Goal: Task Accomplishment & Management: Complete application form

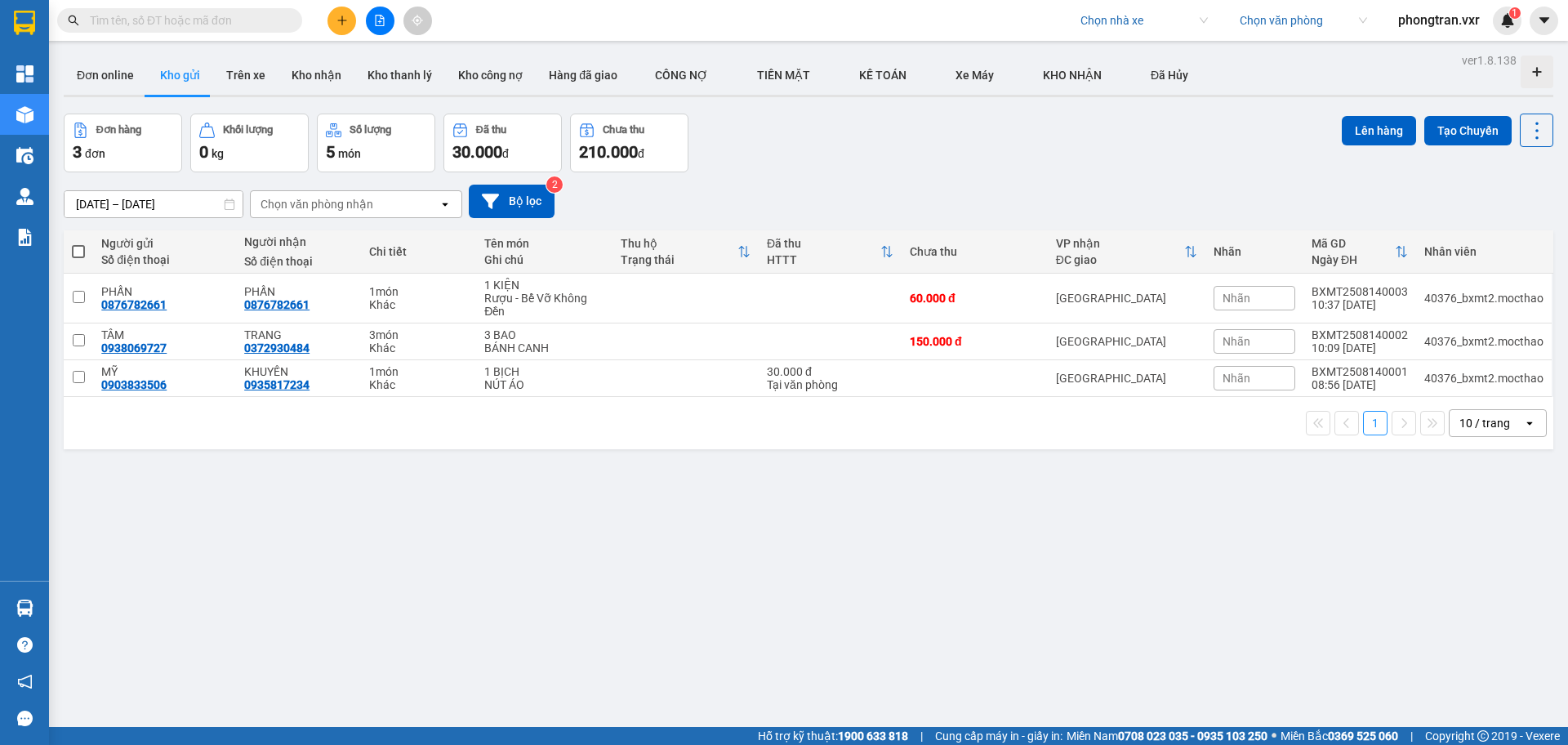
click at [1112, 5] on div "Kết quả tìm kiếm ( 0 ) Bộ lọc No Data Chọn nhà xe Chọn văn phòng phongtran.vxr 1" at bounding box center [784, 20] width 1568 height 41
click at [1145, 19] on input "search" at bounding box center [1138, 20] width 116 height 25
type input "tien oanh"
click at [1163, 60] on div "Tiến Oanh" at bounding box center [1142, 53] width 127 height 18
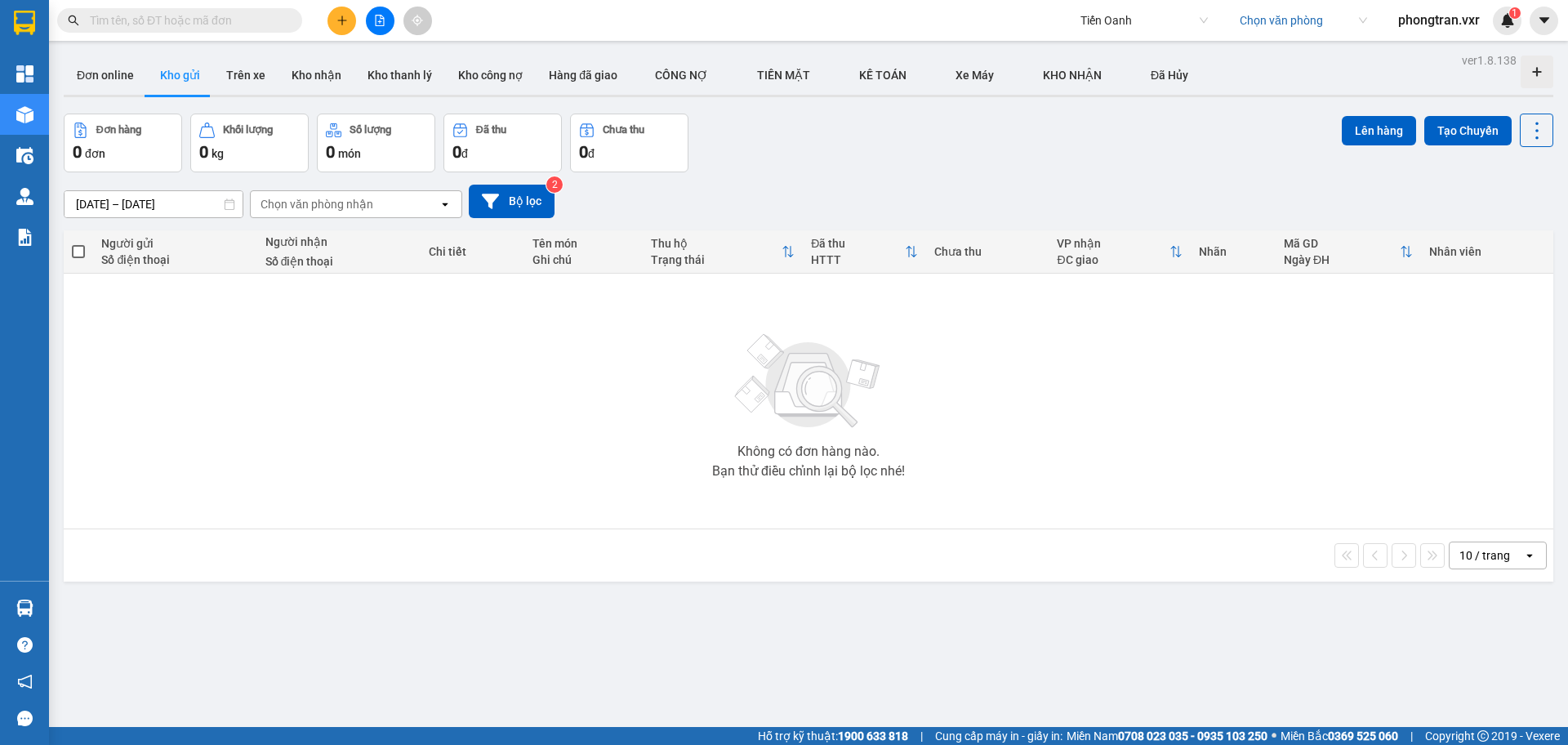
click at [233, 16] on input "text" at bounding box center [186, 20] width 192 height 18
paste input "TH1208250071"
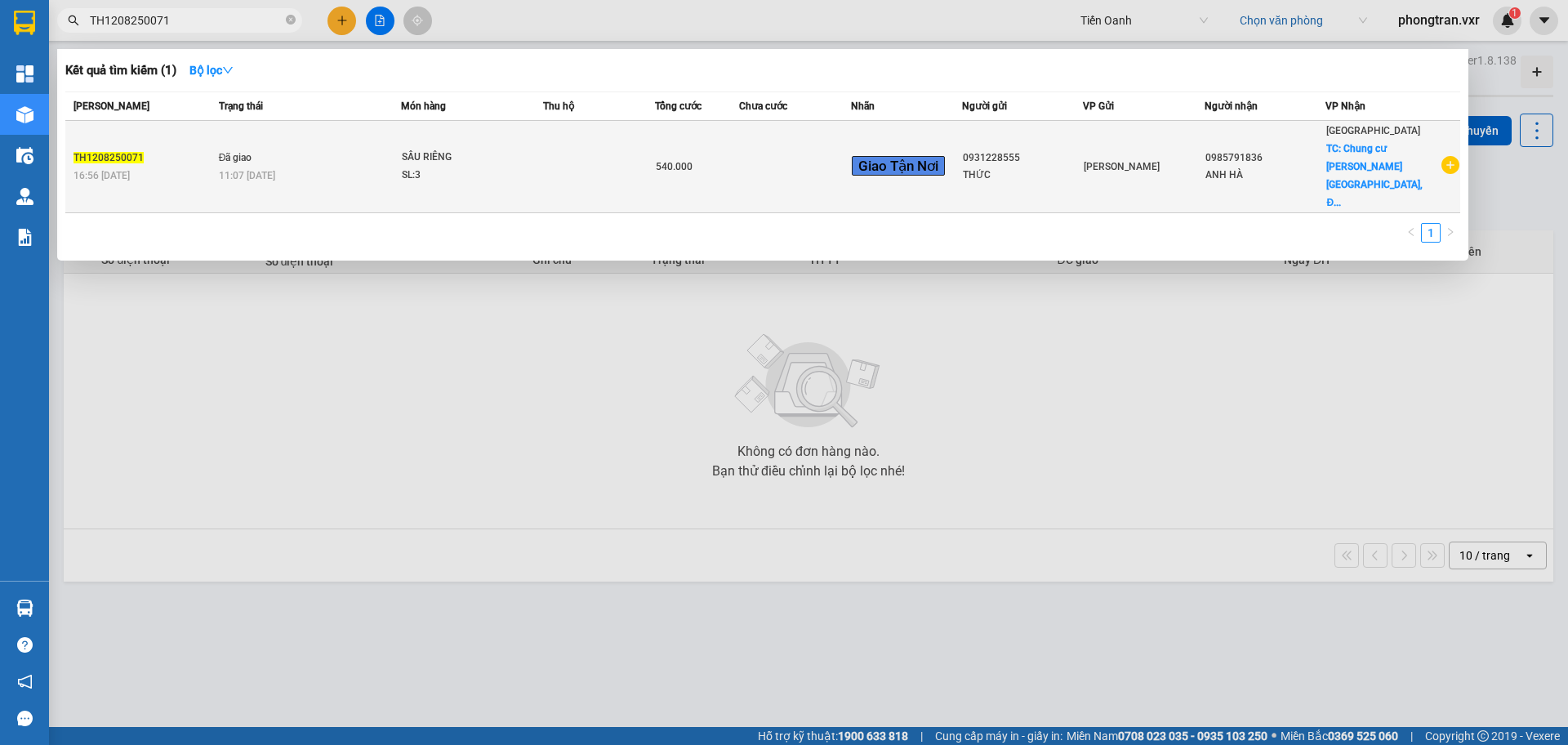
type input "TH1208250071"
click at [567, 150] on td at bounding box center [599, 167] width 112 height 93
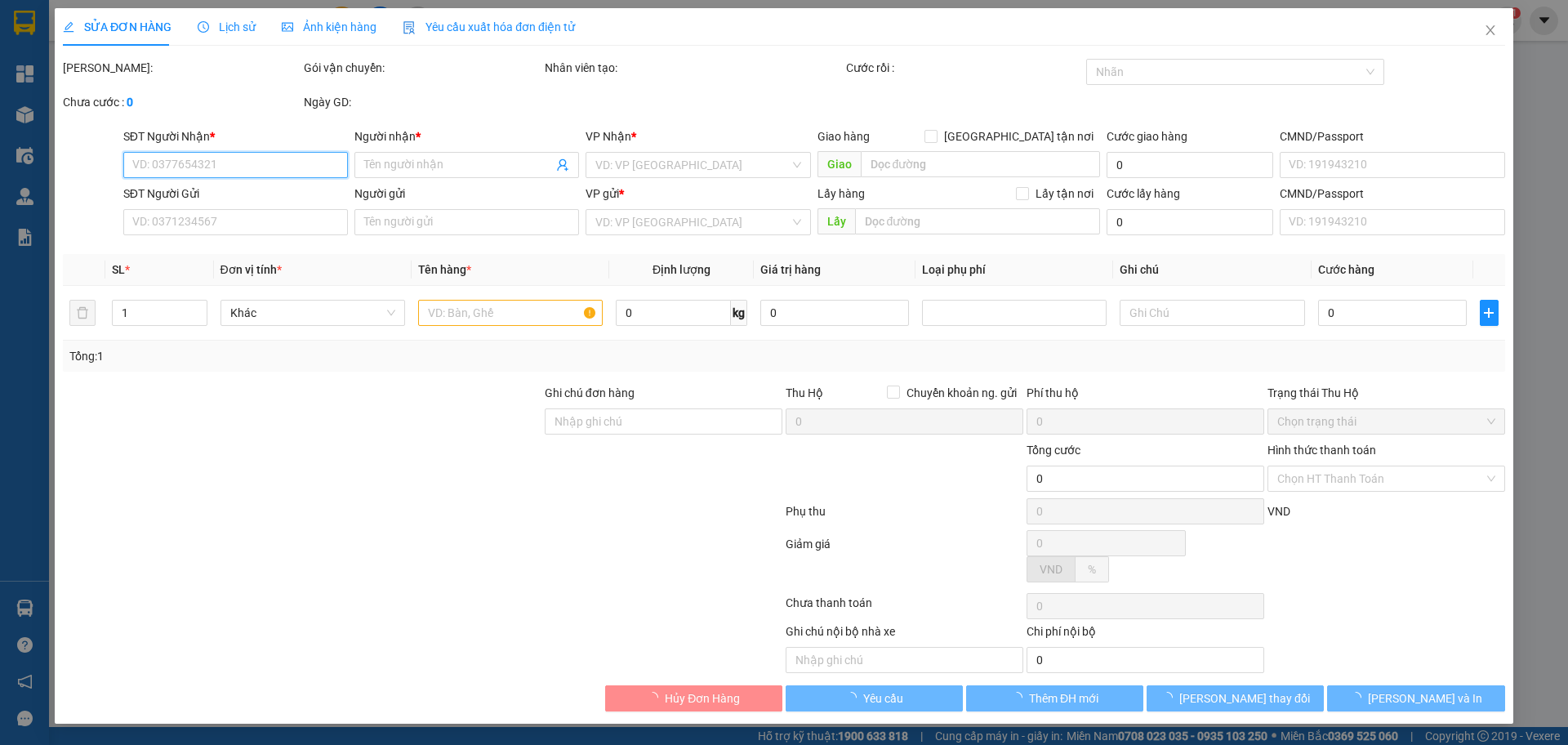
type input "0985791836"
type input "ANH HÀ"
checkbox input "true"
type input "Chung cư [PERSON_NAME][GEOGRAPHIC_DATA], [GEOGRAPHIC_DATA], [STREET_ADDRESS]"
type input "240.000"
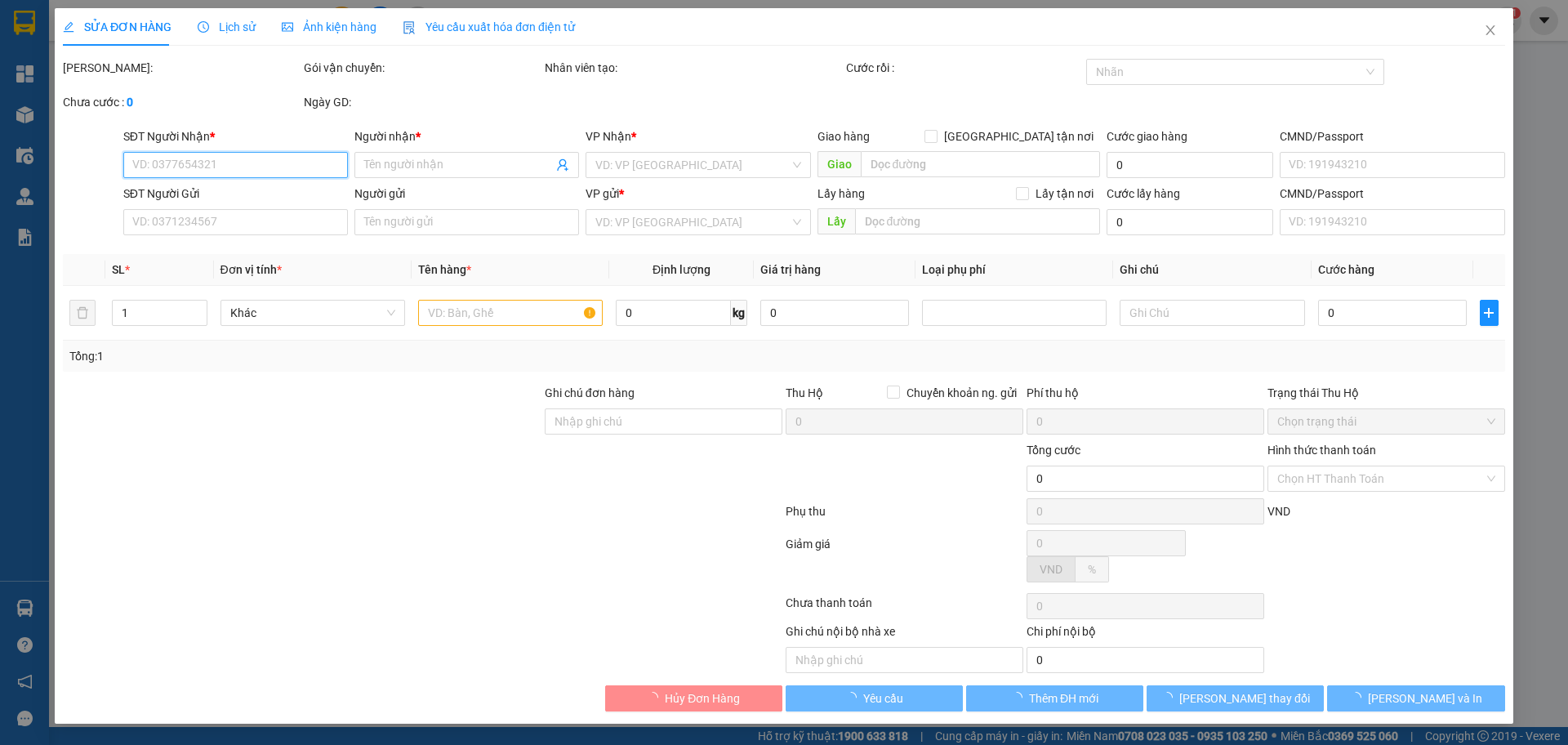
type input "0931228555"
type input "THỨC"
type input "0985791836 SDT đúng"
type input "540.000"
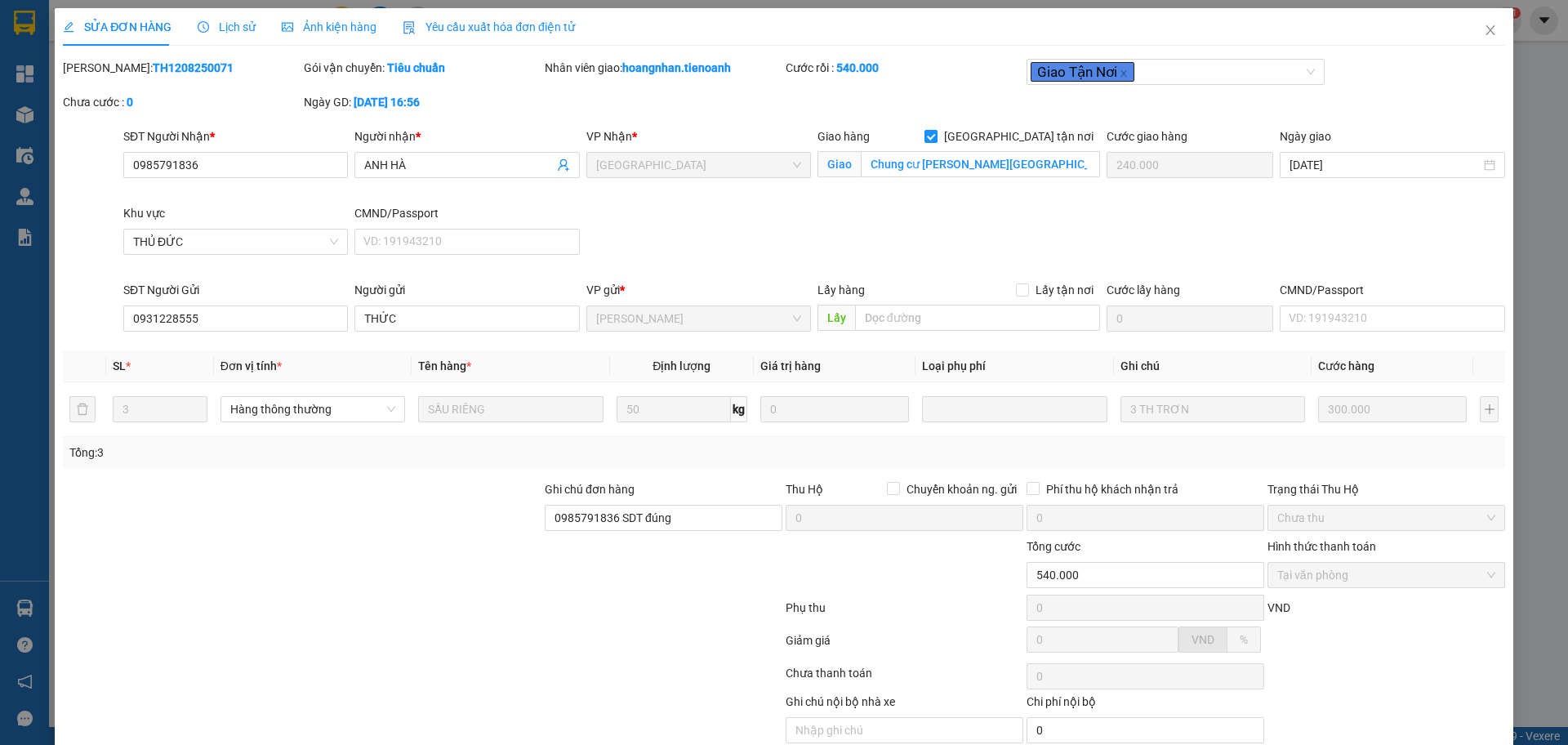
click at [237, 20] on span "Lịch sử" at bounding box center [226, 27] width 58 height 13
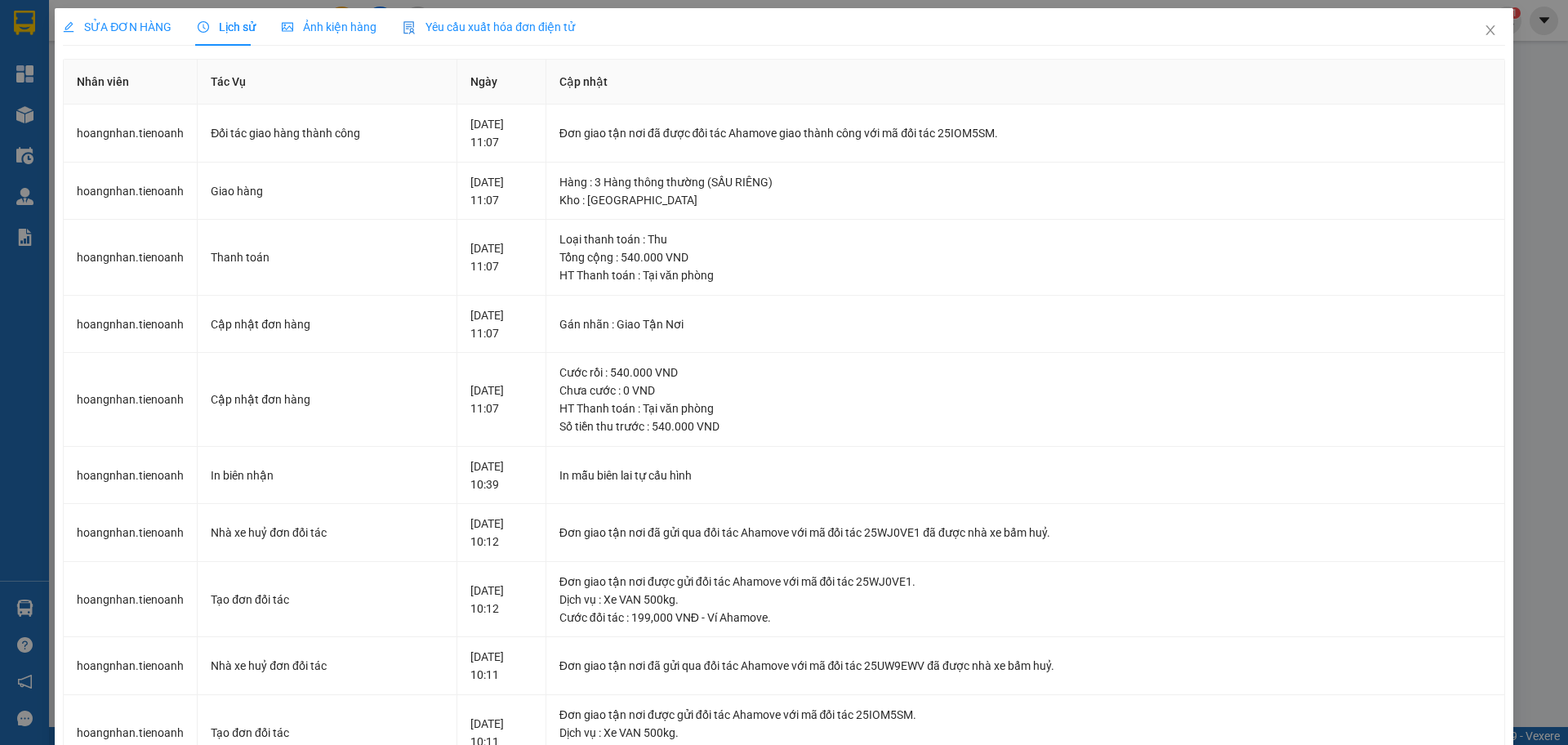
click at [136, 11] on div "SỬA ĐƠN HÀNG" at bounding box center [117, 27] width 109 height 38
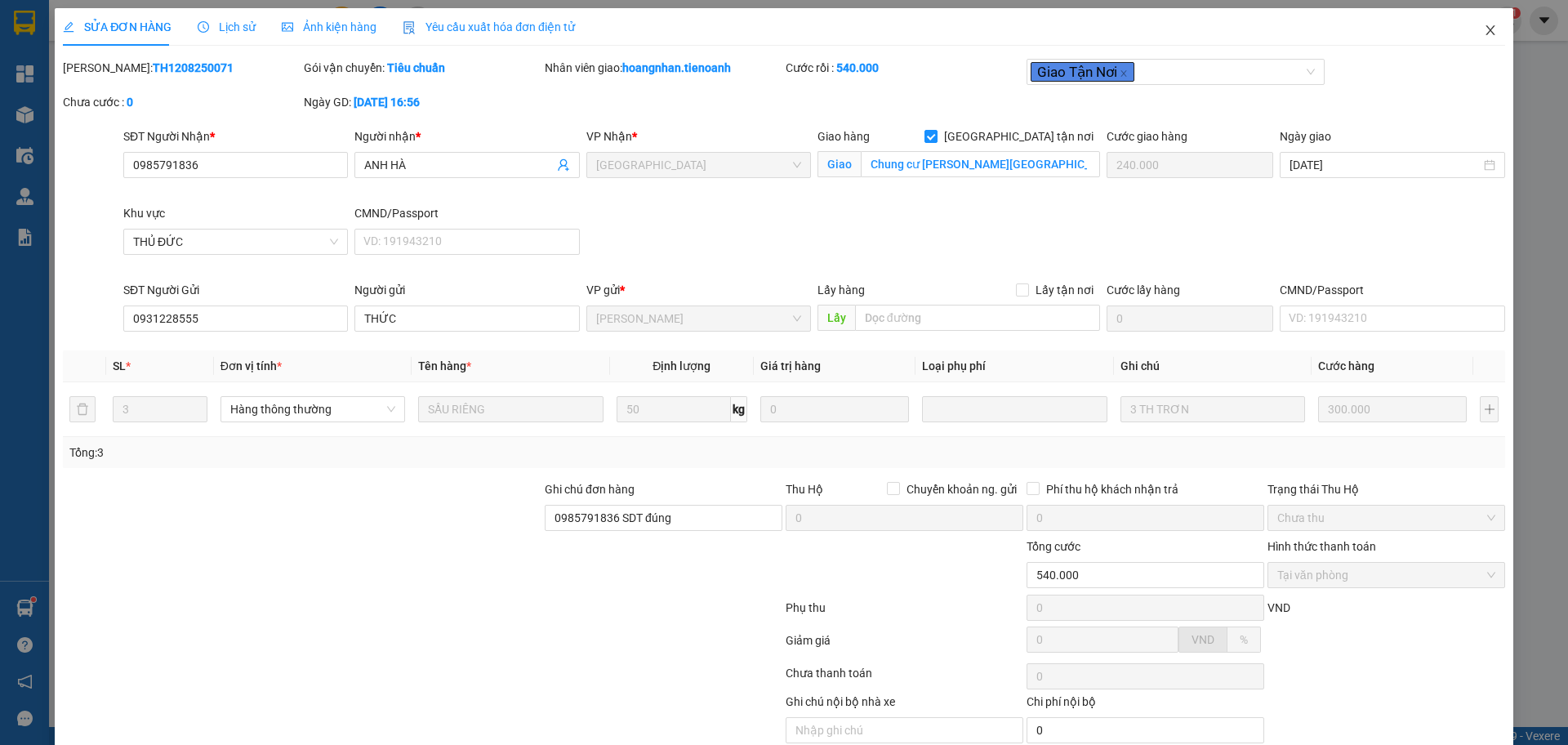
click at [1476, 39] on span "Close" at bounding box center [1491, 31] width 46 height 46
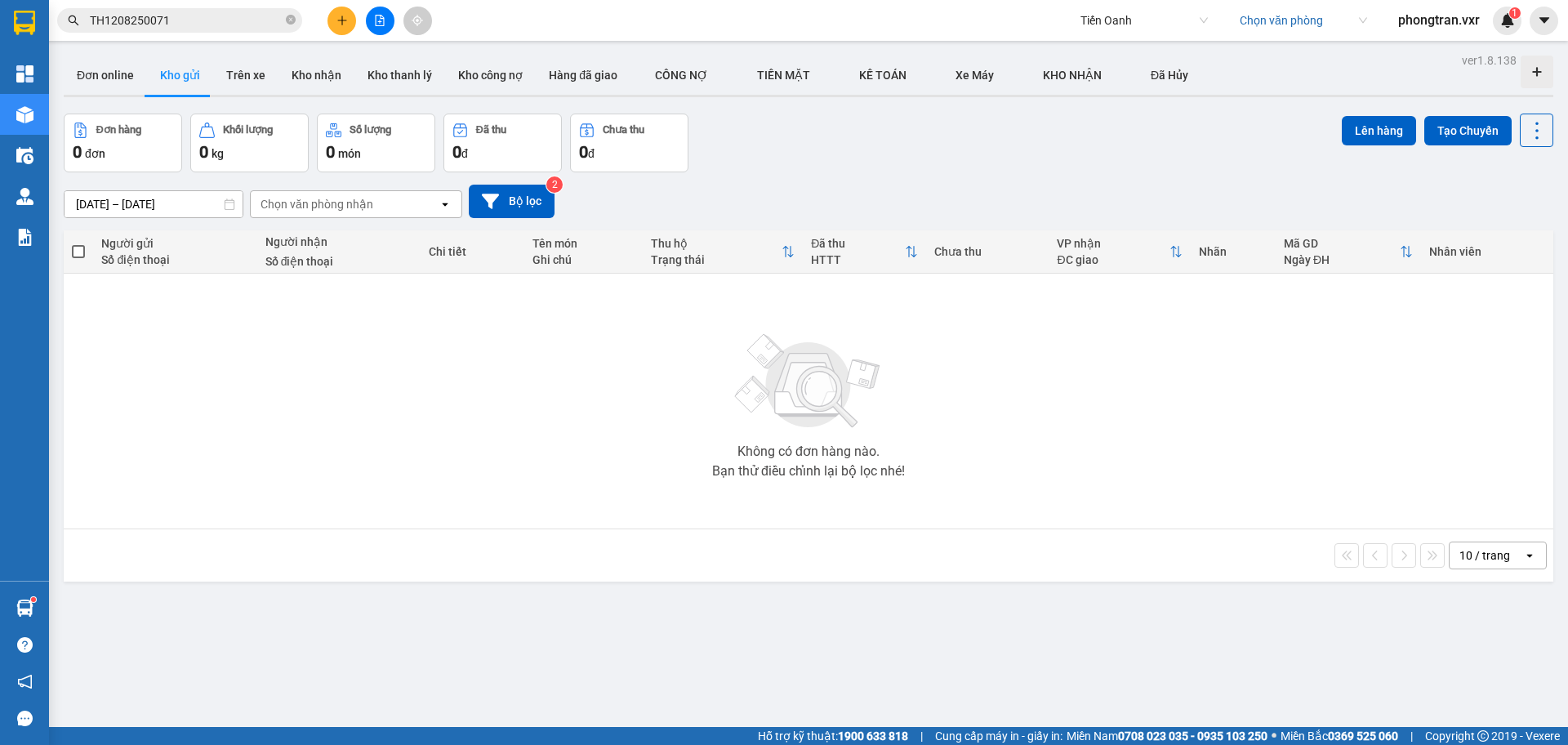
scroll to position [14193, 0]
click at [1103, 25] on span "Tiến Oanh" at bounding box center [1144, 20] width 127 height 25
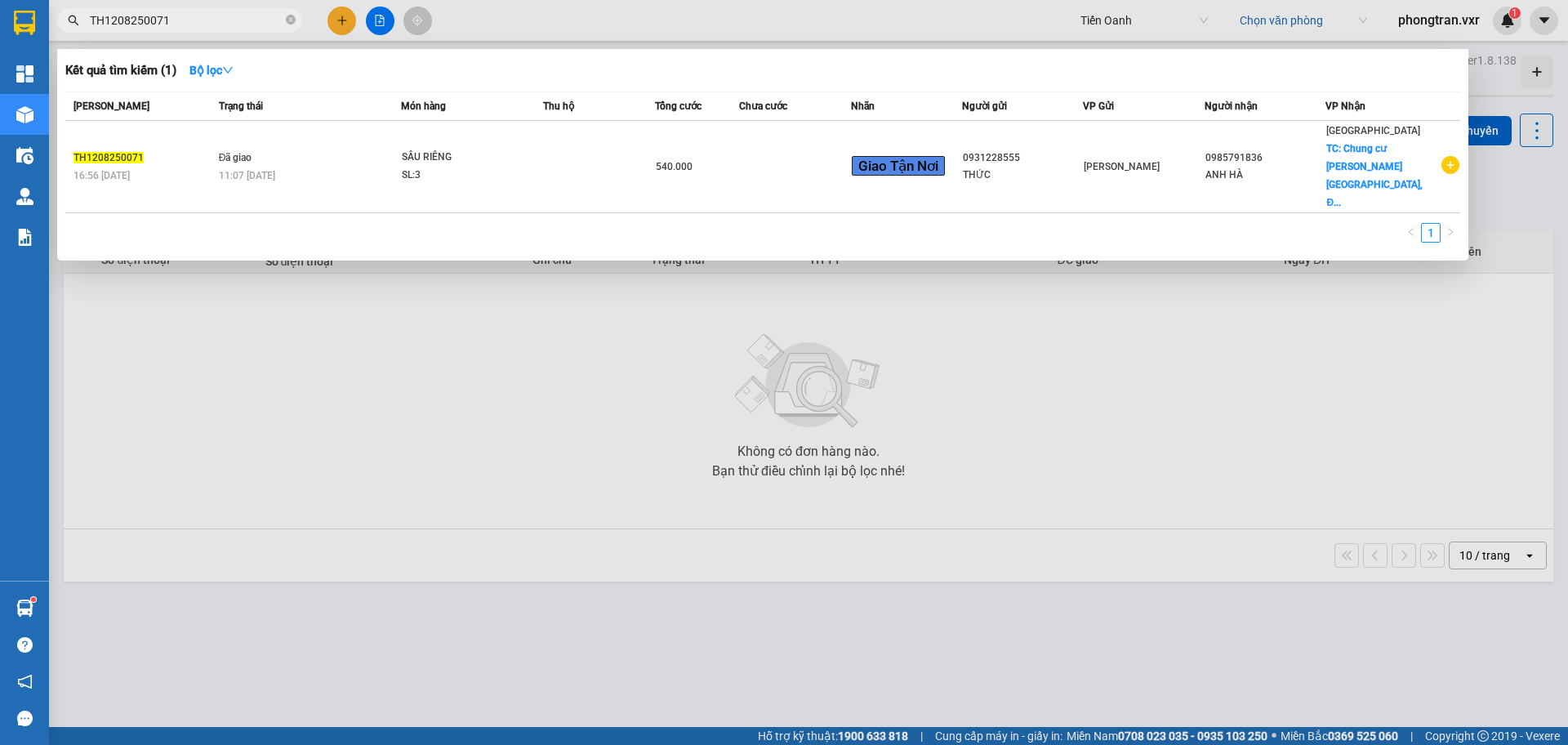
click at [190, 19] on input "TH1208250071" at bounding box center [186, 20] width 192 height 18
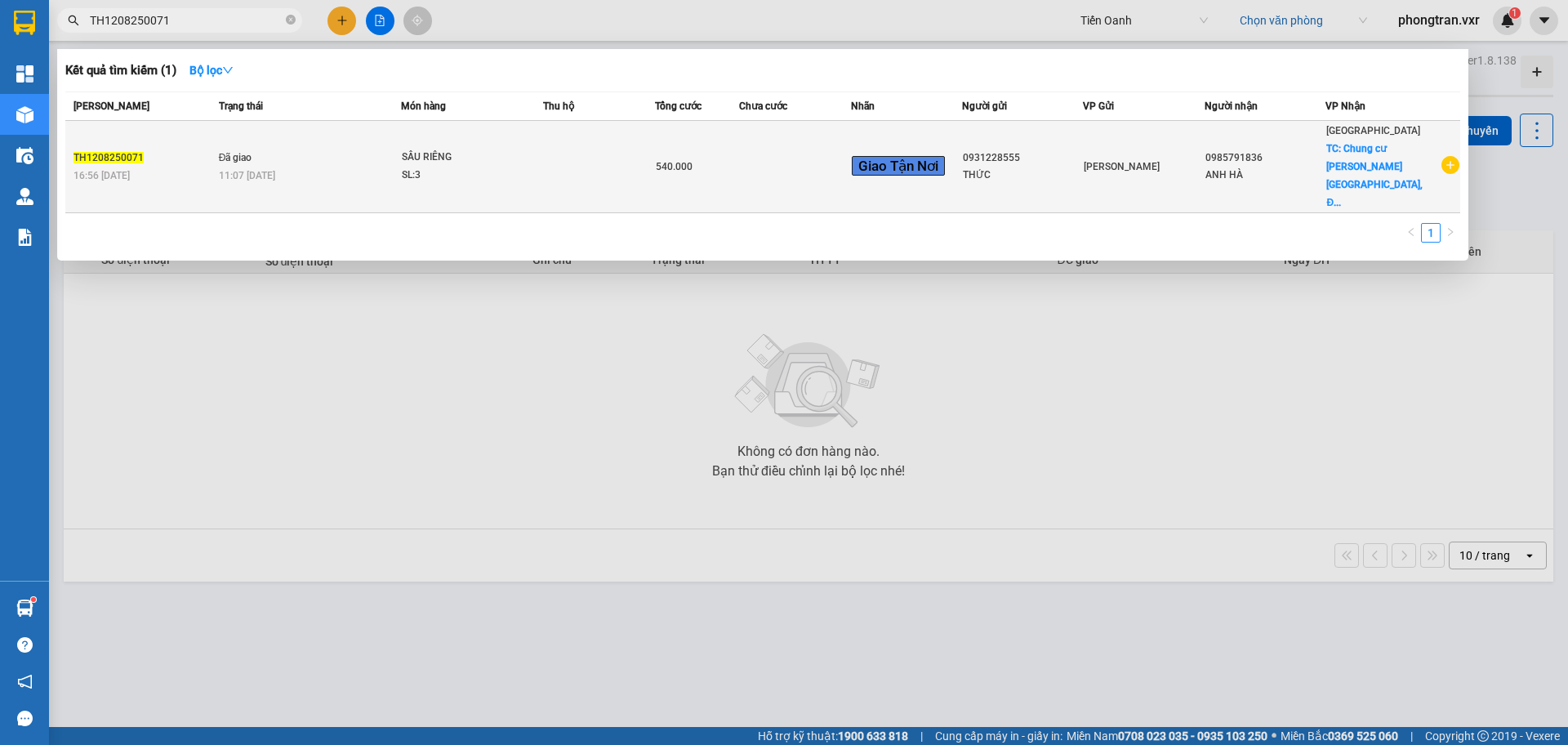
click at [653, 163] on td at bounding box center [599, 167] width 112 height 93
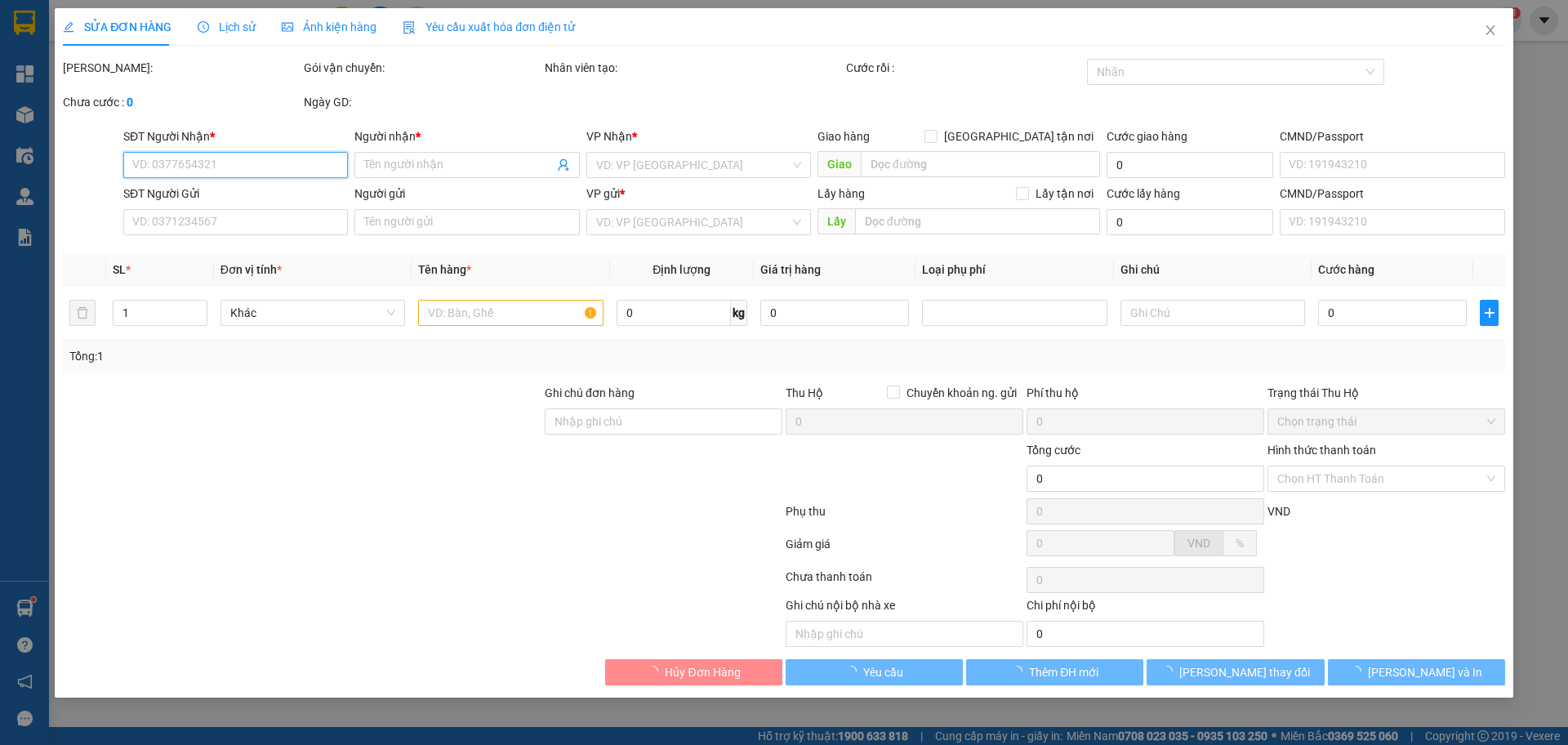
type input "0985791836"
type input "ANH HÀ"
checkbox input "true"
type input "Chung cư [PERSON_NAME][GEOGRAPHIC_DATA], [GEOGRAPHIC_DATA], [STREET_ADDRESS]"
type input "240.000"
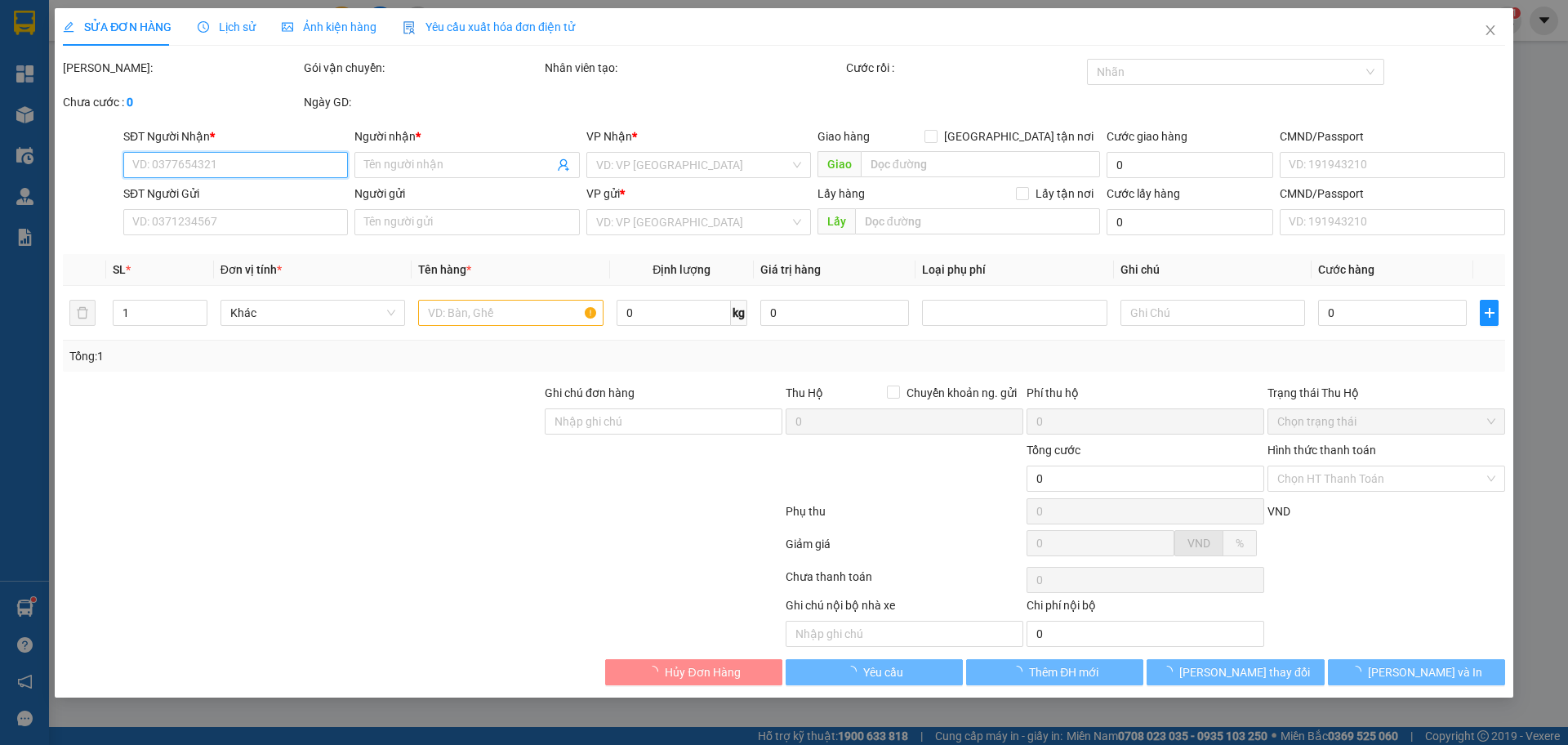
type input "0931228555"
type input "THỨC"
type input "0985791836 SDT đúng"
type input "540.000"
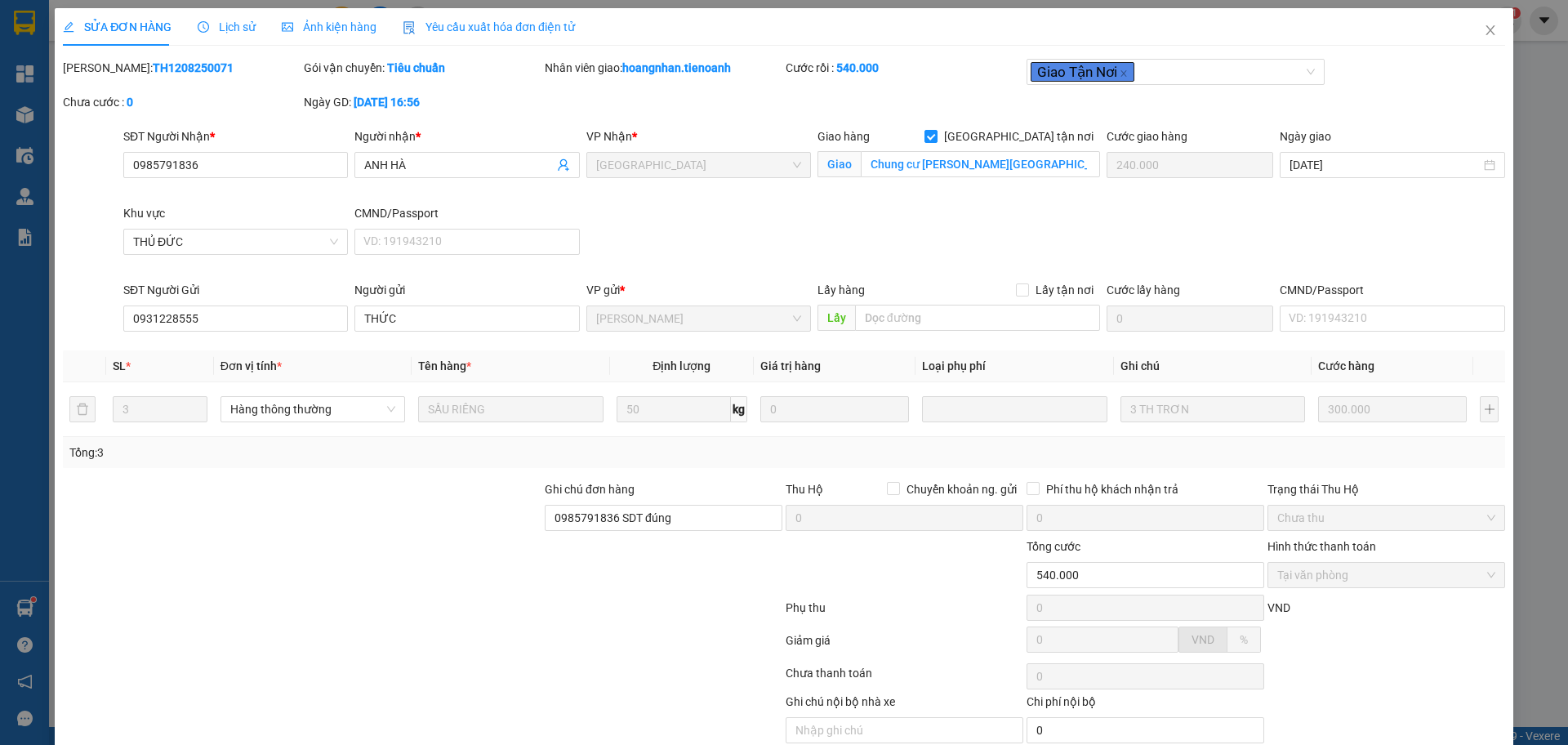
click at [235, 31] on span "Lịch sử" at bounding box center [226, 27] width 58 height 13
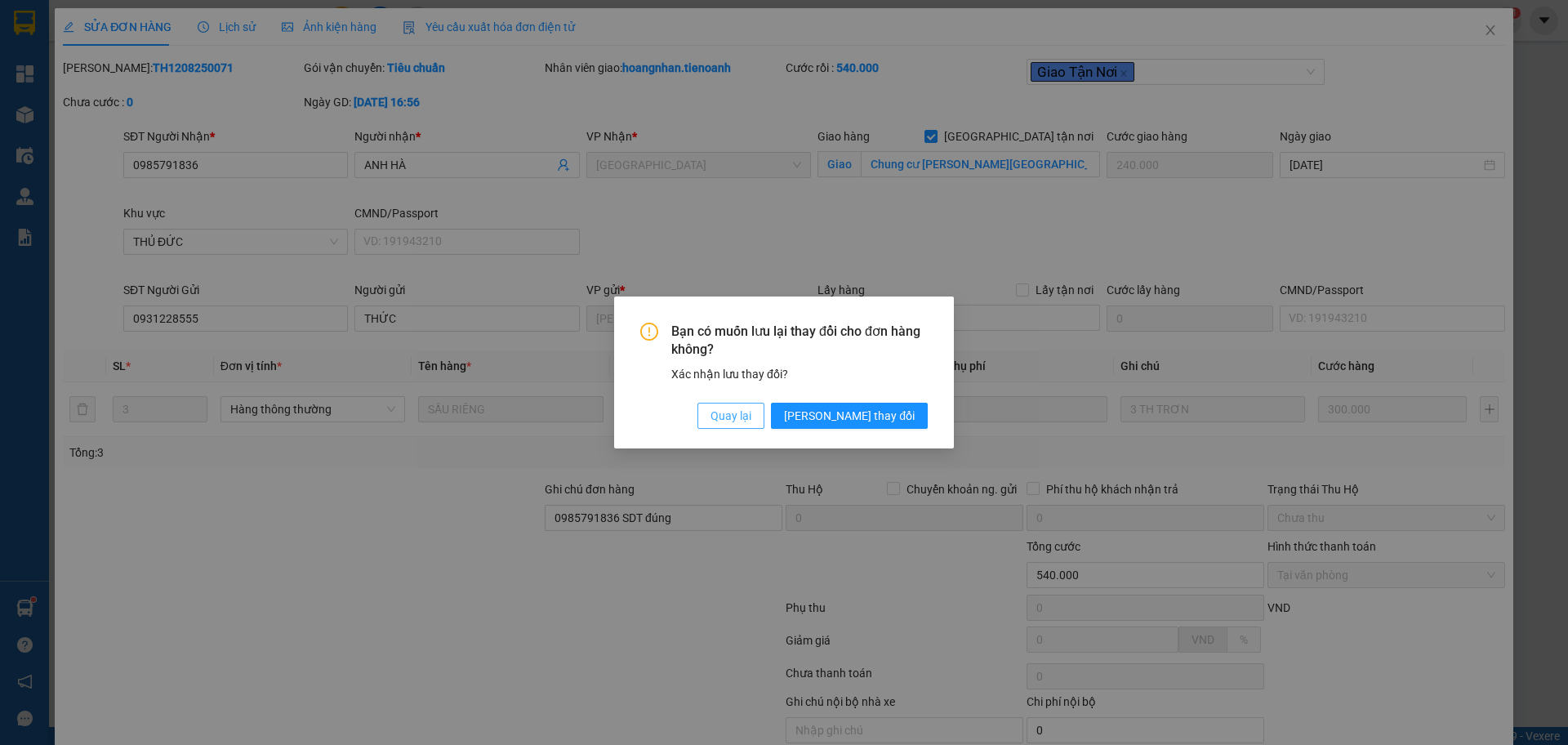
click at [751, 412] on span "Quay lại" at bounding box center [730, 416] width 41 height 18
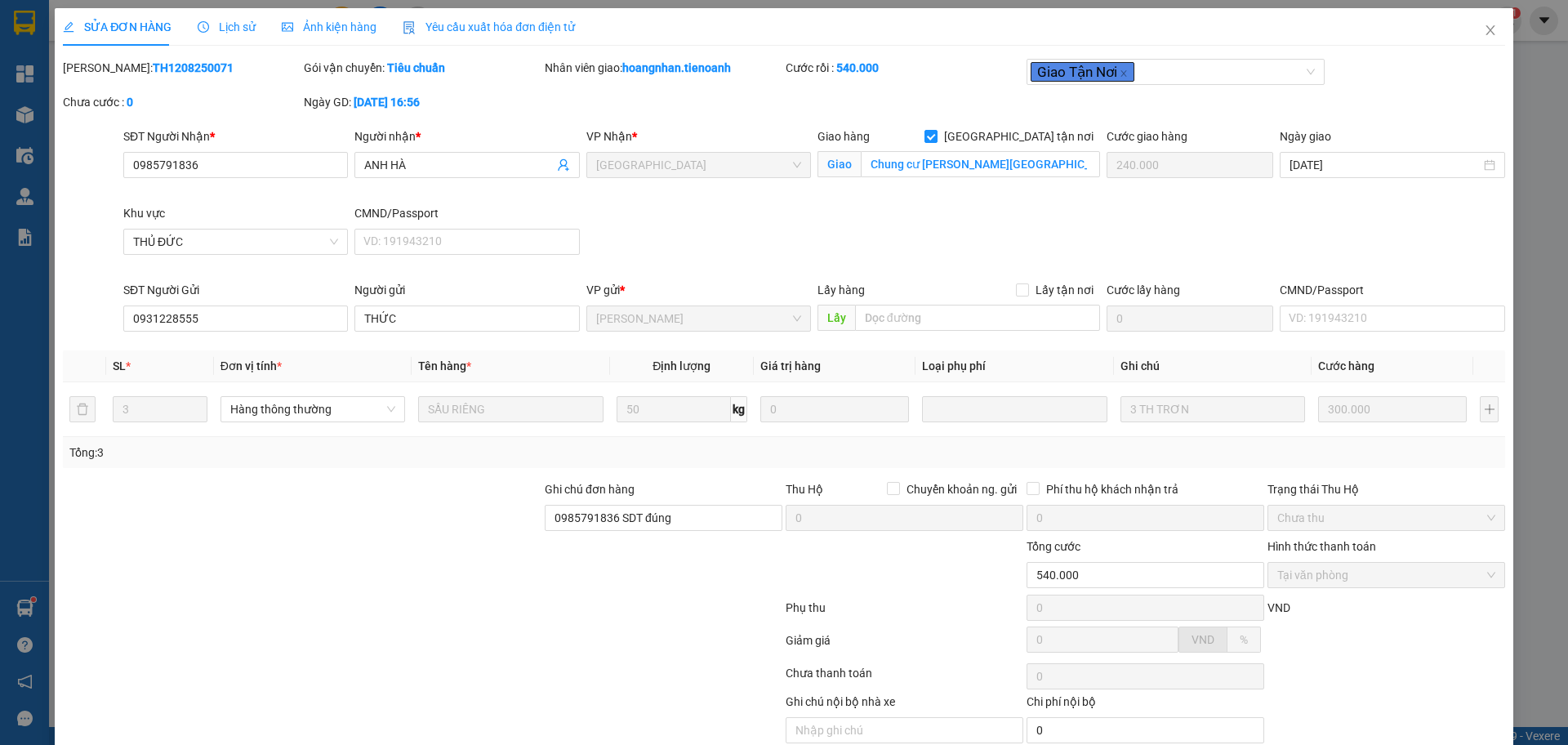
click at [217, 31] on span "Lịch sử" at bounding box center [226, 27] width 58 height 13
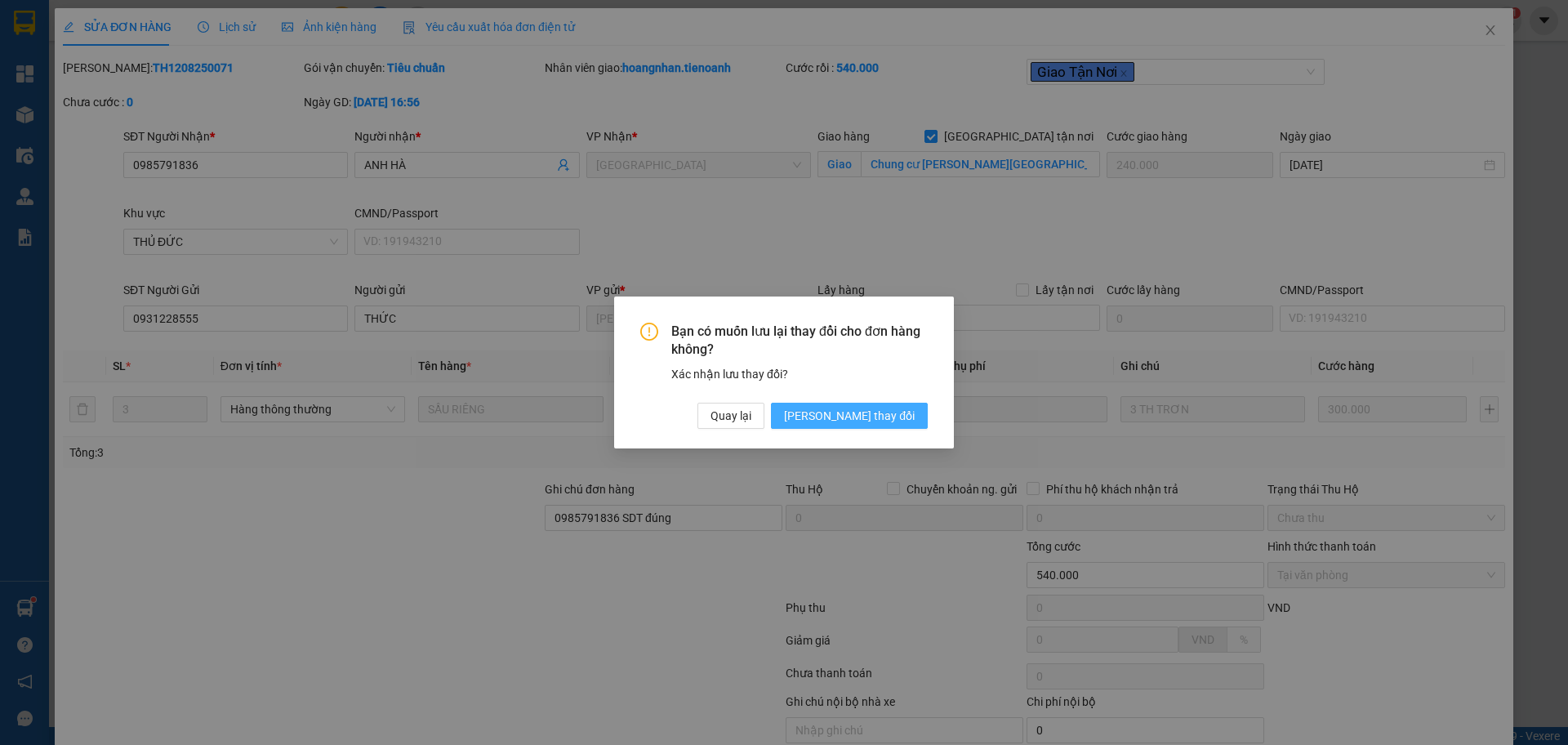
click at [888, 405] on button "[PERSON_NAME] thay đổi" at bounding box center [849, 415] width 157 height 27
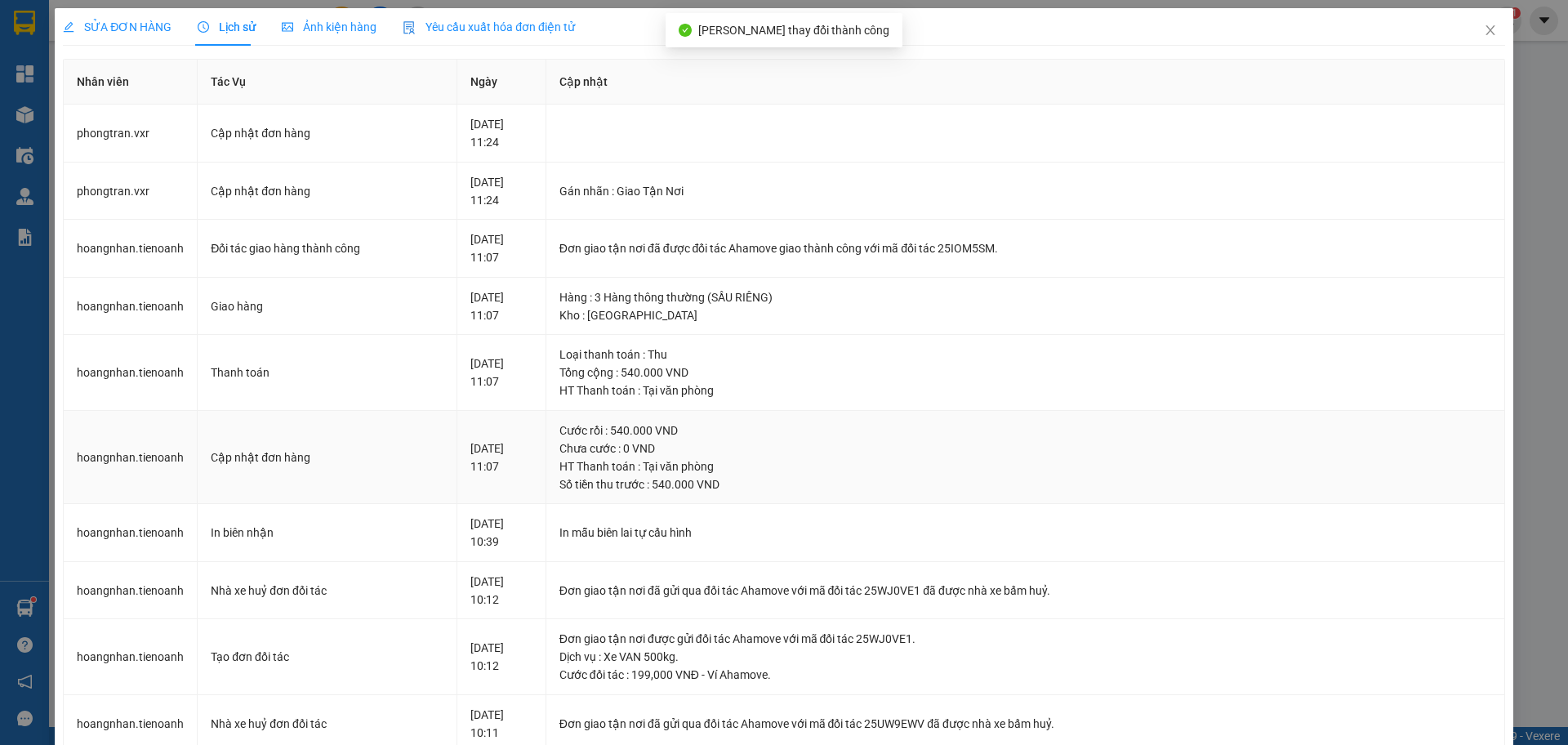
scroll to position [102, 0]
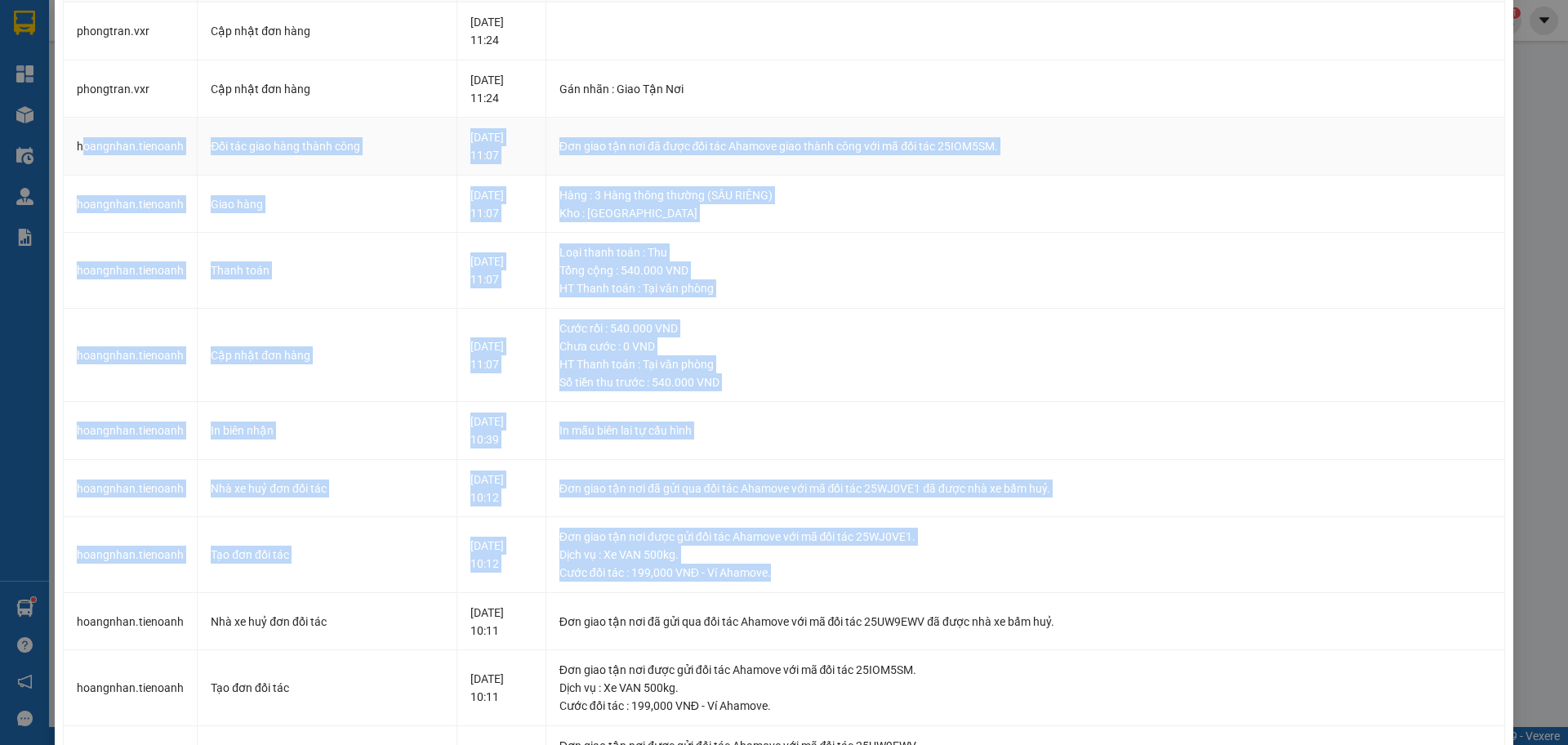
drag, startPoint x: 821, startPoint y: 568, endPoint x: 80, endPoint y: 129, distance: 861.3
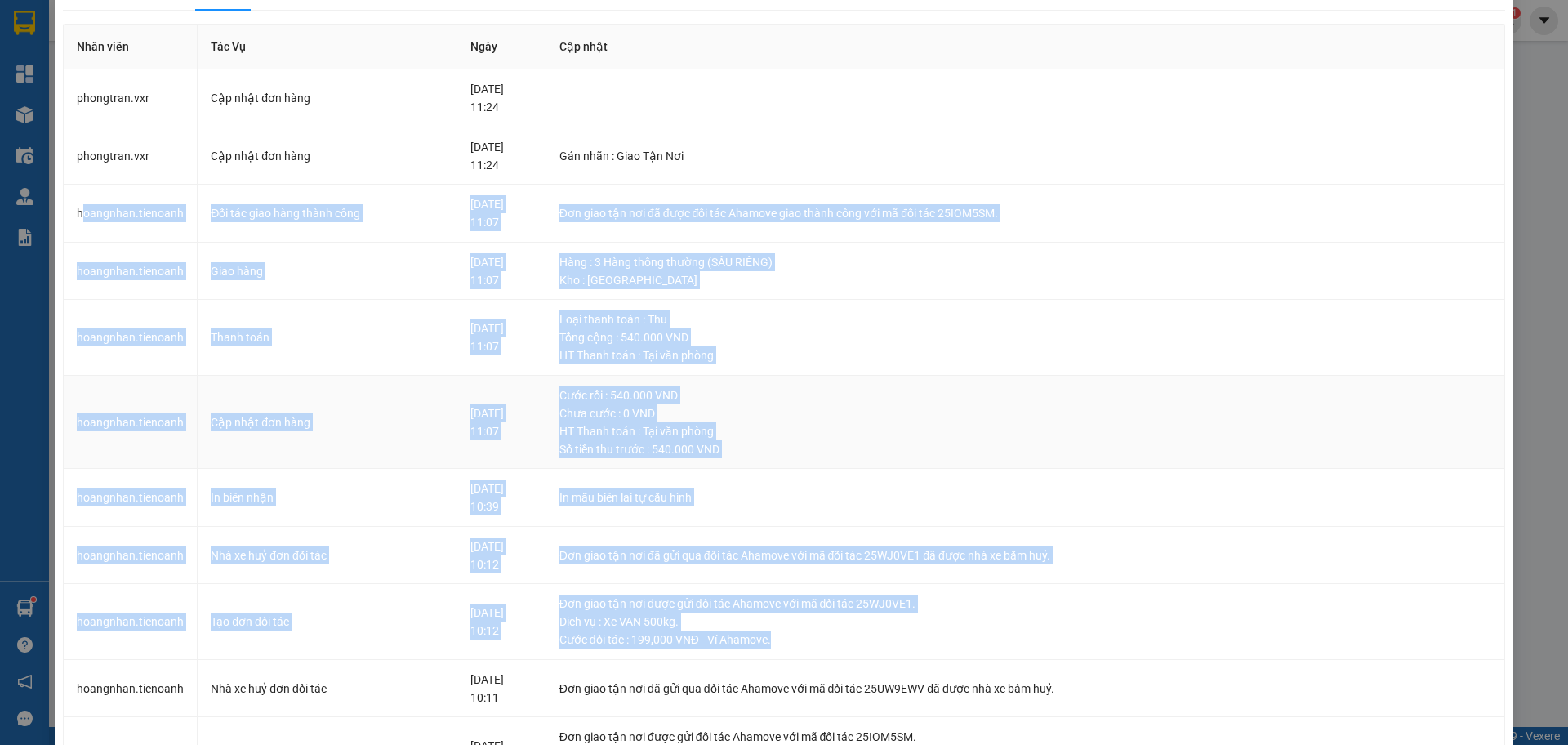
scroll to position [0, 0]
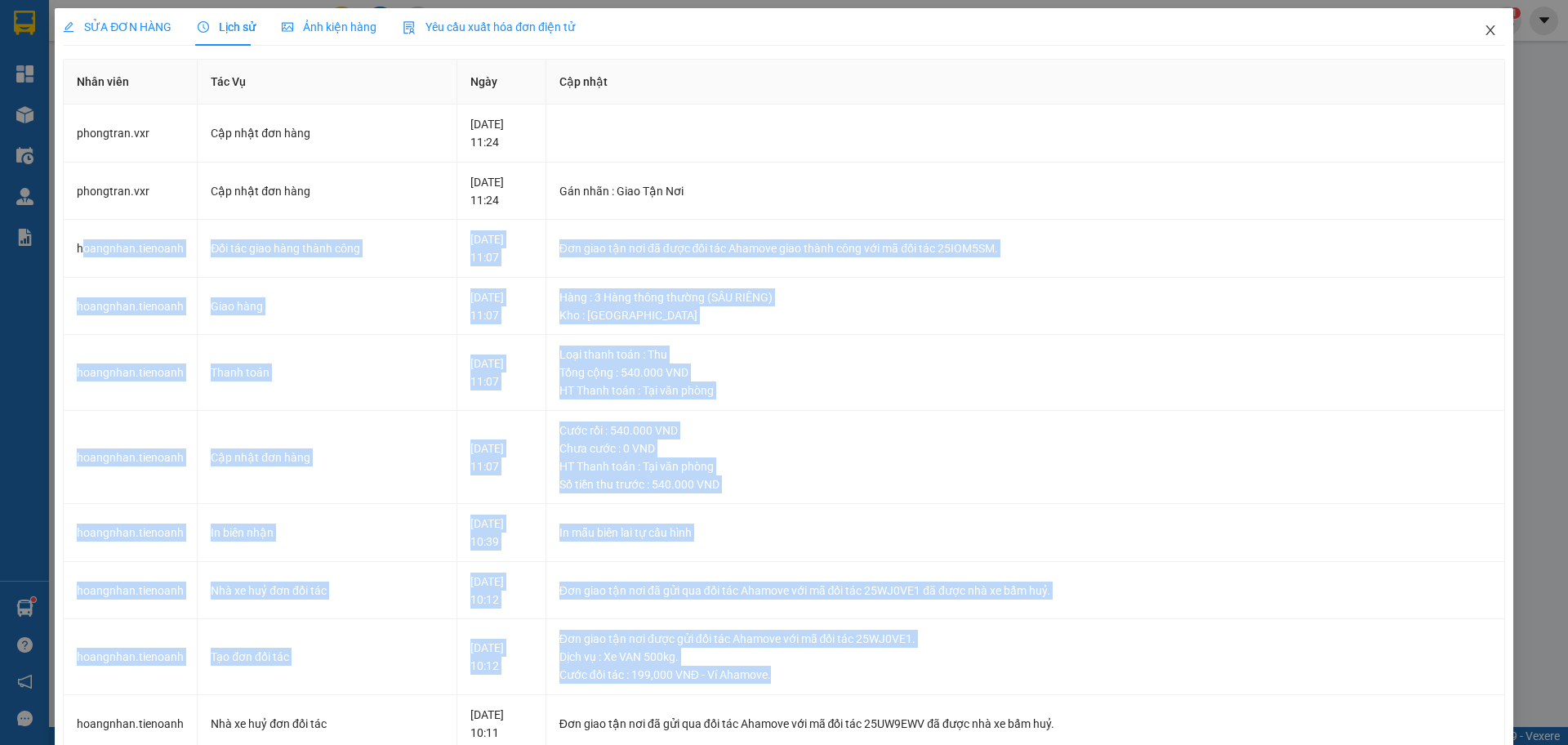
click at [1485, 33] on icon "close" at bounding box center [1491, 30] width 13 height 13
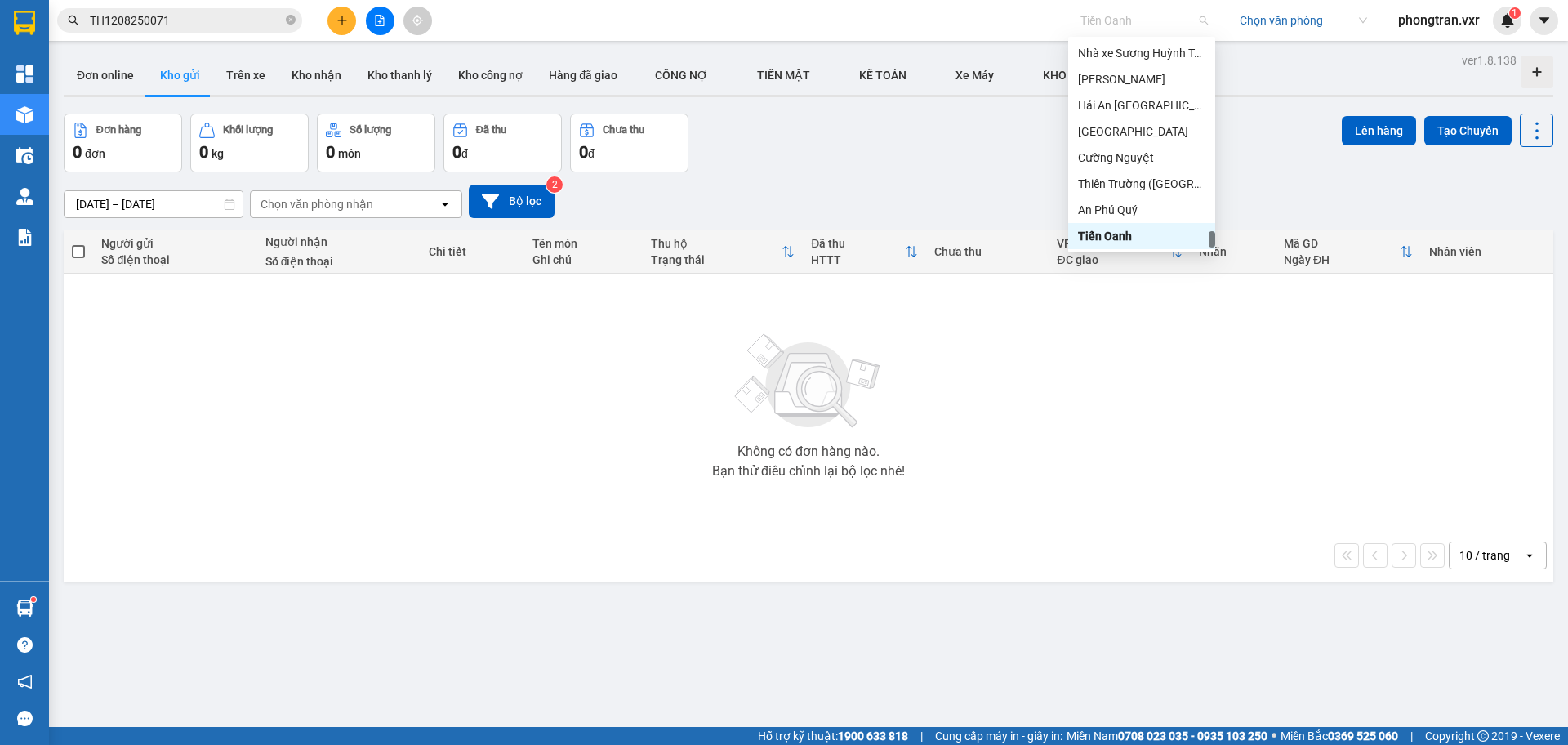
click at [1107, 24] on span "Tiến Oanh" at bounding box center [1144, 20] width 127 height 25
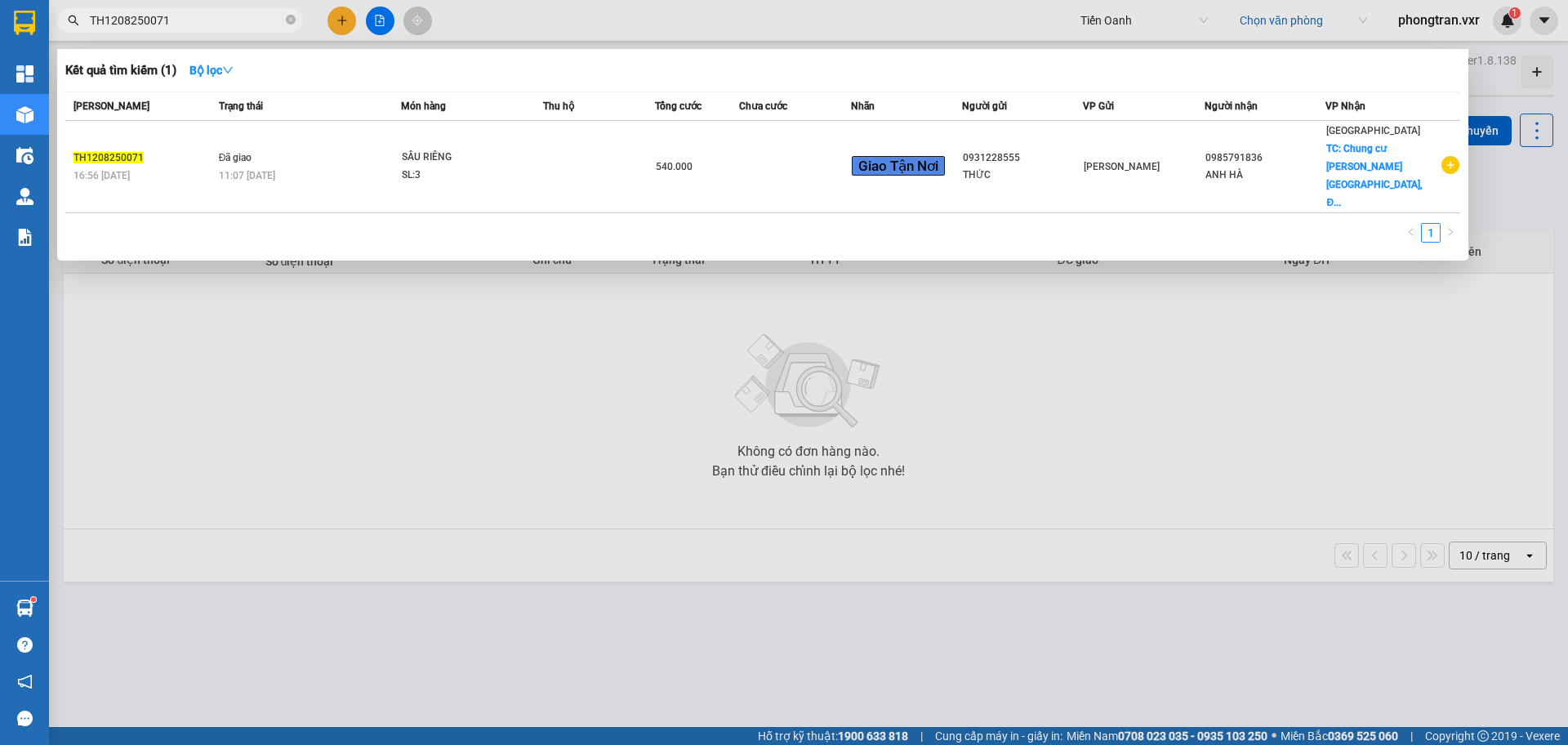
click at [226, 16] on input "TH1208250071" at bounding box center [186, 20] width 192 height 18
click at [610, 374] on div at bounding box center [784, 372] width 1568 height 745
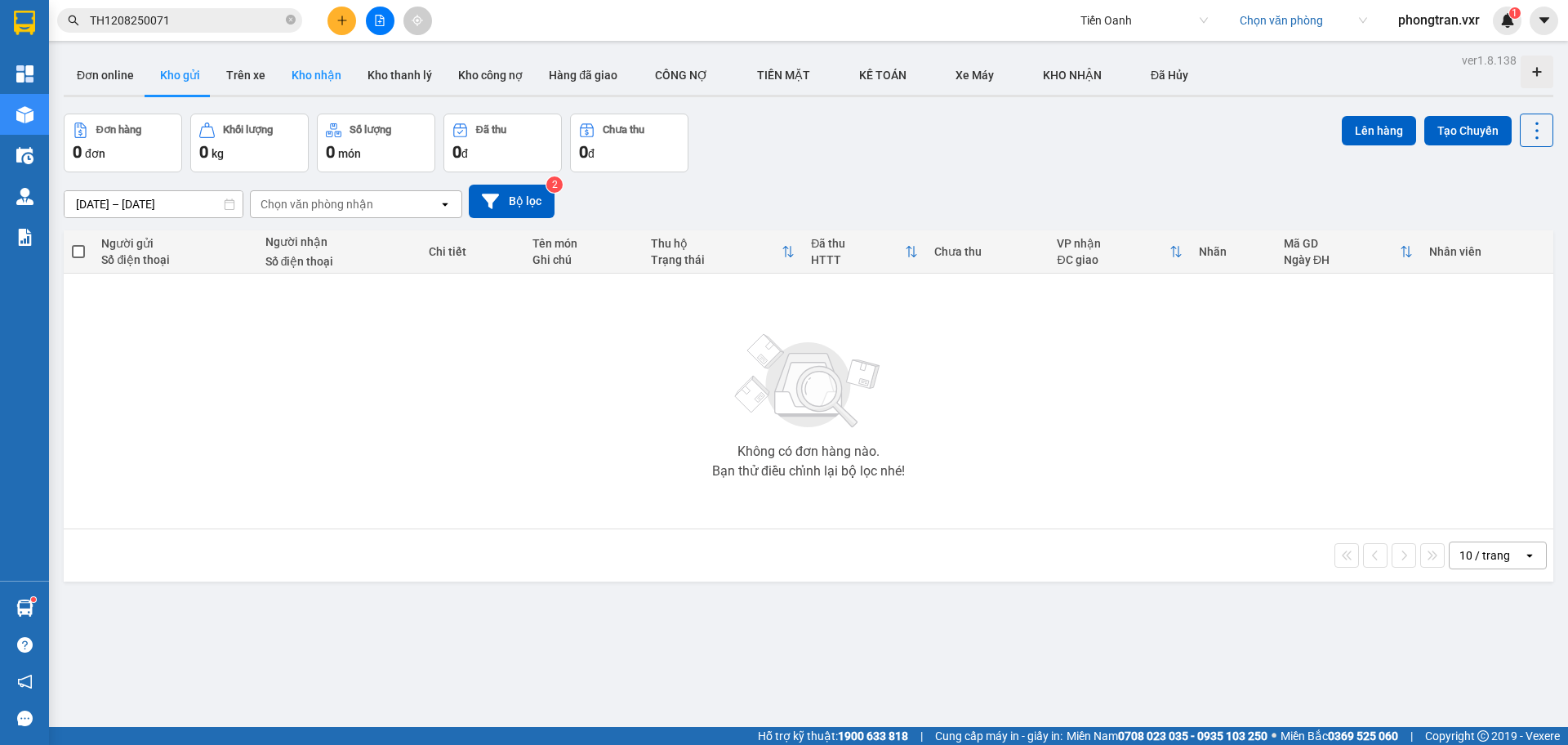
click at [317, 86] on button "Kho nhận" at bounding box center [316, 75] width 76 height 39
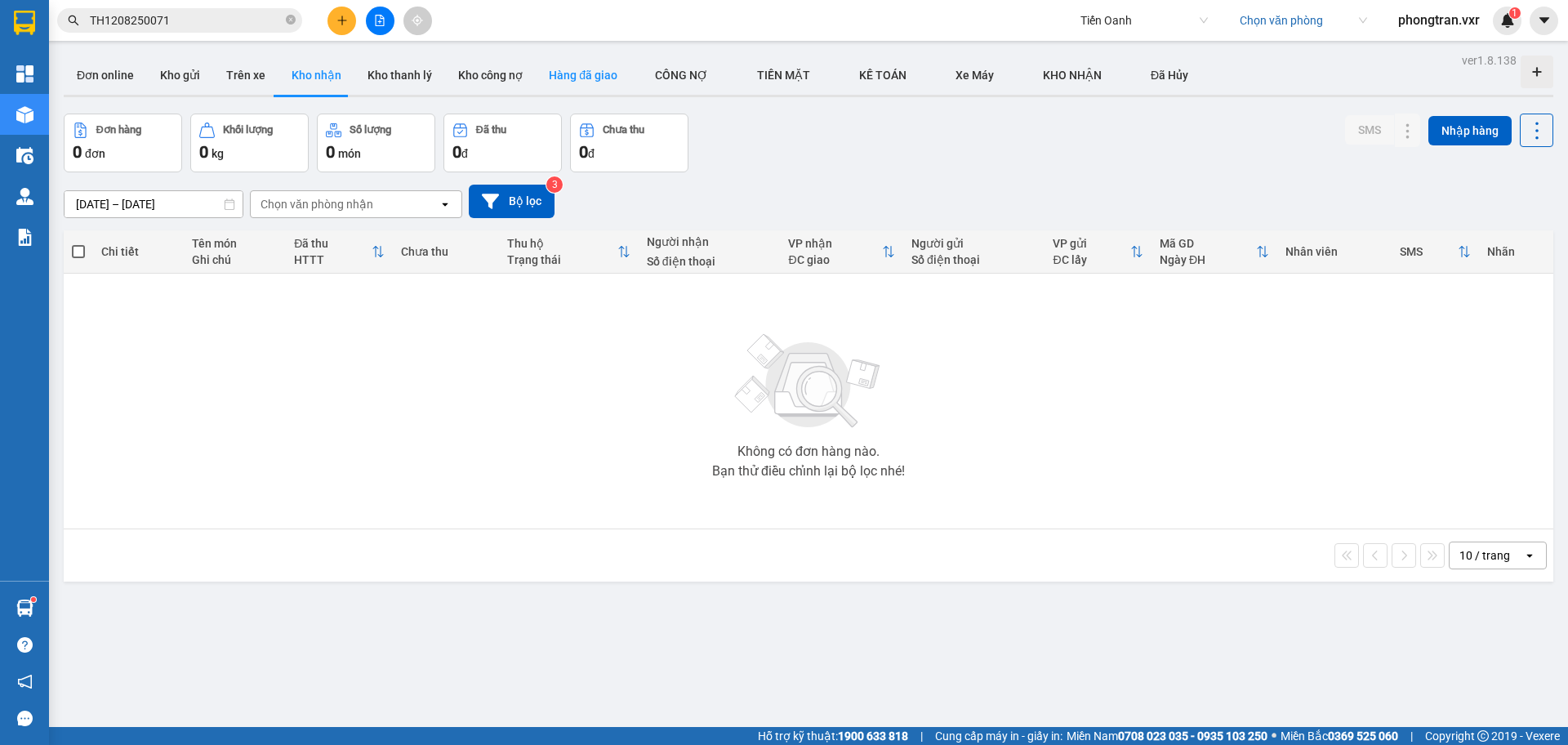
click at [567, 82] on button "Hàng đã giao" at bounding box center [583, 75] width 94 height 39
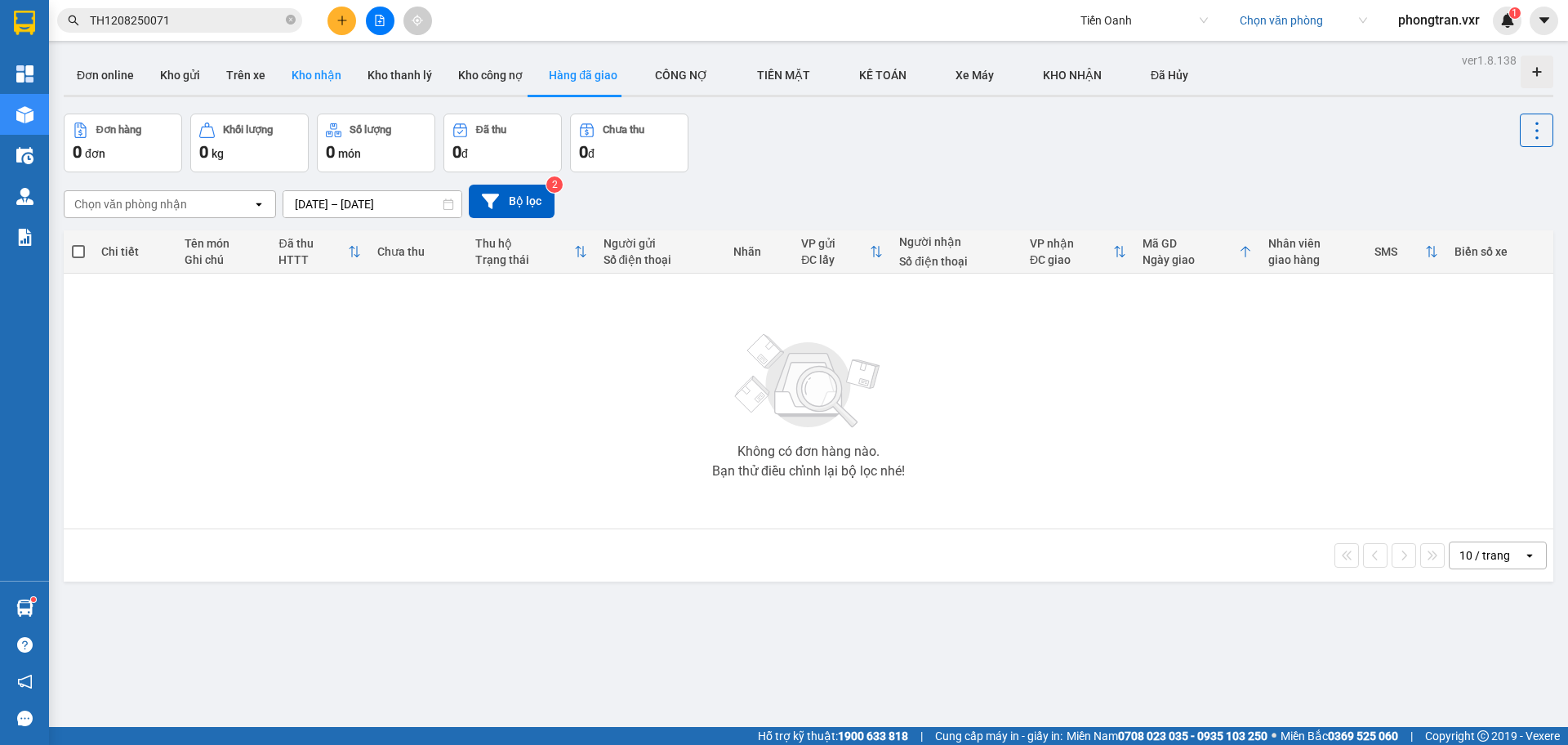
click at [328, 85] on button "Kho nhận" at bounding box center [316, 75] width 76 height 39
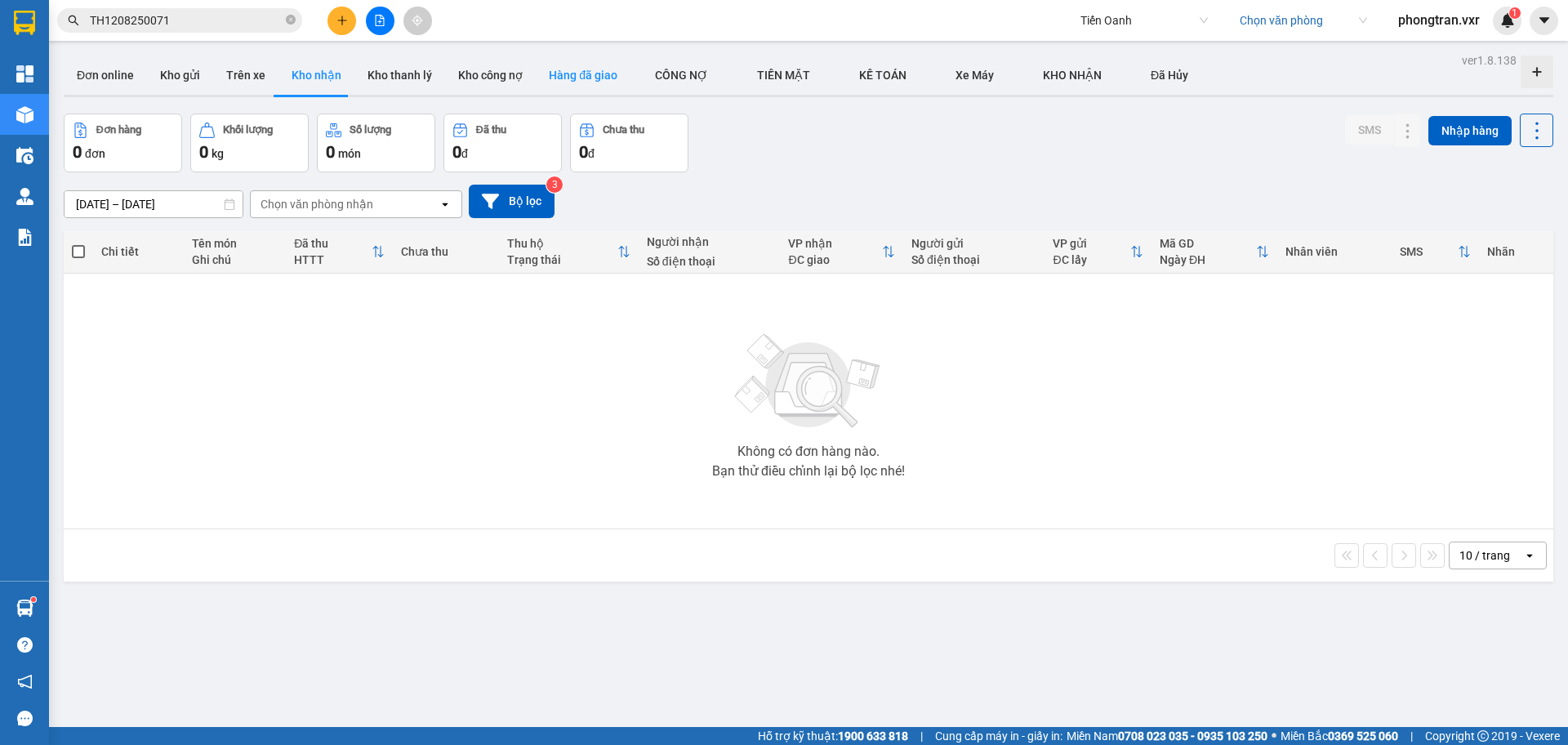
click at [576, 79] on button "Hàng đã giao" at bounding box center [583, 75] width 94 height 39
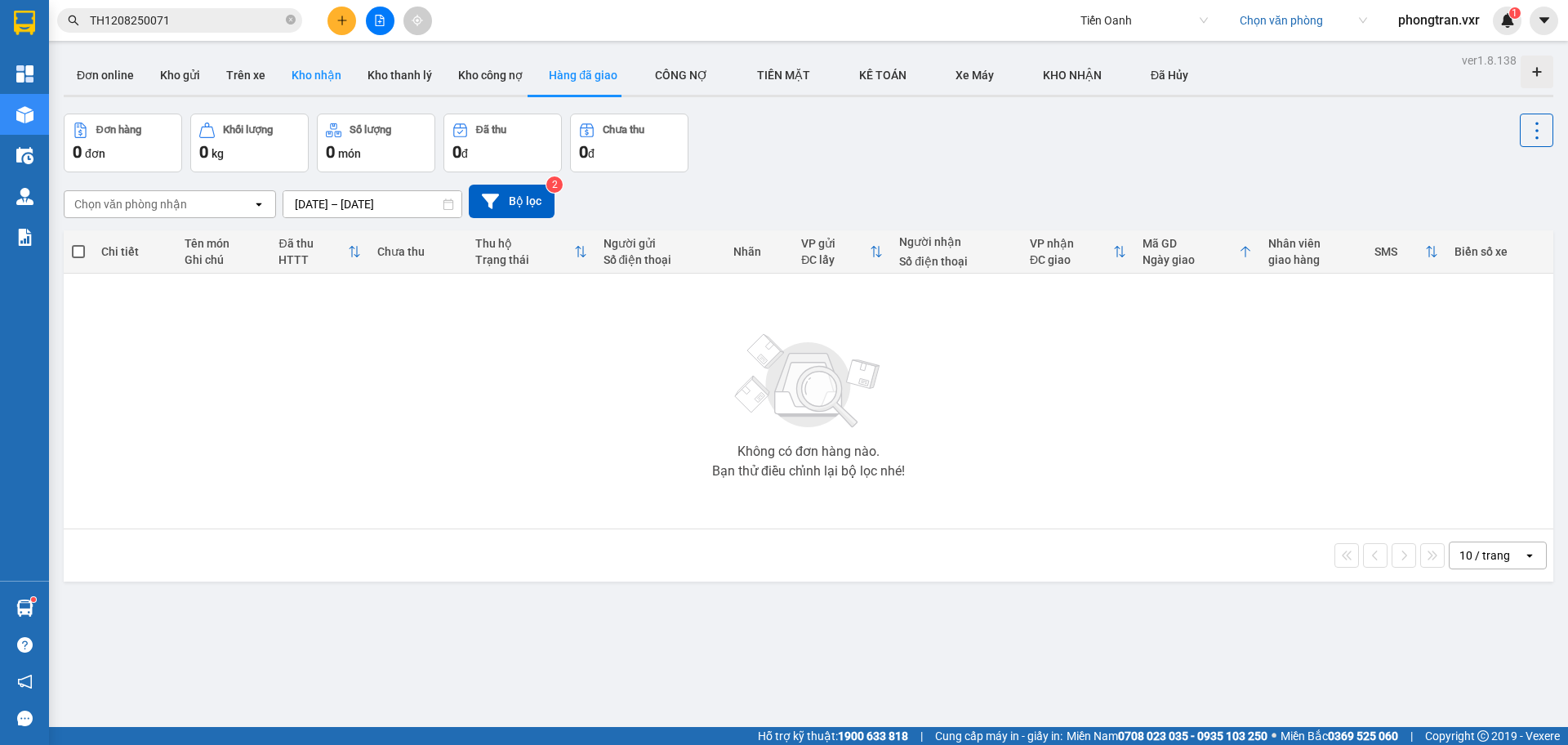
click at [323, 78] on button "Kho nhận" at bounding box center [316, 75] width 76 height 39
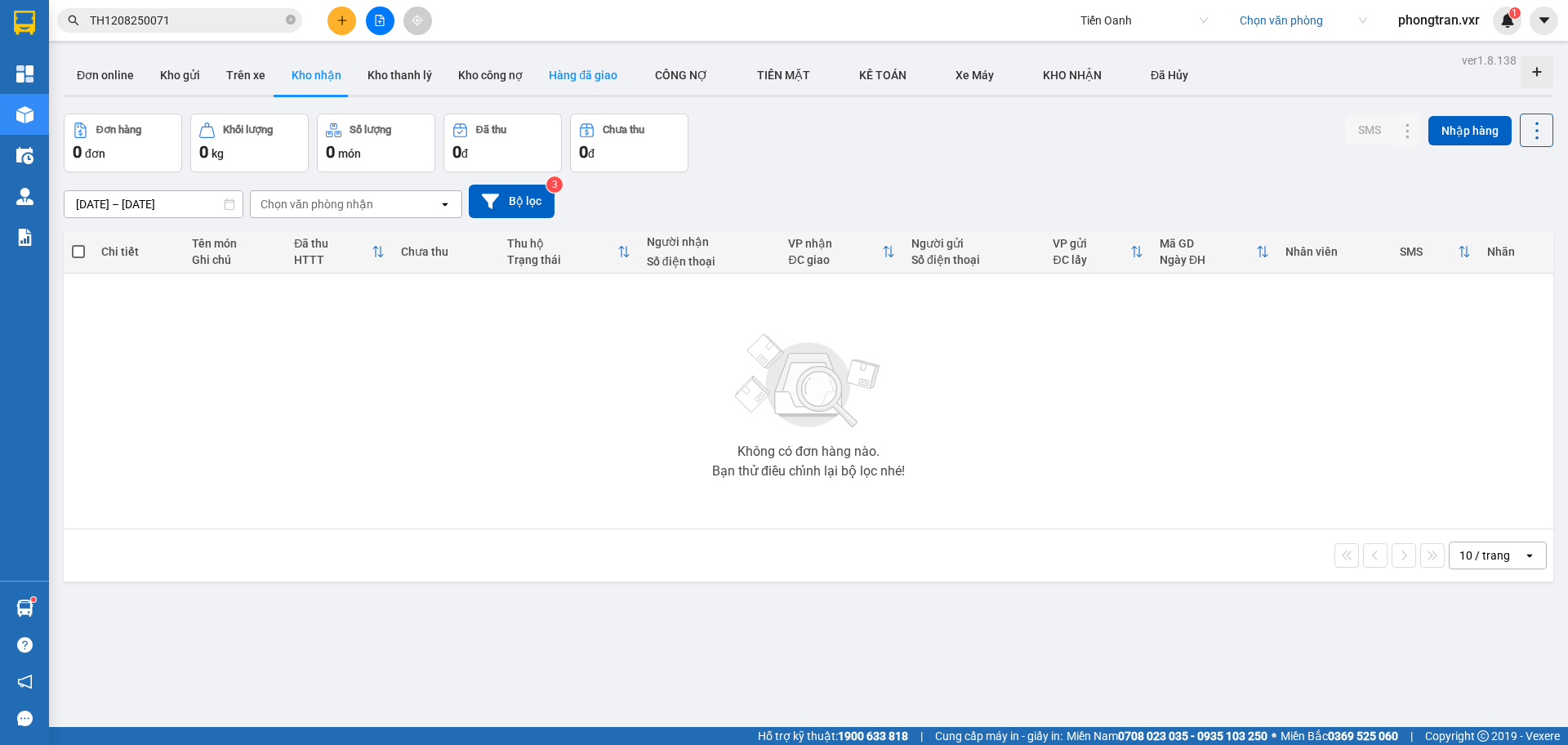
click at [557, 80] on button "Hàng đã giao" at bounding box center [583, 75] width 94 height 39
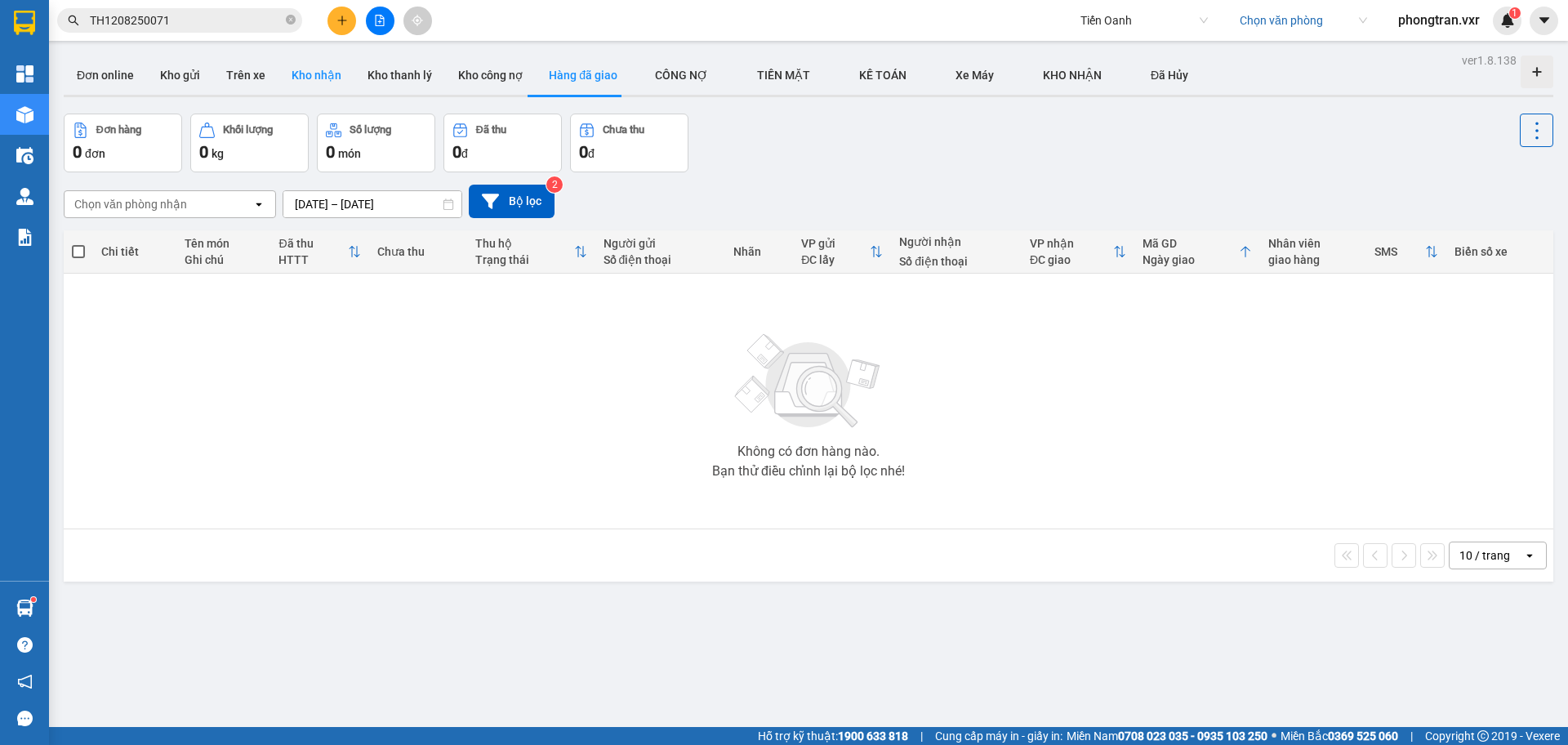
click at [282, 87] on button "Kho nhận" at bounding box center [316, 75] width 76 height 39
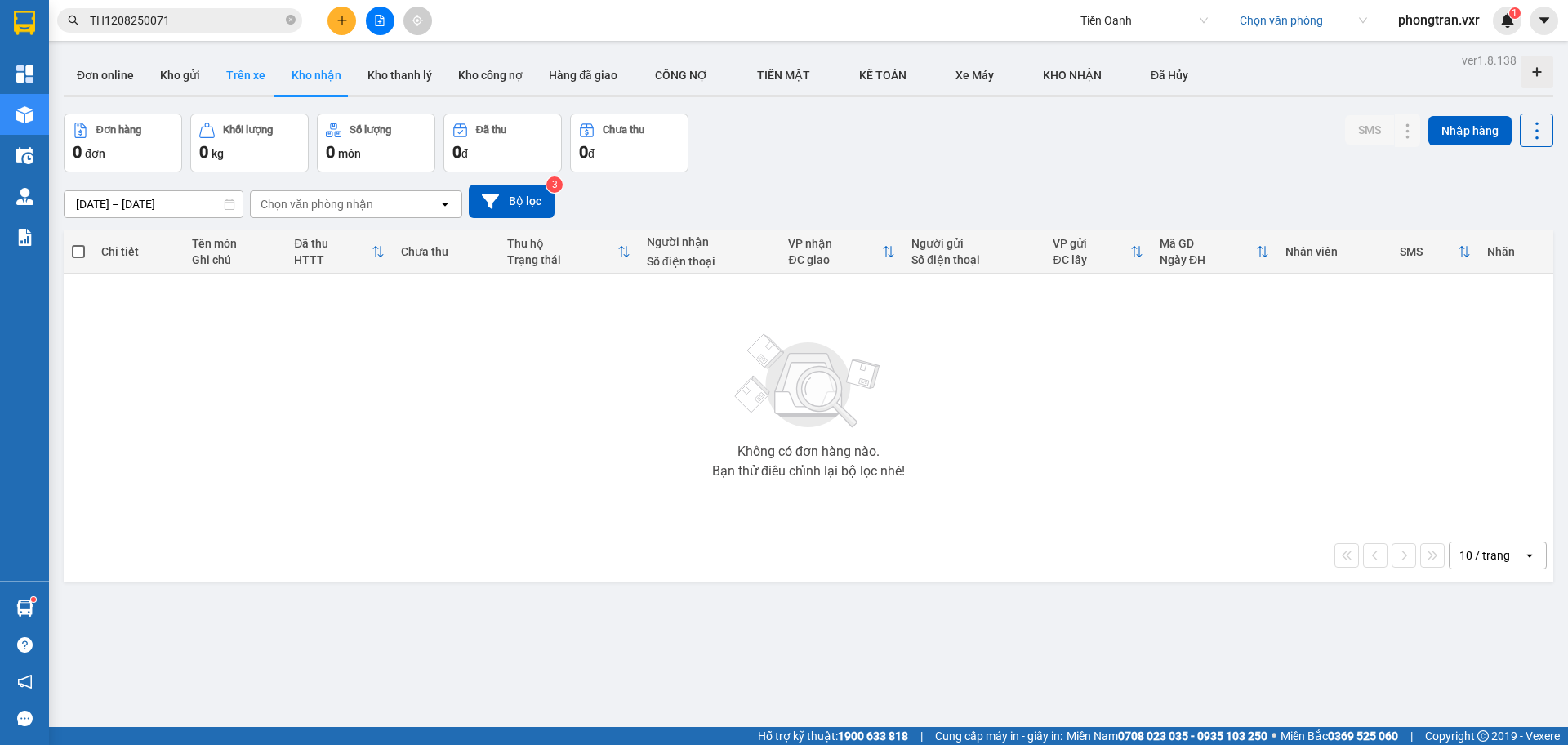
click at [242, 79] on button "Trên xe" at bounding box center [246, 75] width 65 height 39
type input "[DATE] – [DATE]"
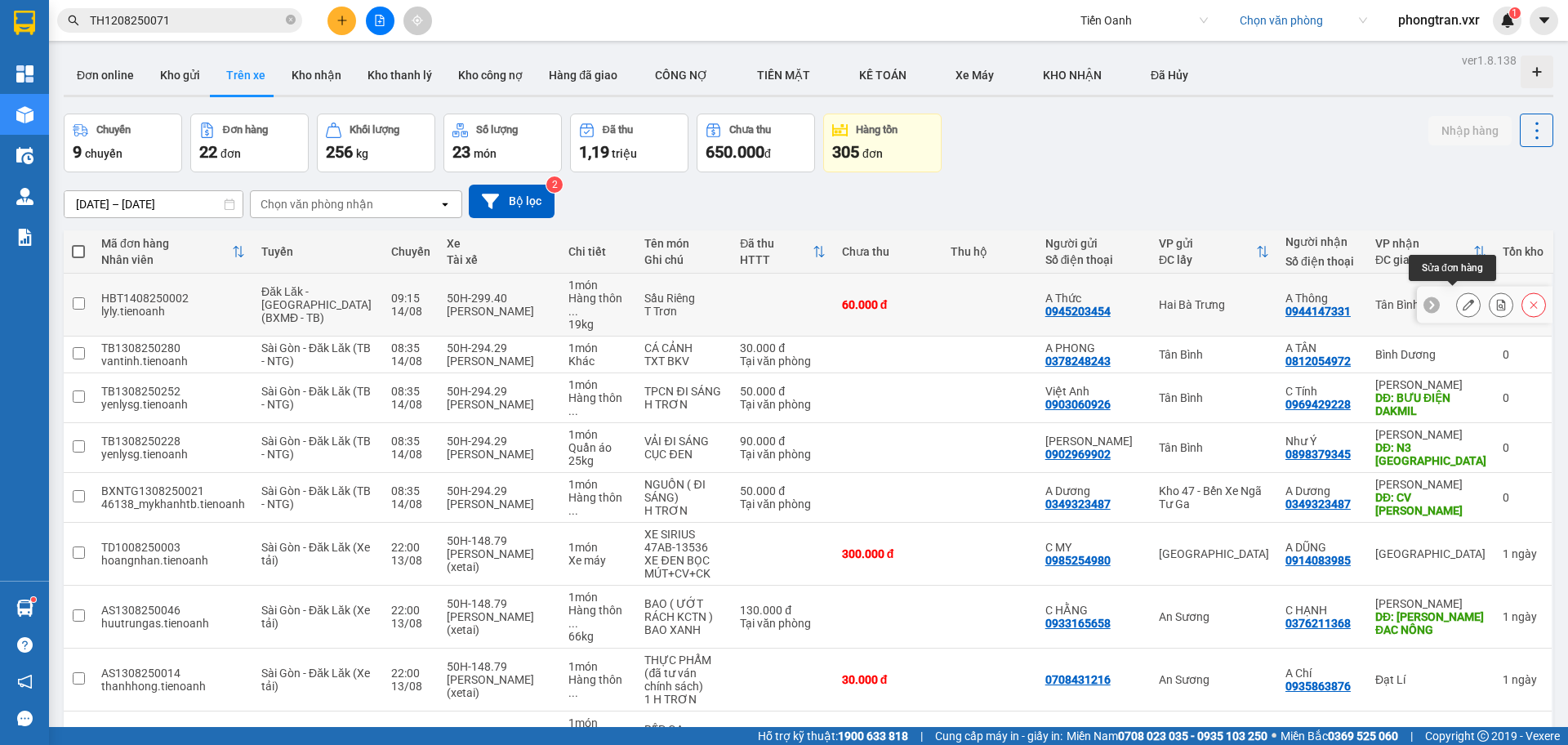
click at [1457, 290] on button at bounding box center [1468, 304] width 23 height 28
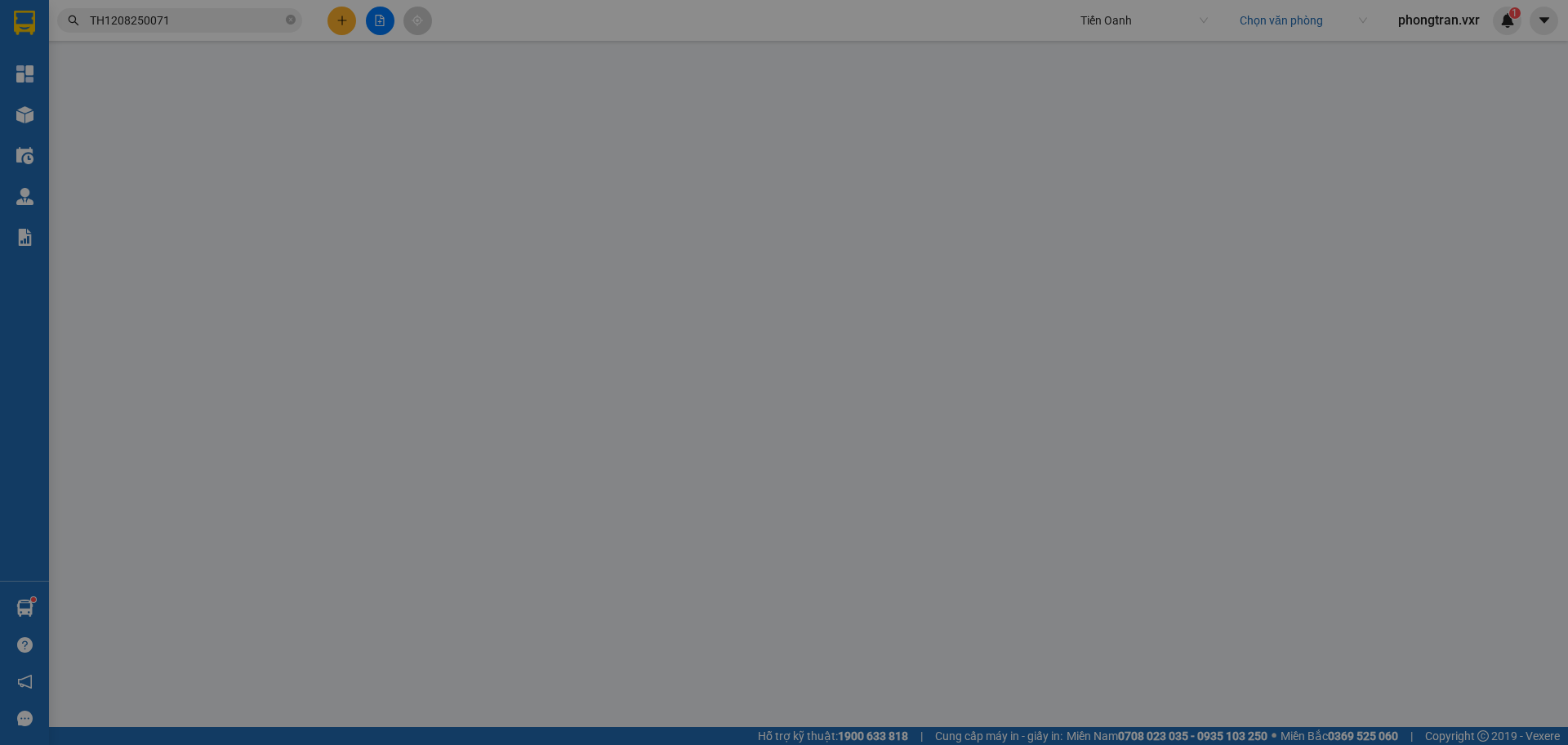
type input "0944147331"
type input "A Thông"
type input "0945203454"
type input "A Thức"
type input "60.000"
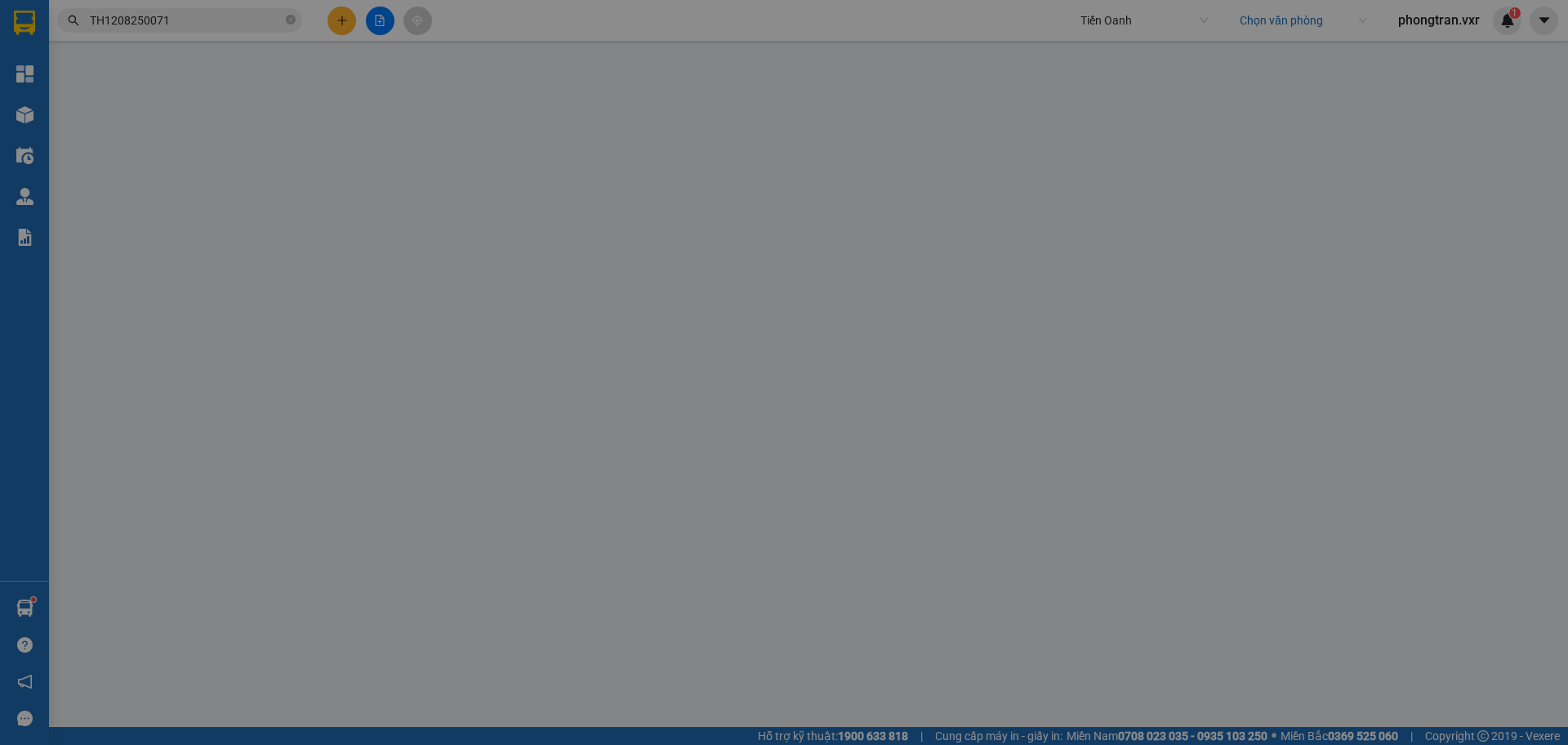
type input "60.000"
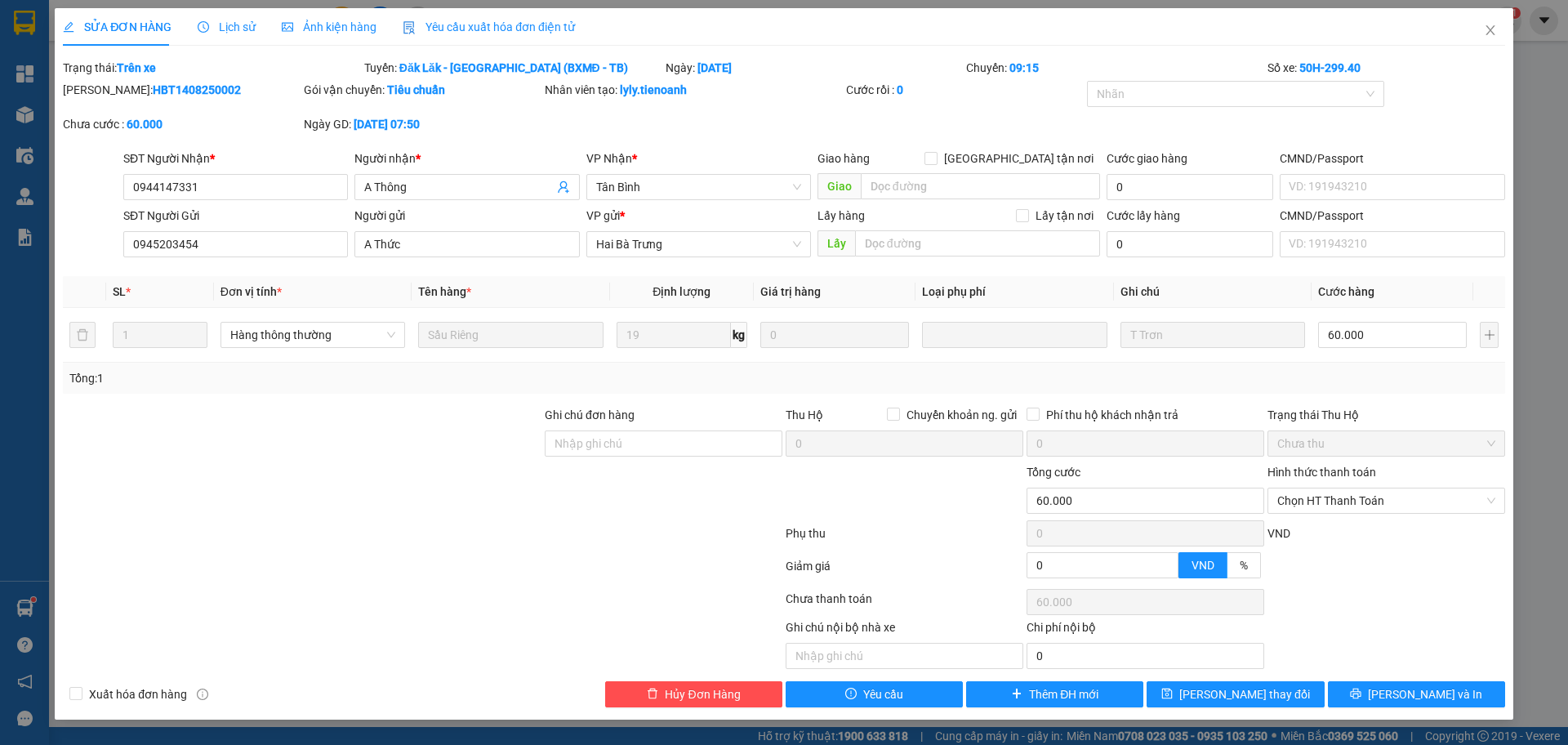
click at [444, 16] on div "Yêu cầu xuất hóa đơn điện tử" at bounding box center [488, 27] width 172 height 38
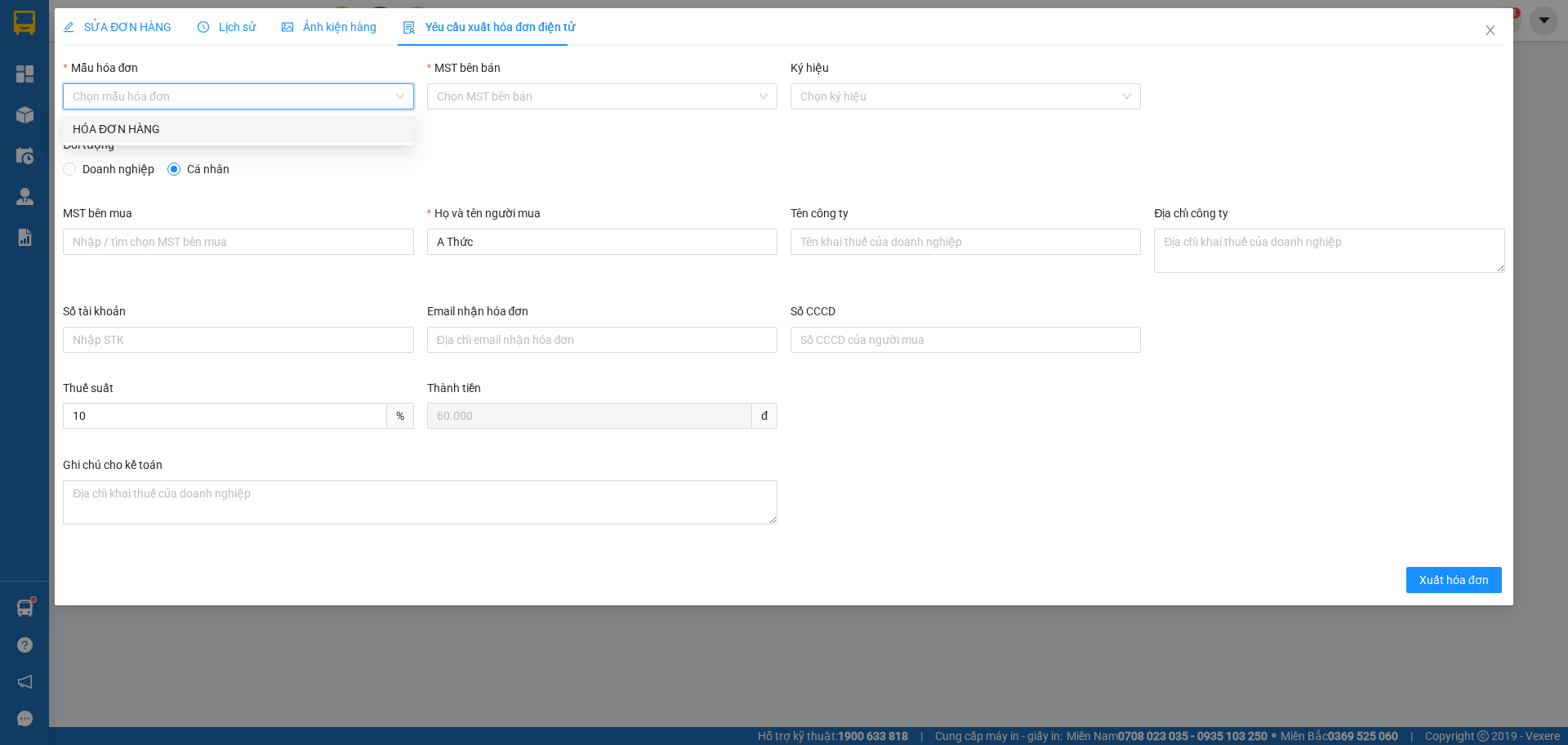
click at [206, 96] on input "Mẫu hóa đơn" at bounding box center [232, 96] width 320 height 25
click at [219, 118] on div "HÓA ĐƠN HÀNG" at bounding box center [238, 129] width 350 height 27
type input "8"
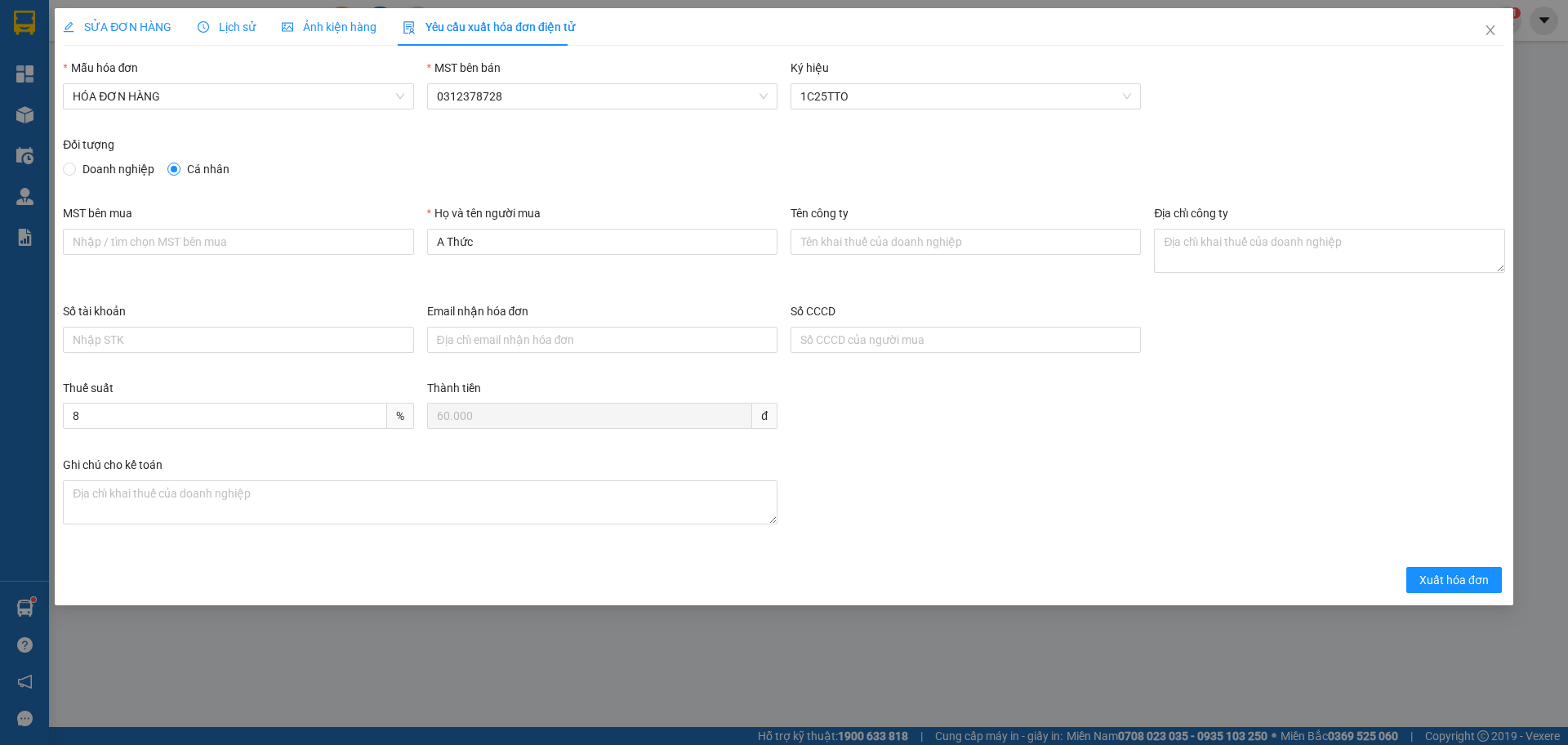
click at [122, 26] on span "SỬA ĐƠN HÀNG" at bounding box center [117, 27] width 109 height 13
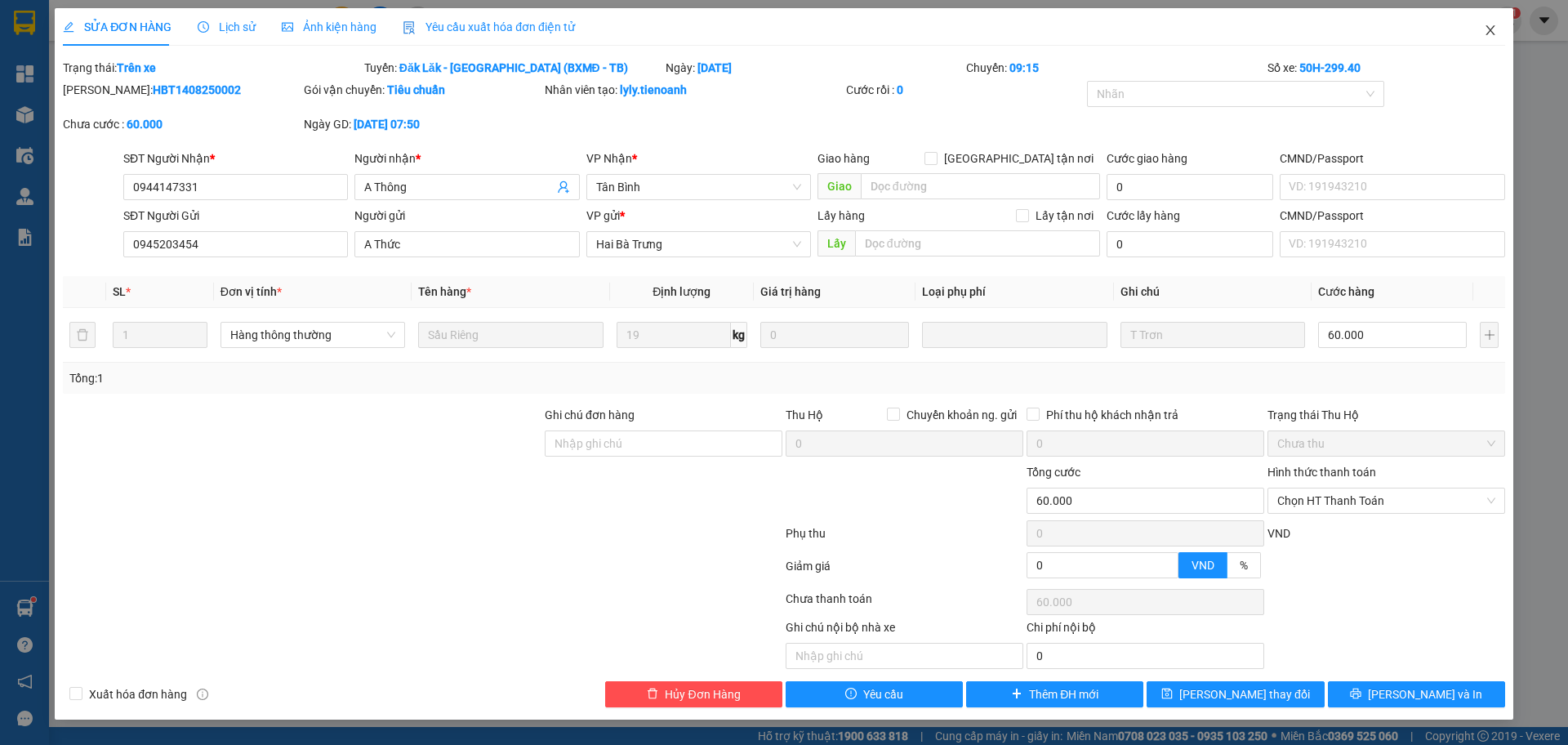
click at [1486, 28] on icon "close" at bounding box center [1491, 30] width 13 height 13
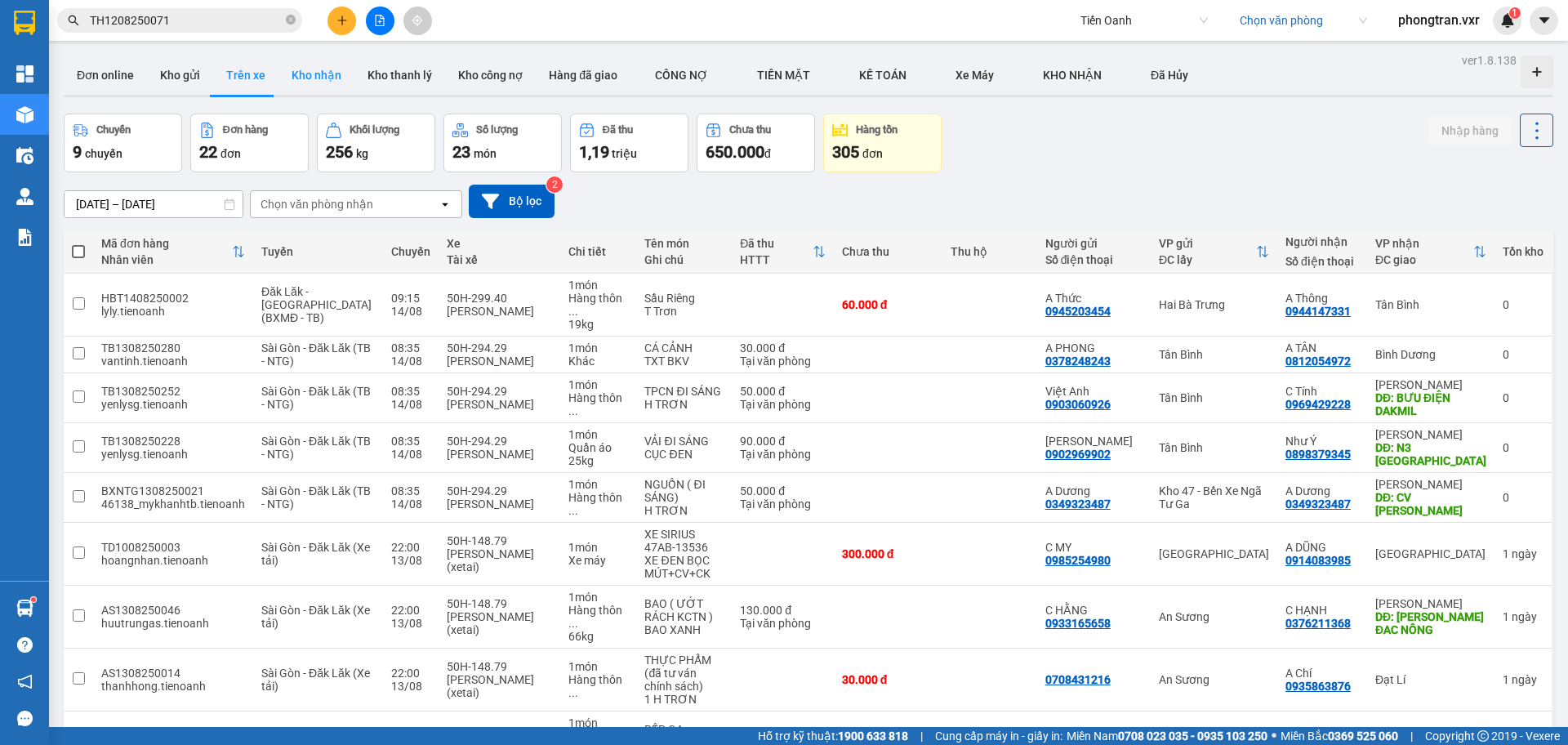
click at [301, 79] on button "Kho nhận" at bounding box center [316, 75] width 76 height 39
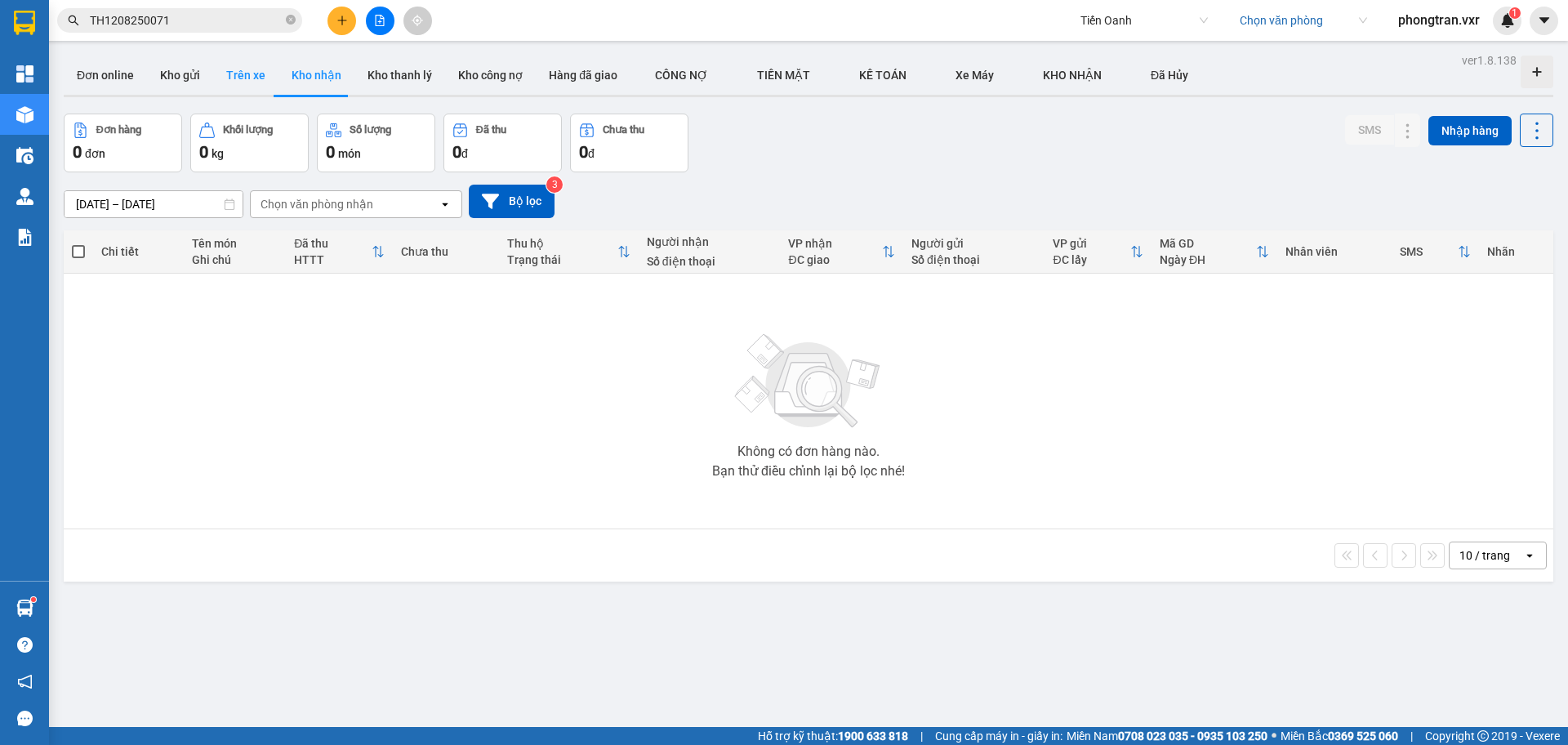
click at [240, 86] on button "Trên xe" at bounding box center [246, 75] width 65 height 39
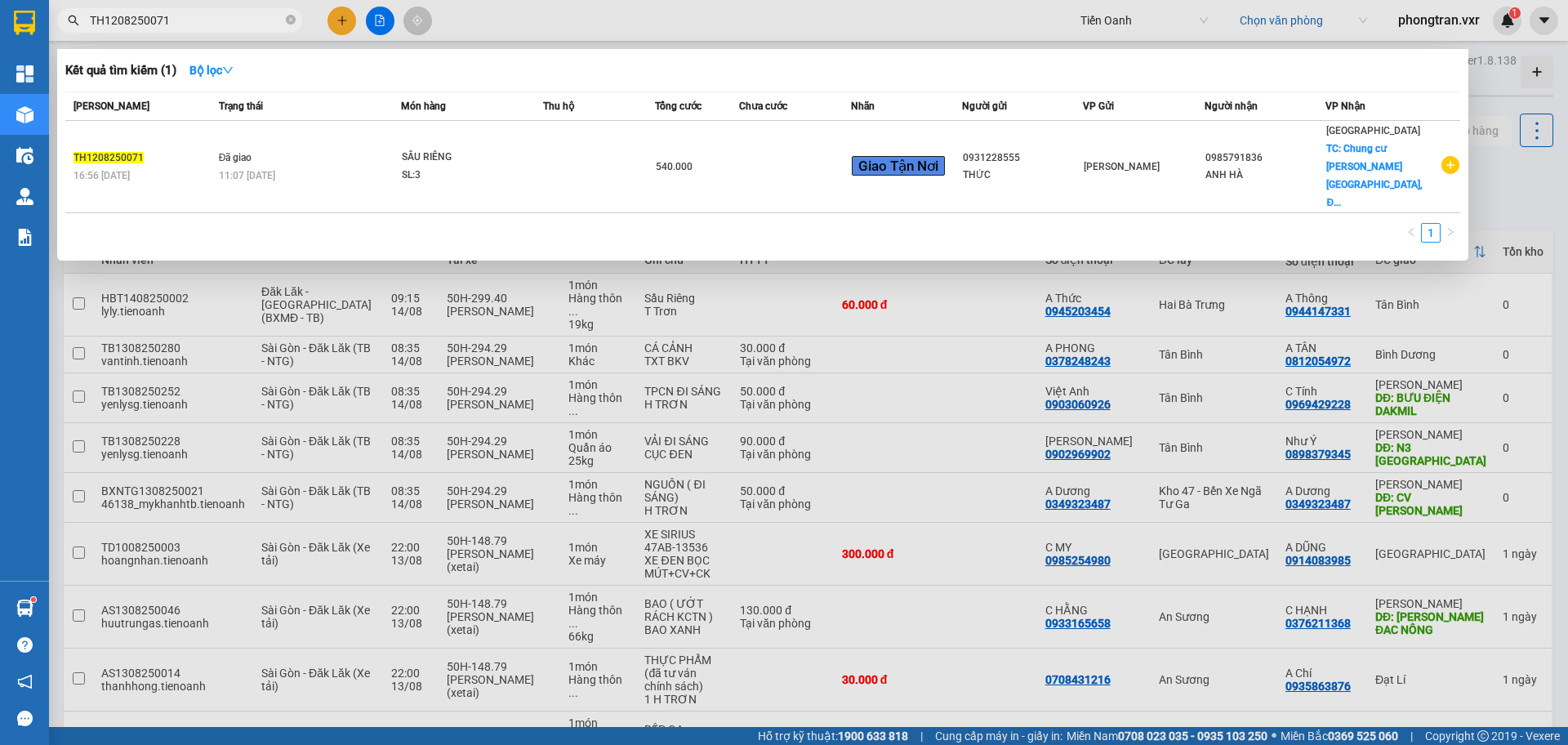
click at [205, 23] on input "TH1208250071" at bounding box center [186, 20] width 192 height 18
click at [1500, 192] on div at bounding box center [784, 372] width 1568 height 745
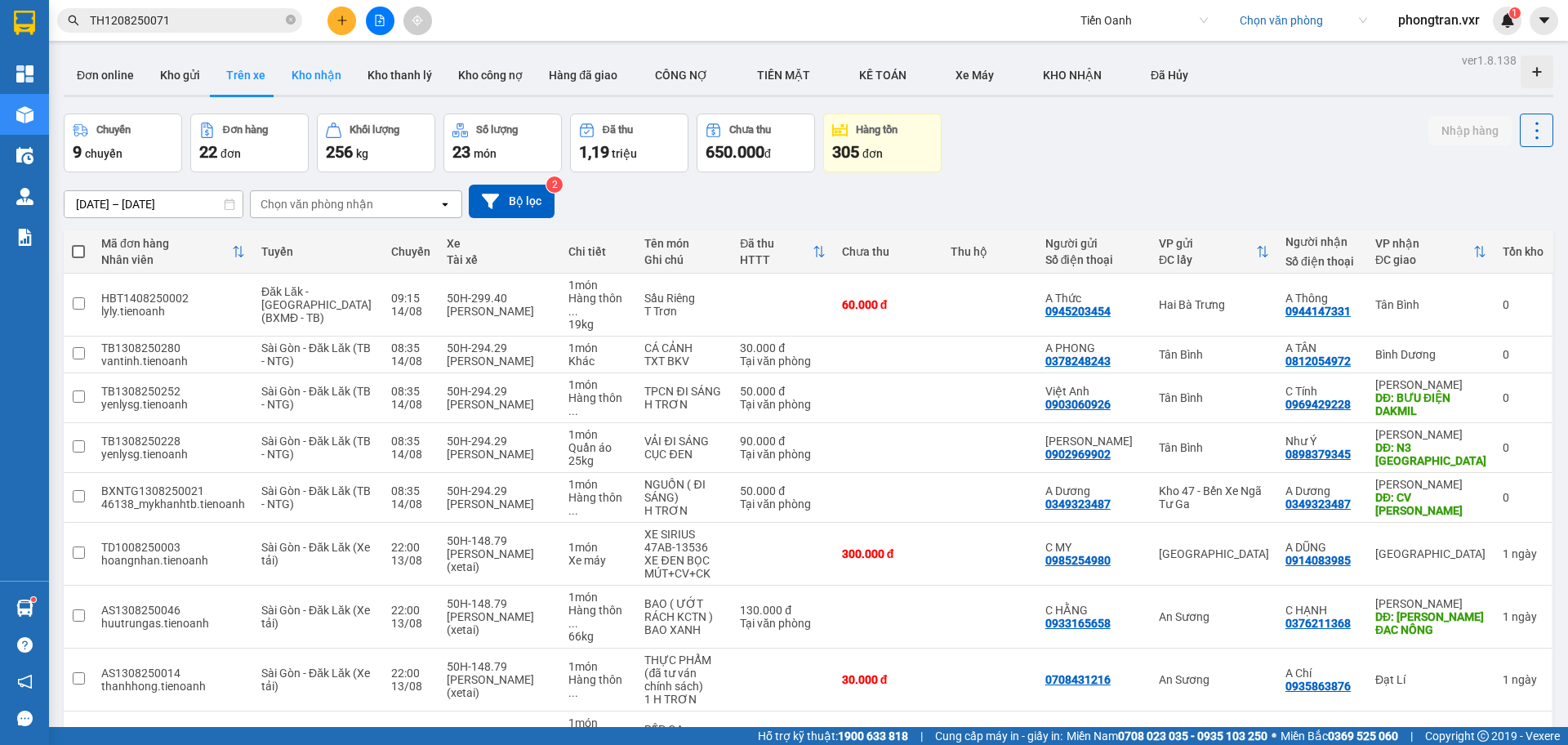
click at [330, 74] on button "Kho nhận" at bounding box center [316, 75] width 76 height 39
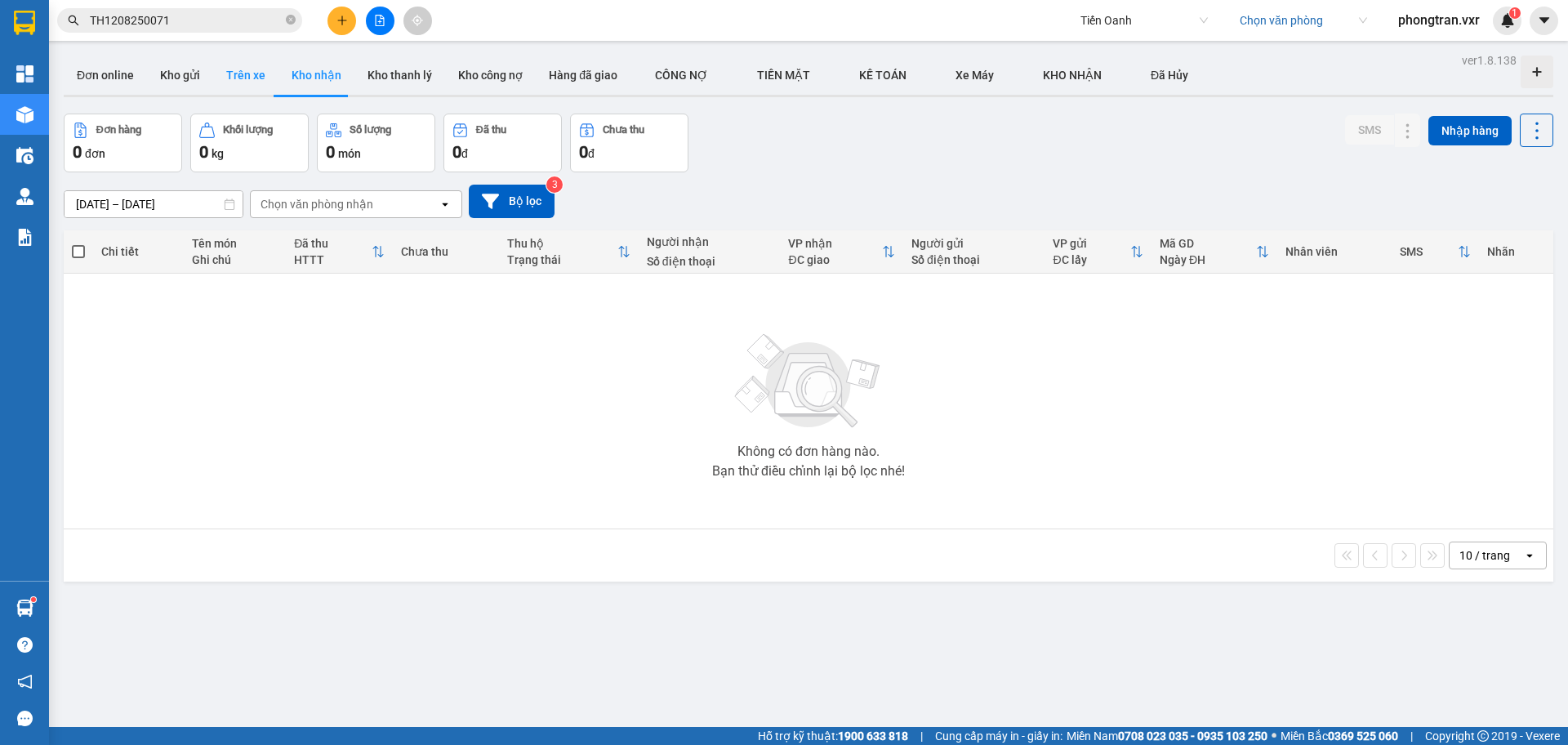
click at [263, 82] on button "Trên xe" at bounding box center [246, 75] width 65 height 39
type input "[DATE] – [DATE]"
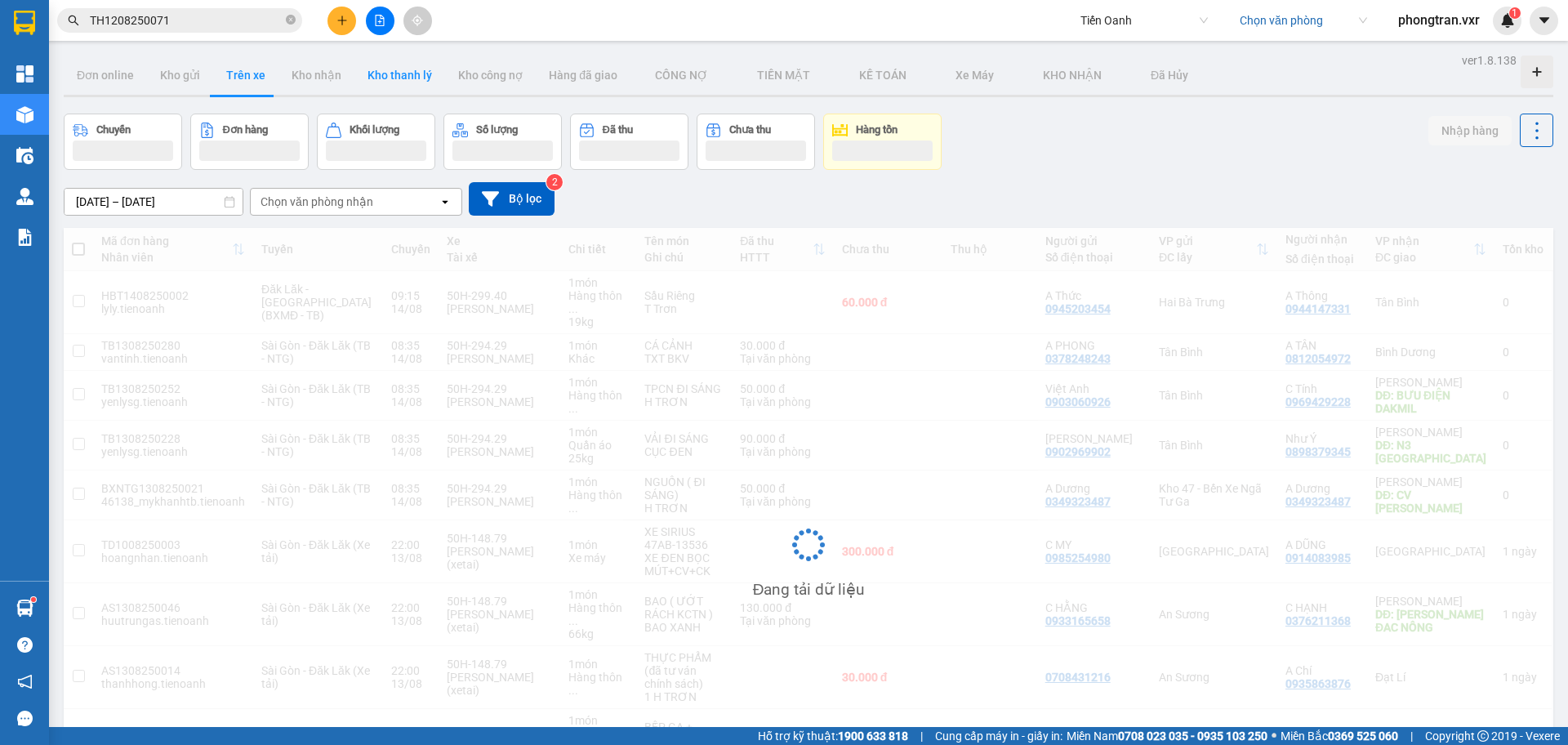
click at [355, 91] on button "Kho thanh lý" at bounding box center [400, 75] width 91 height 39
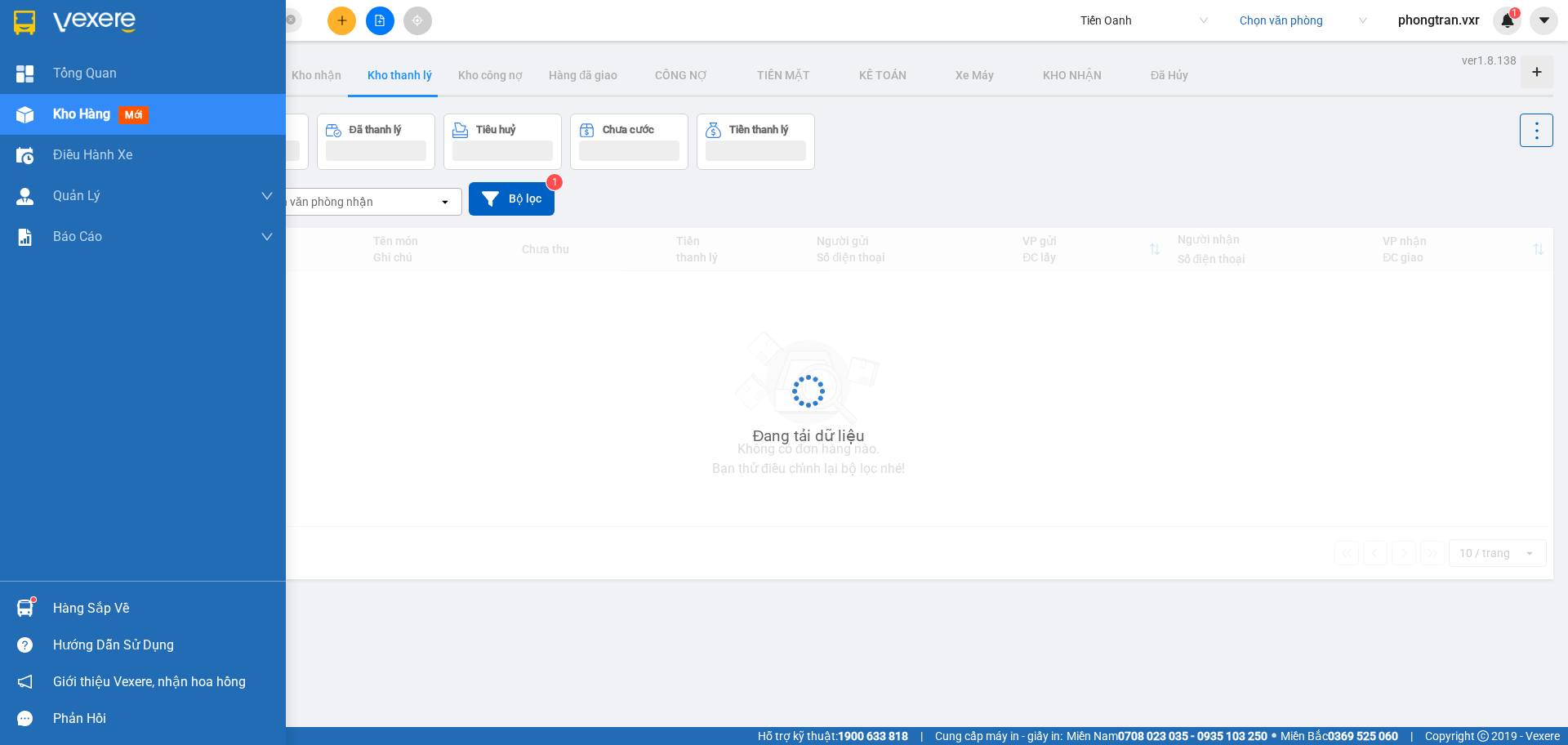
click at [32, 126] on div at bounding box center [25, 115] width 28 height 28
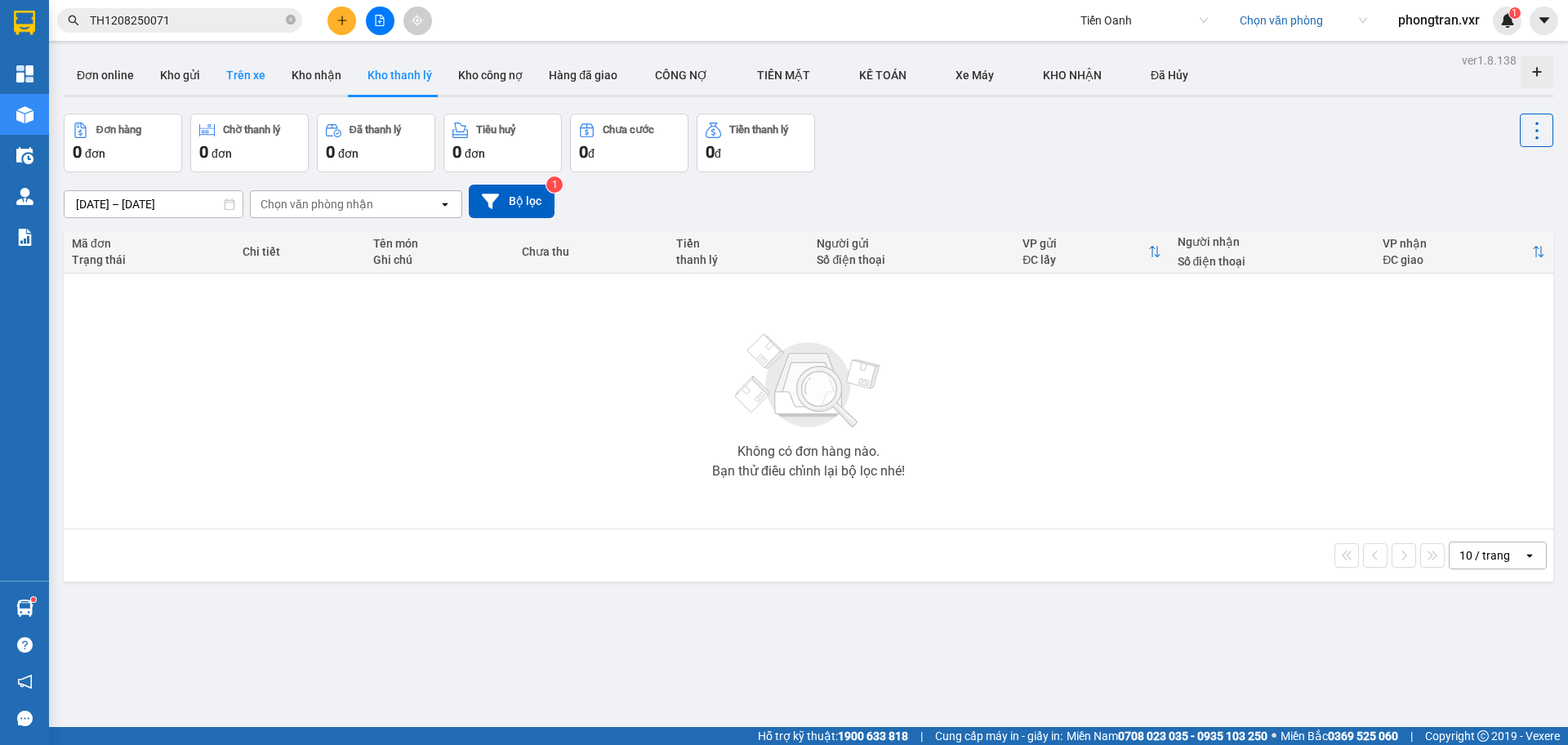
click at [241, 71] on button "Trên xe" at bounding box center [246, 75] width 65 height 39
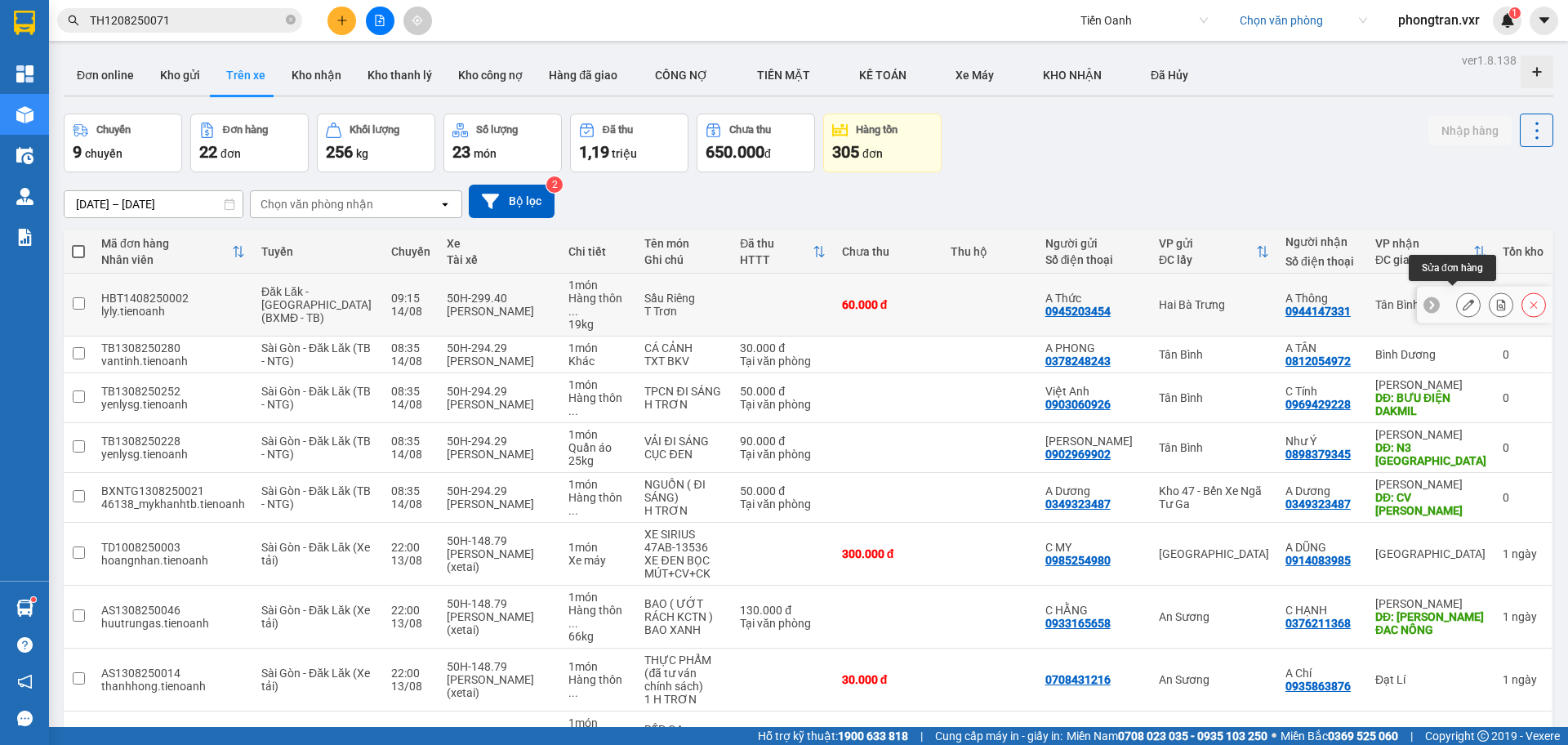
click at [1463, 302] on icon at bounding box center [1468, 304] width 11 height 11
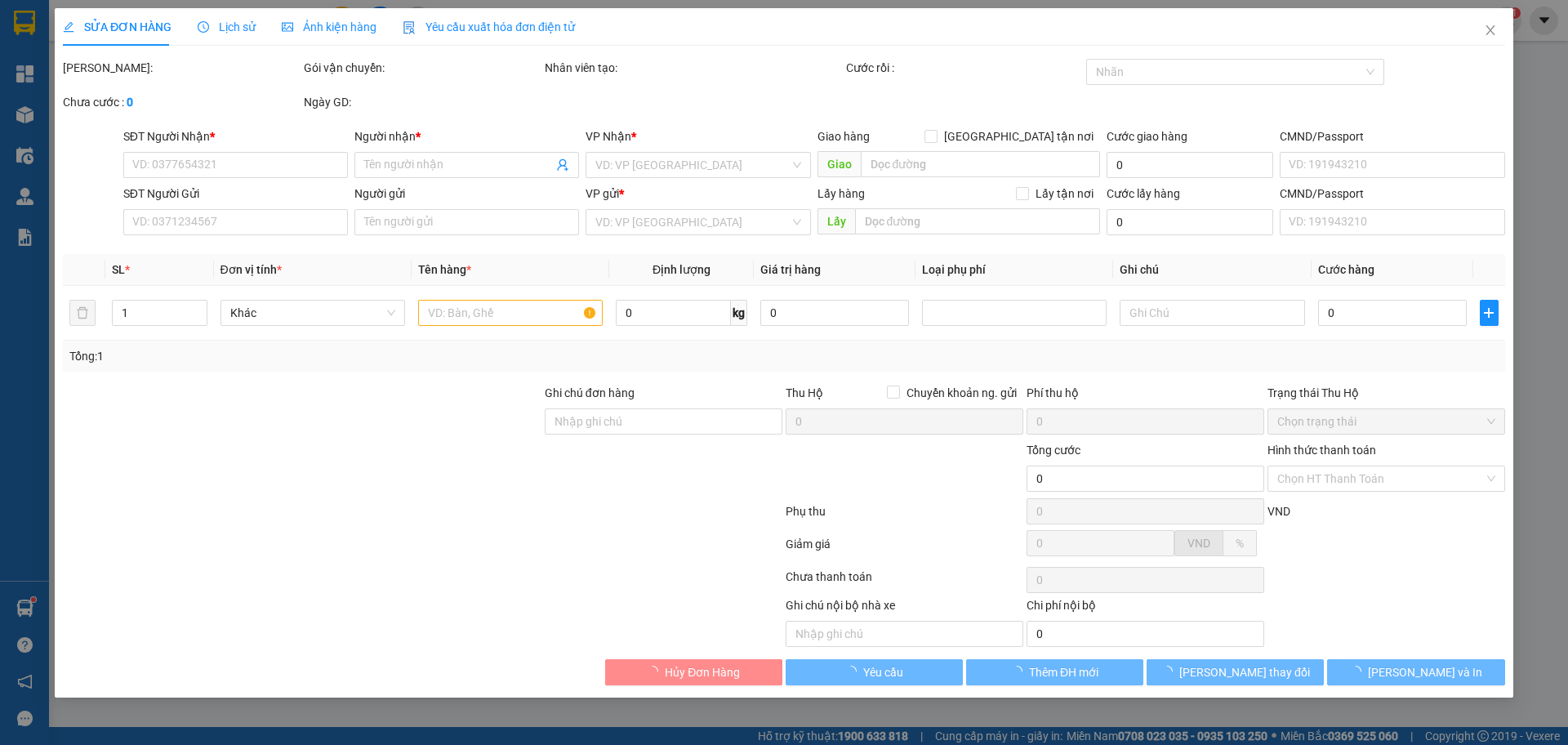
type input "0944147331"
type input "A Thông"
type input "0945203454"
type input "A Thức"
type input "60.000"
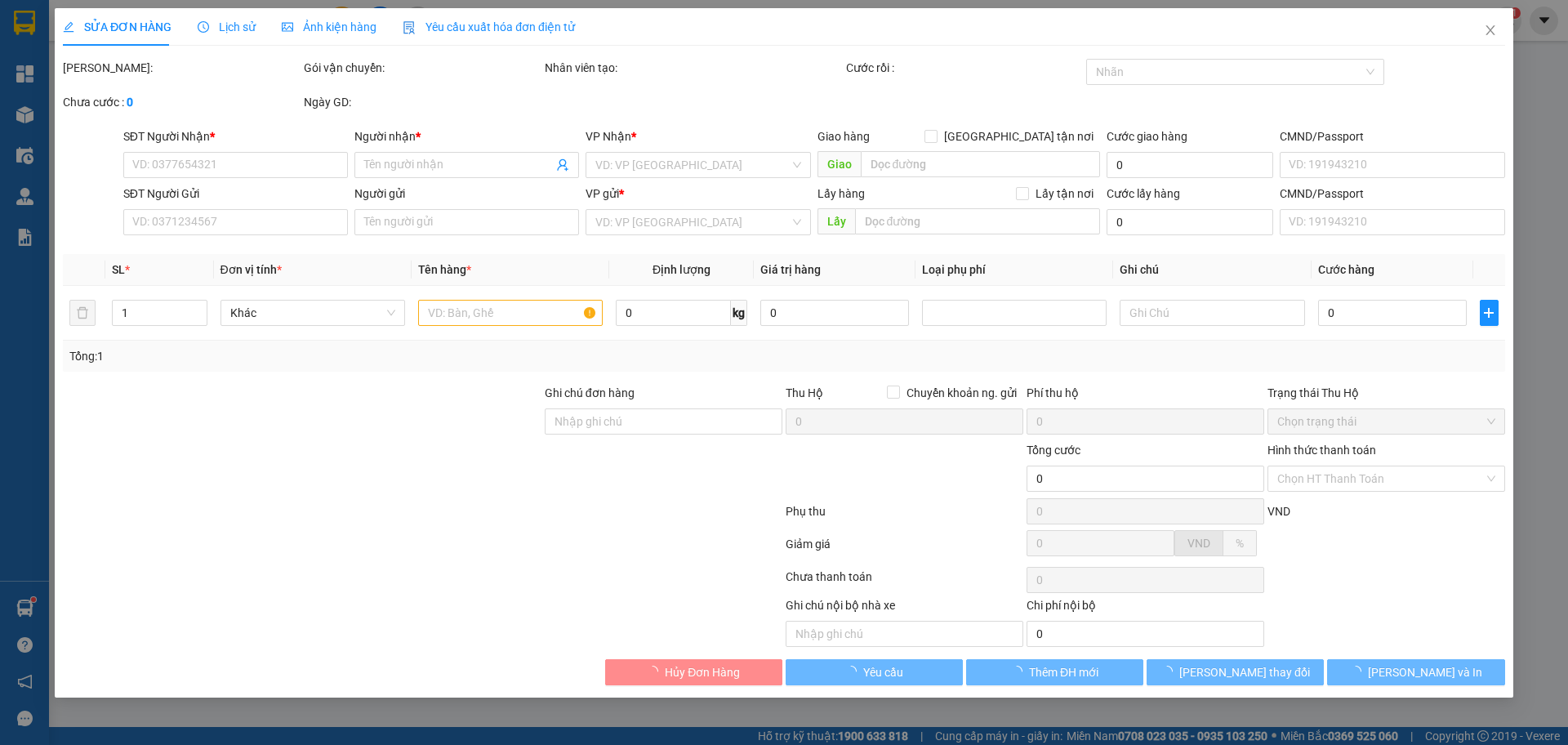
type input "60.000"
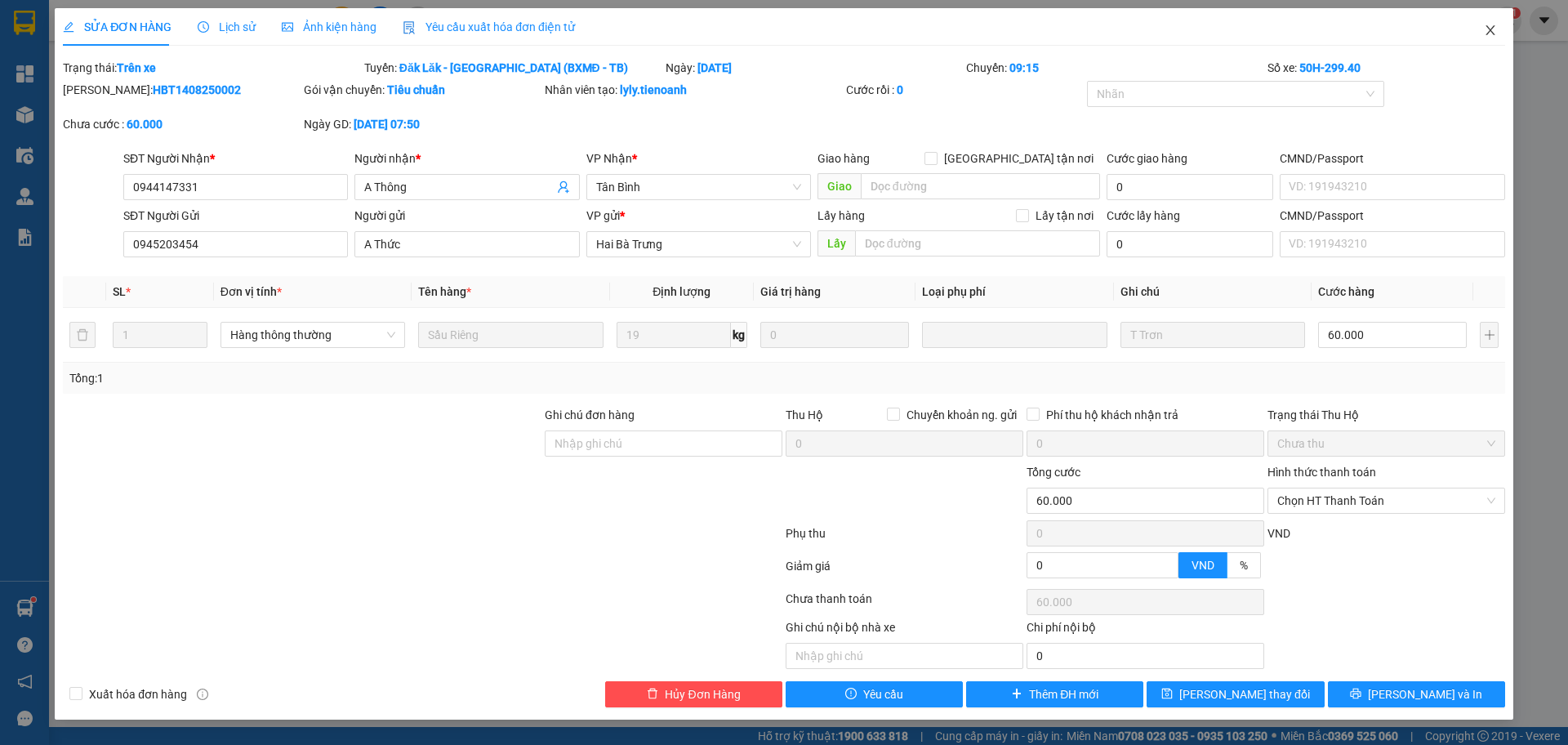
click at [1485, 40] on span "Close" at bounding box center [1491, 31] width 46 height 46
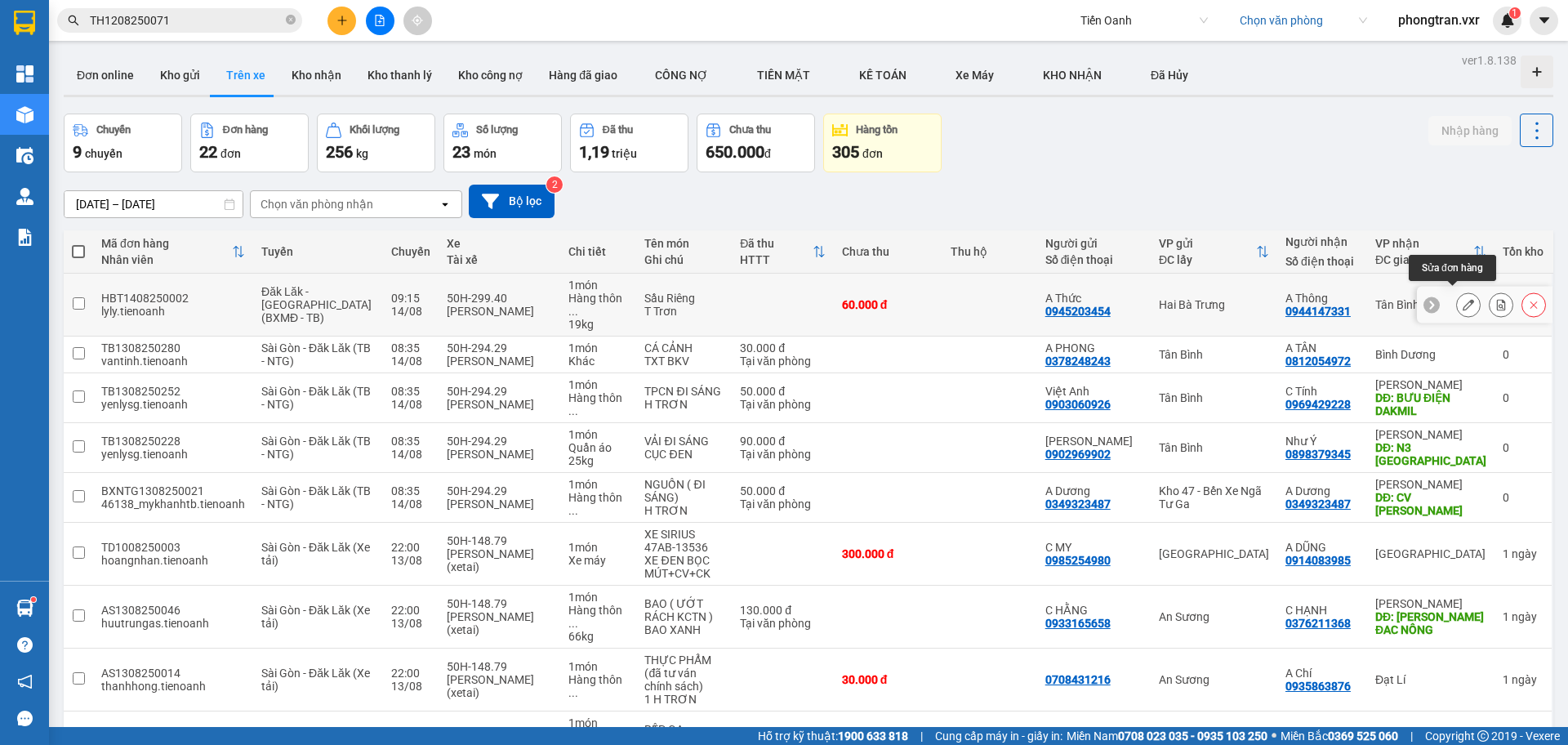
click at [1457, 295] on button at bounding box center [1468, 304] width 23 height 28
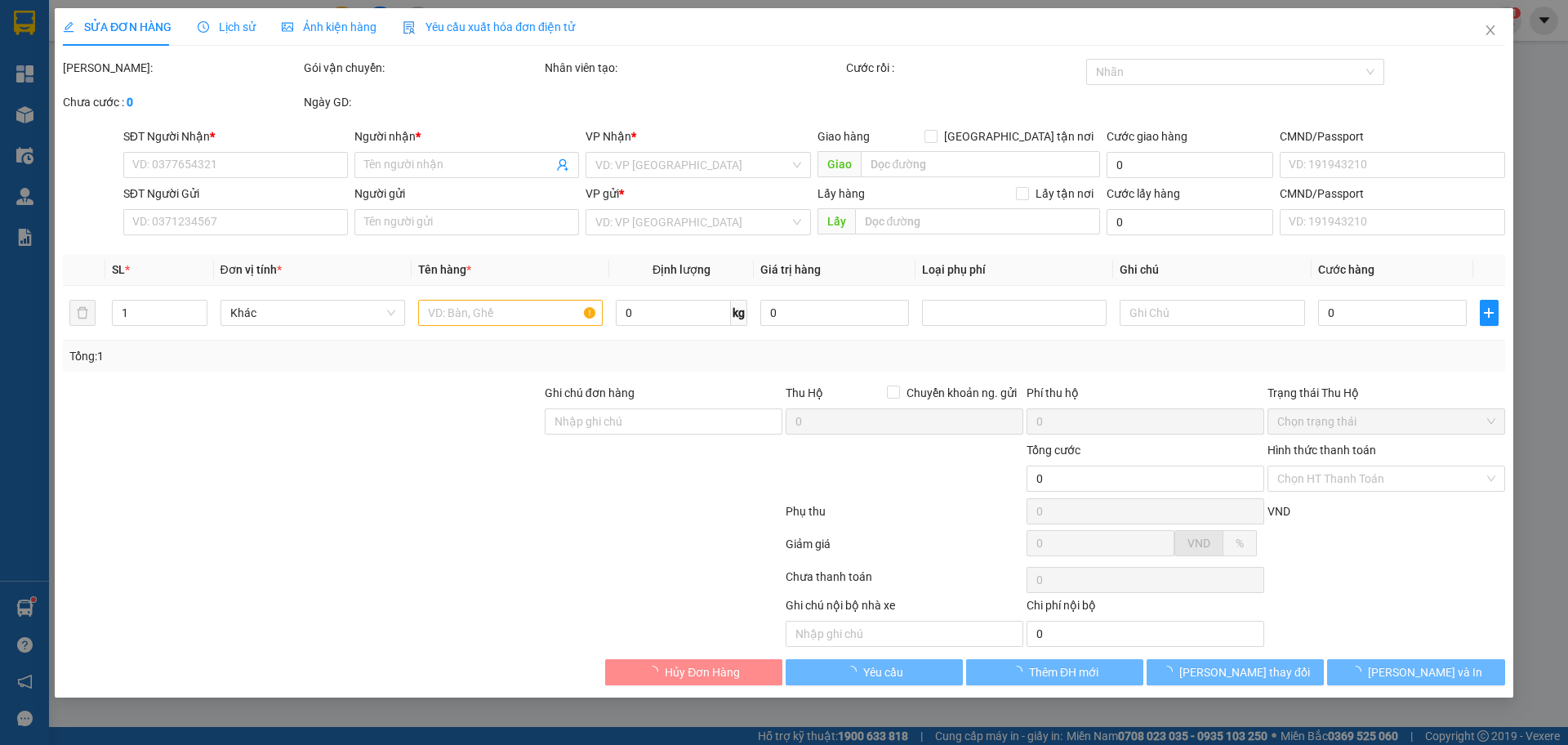
type input "0944147331"
type input "A Thông"
type input "0945203454"
type input "A Thức"
type input "60.000"
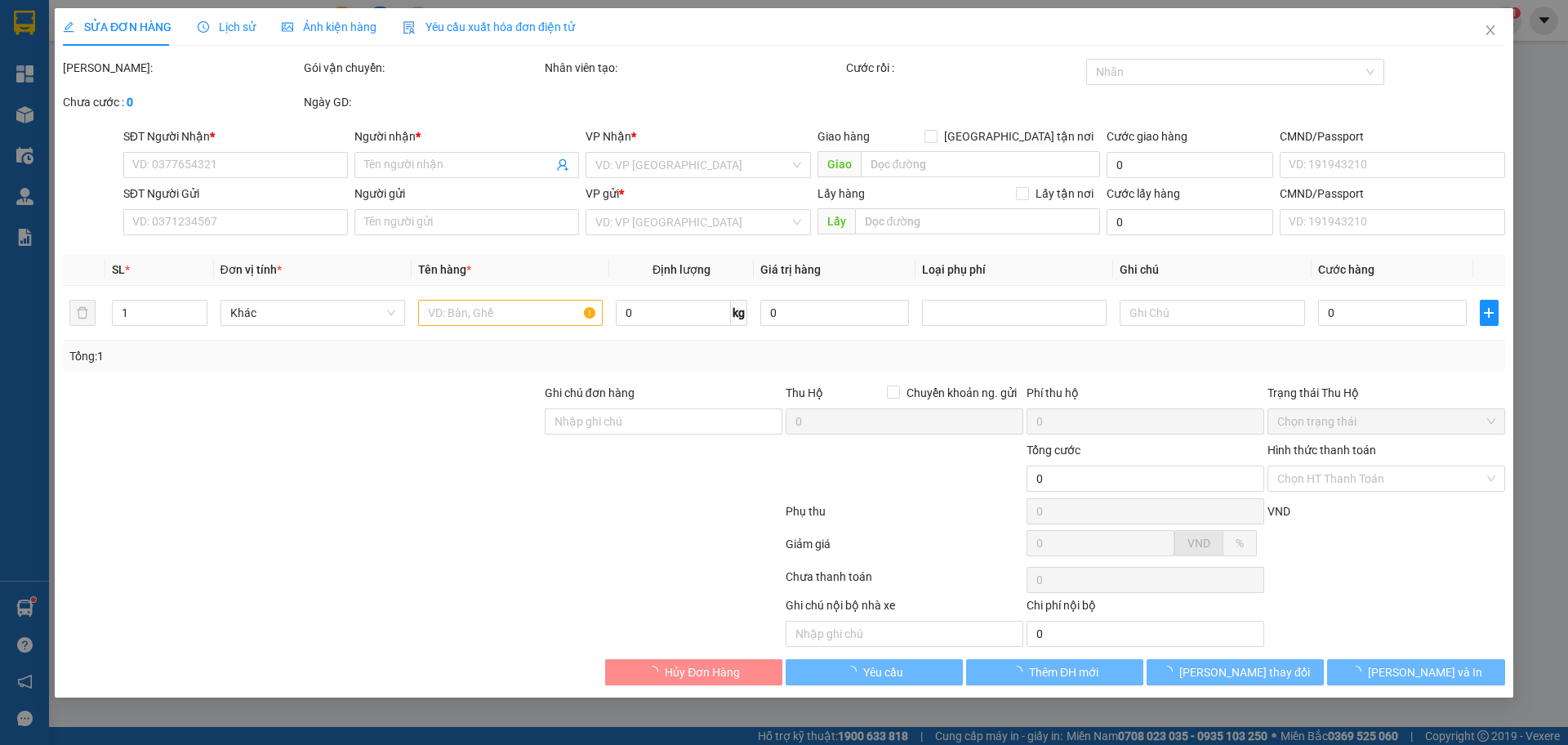
type input "60.000"
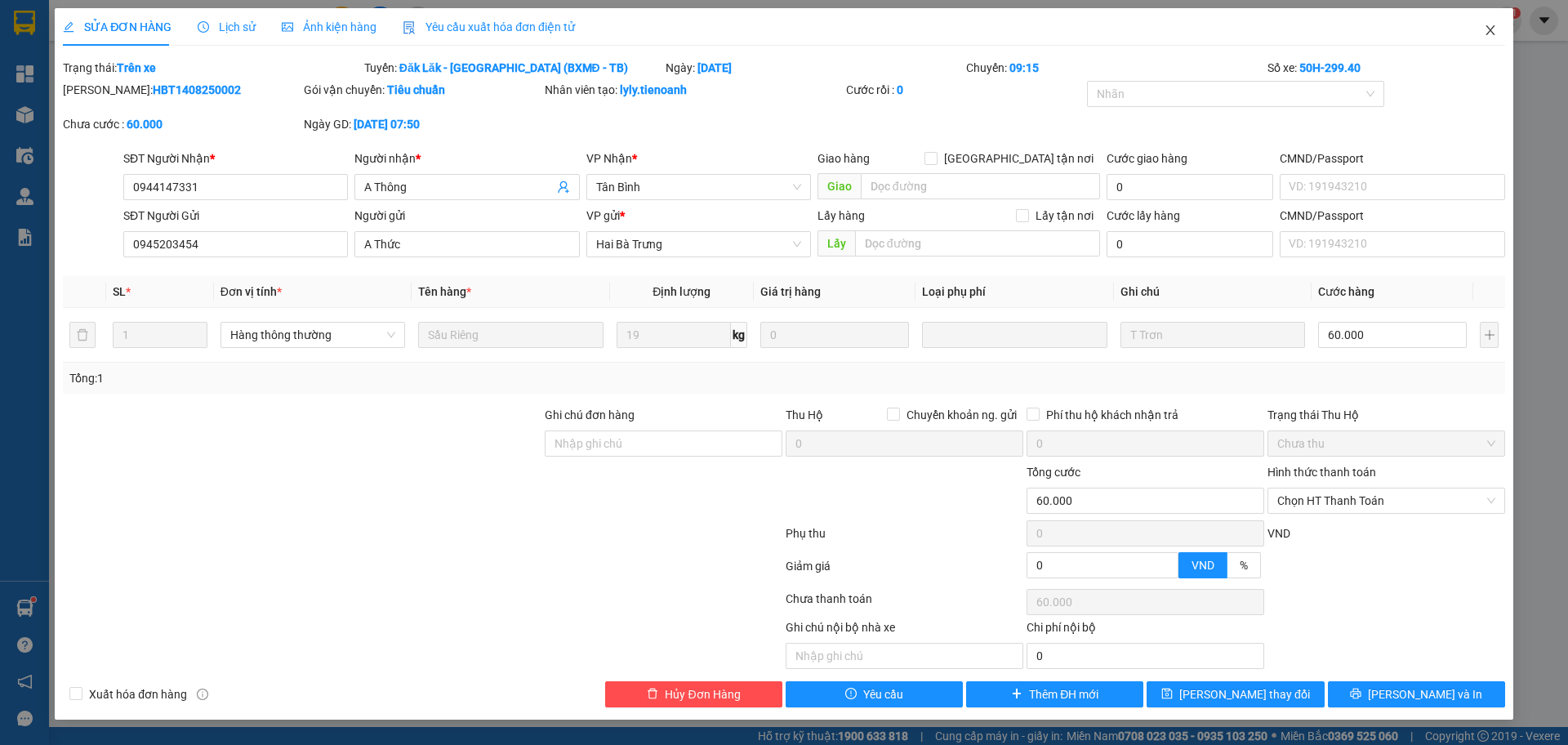
click at [1495, 28] on icon "close" at bounding box center [1491, 30] width 13 height 13
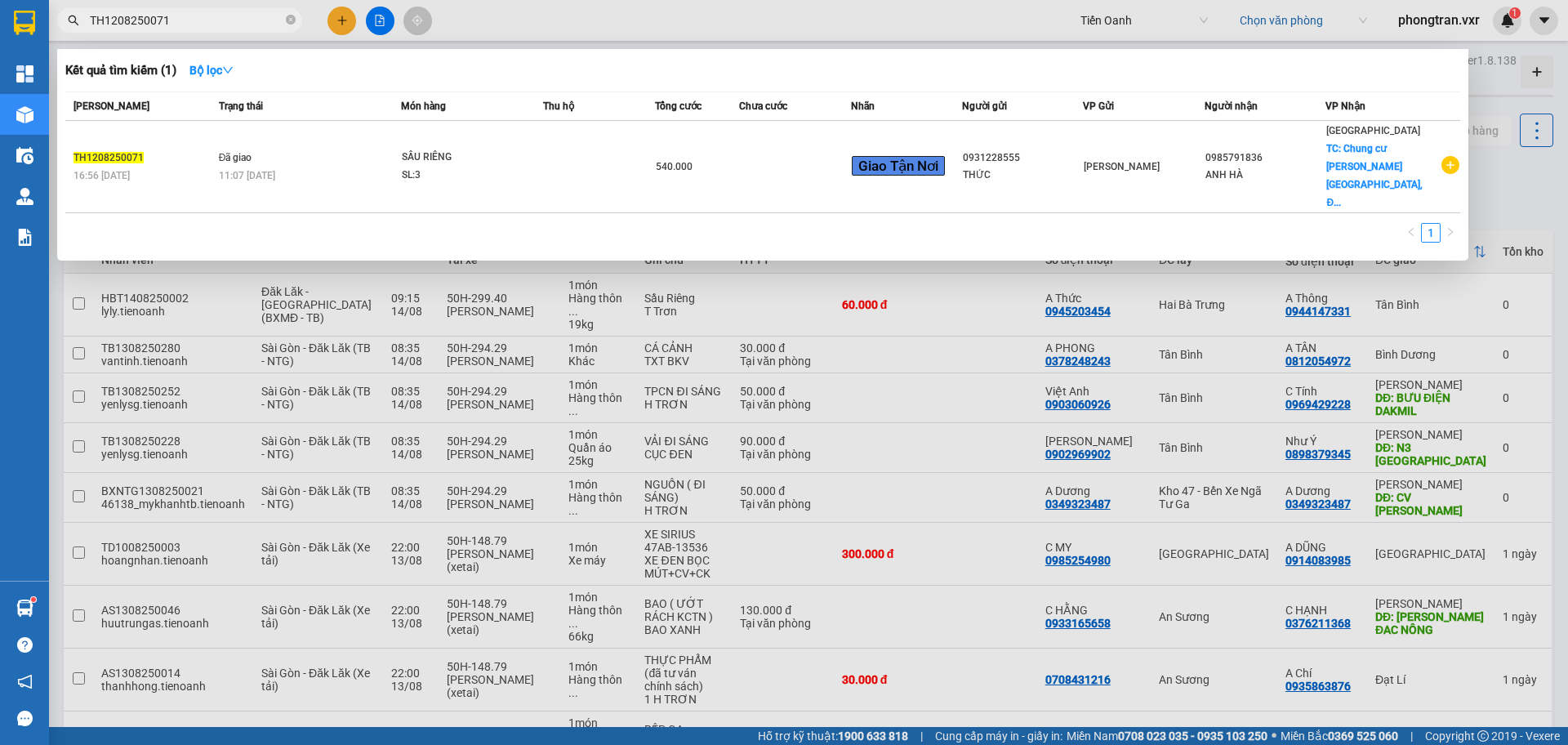
click at [183, 18] on input "TH1208250071" at bounding box center [186, 20] width 192 height 18
click at [1568, 237] on div at bounding box center [784, 372] width 1568 height 745
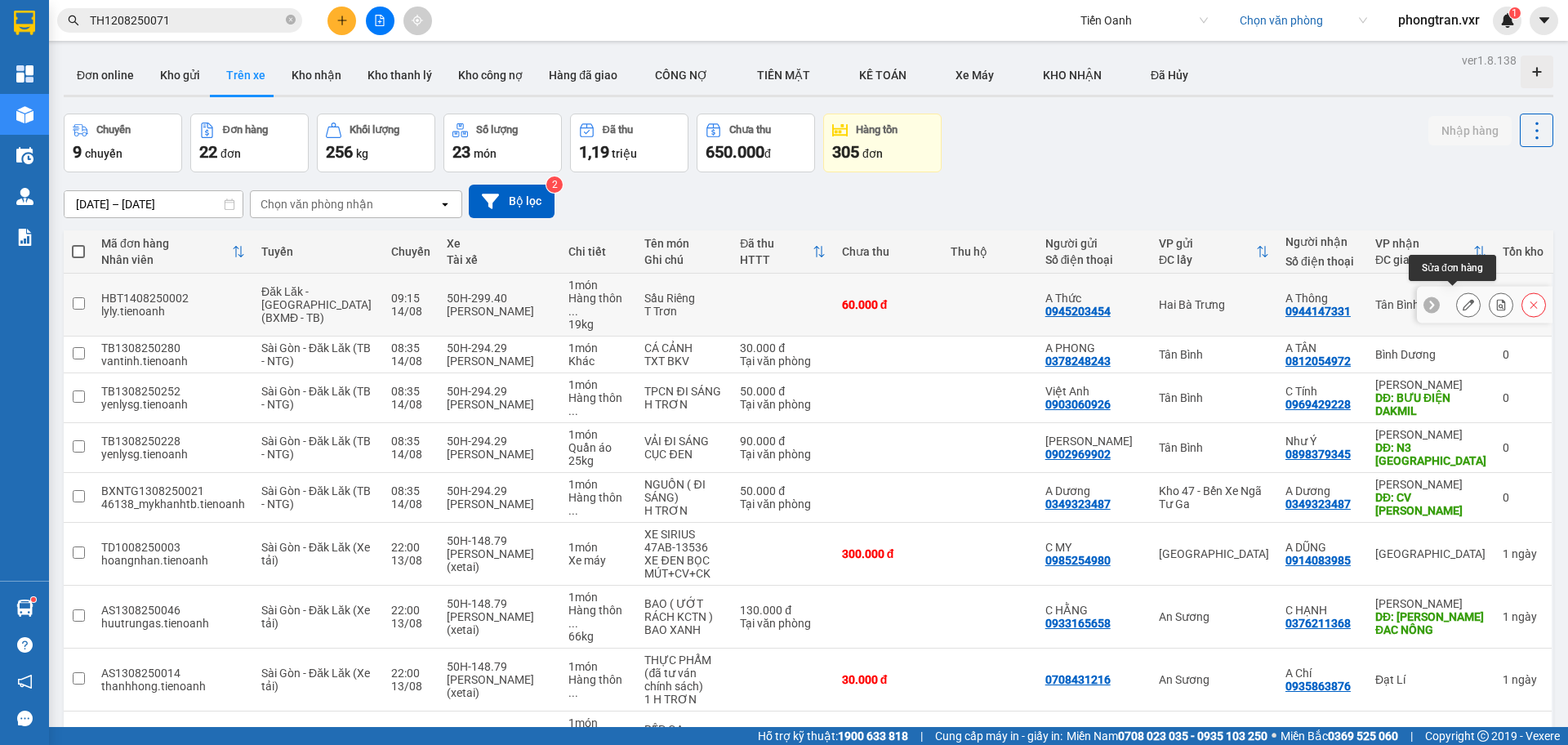
click at [1463, 299] on icon at bounding box center [1468, 304] width 11 height 11
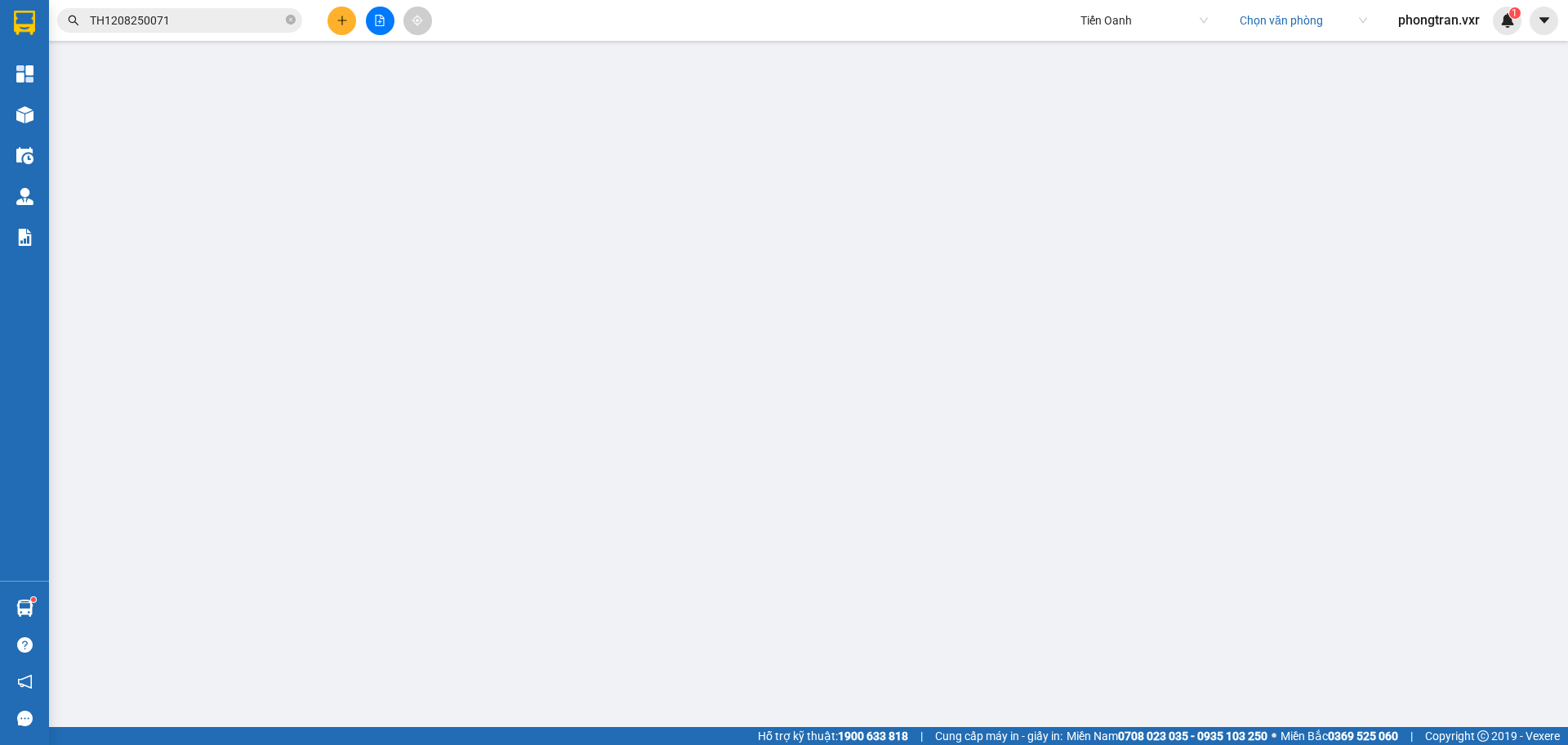
type input "0944147331"
type input "A Thông"
type input "0945203454"
type input "A Thức"
type input "60.000"
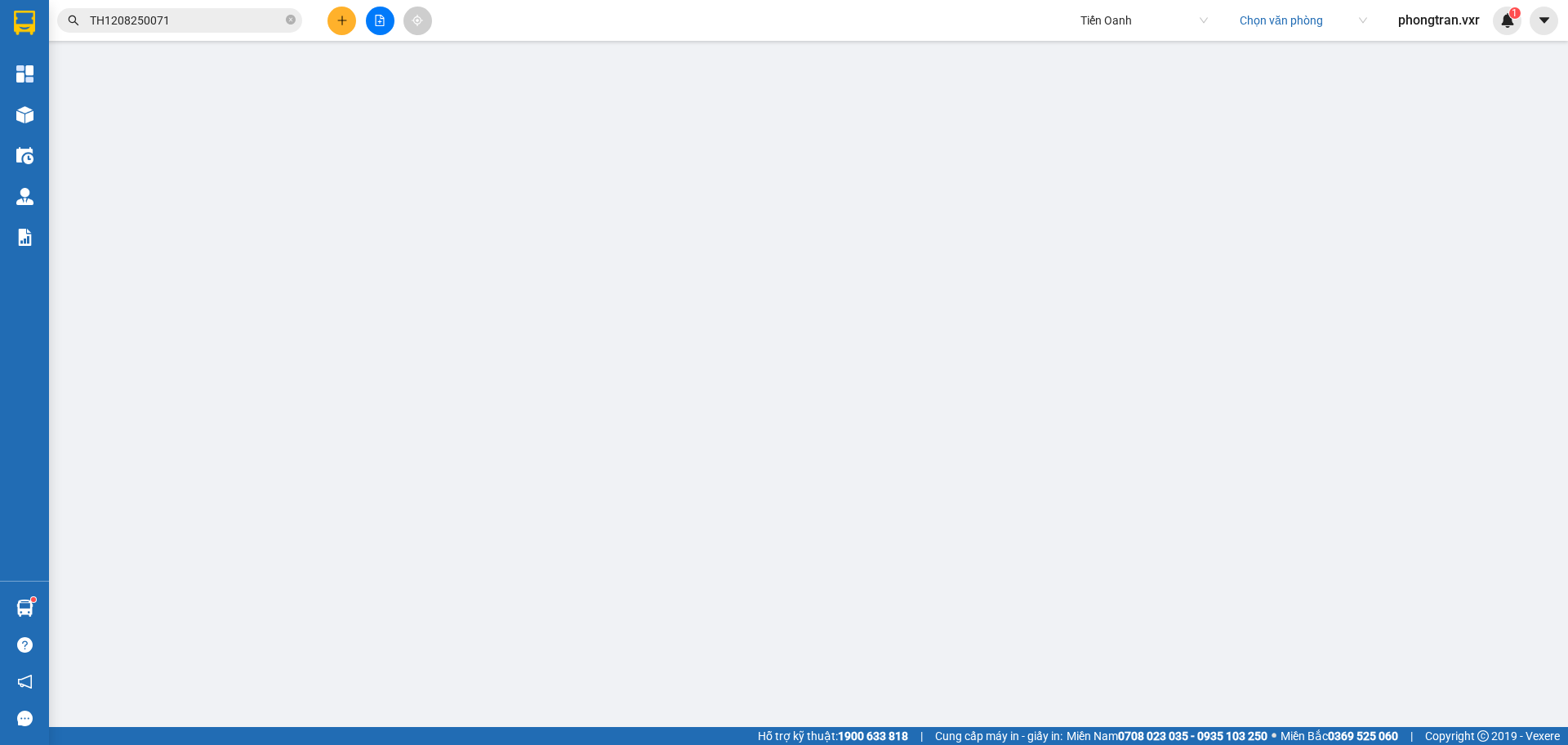
type input "60.000"
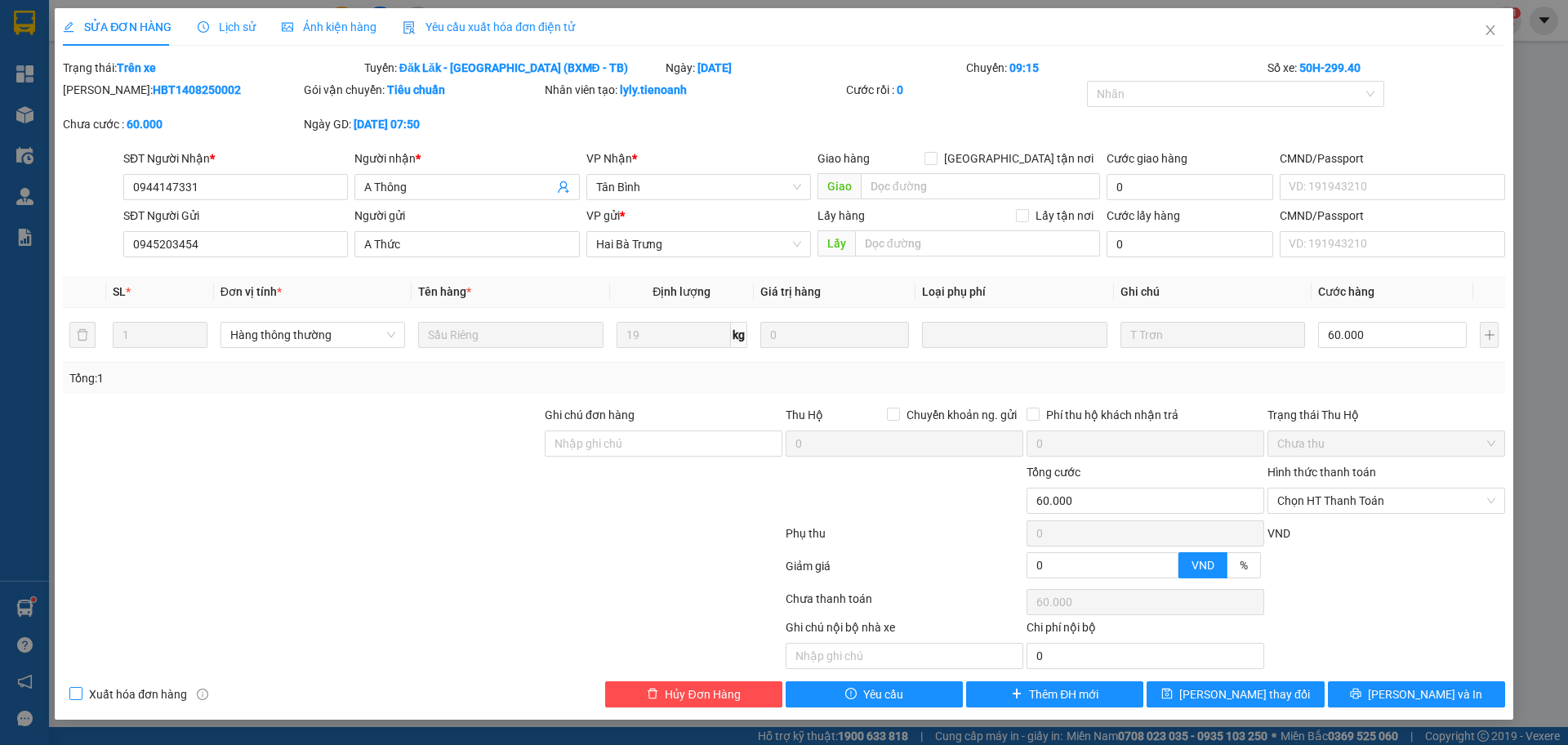
click at [96, 699] on span "Xuất hóa đơn hàng" at bounding box center [137, 695] width 111 height 18
click at [81, 698] on input "Xuất hóa đơn hàng" at bounding box center [75, 693] width 11 height 11
checkbox input "true"
click at [1483, 34] on span "Close" at bounding box center [1491, 31] width 46 height 46
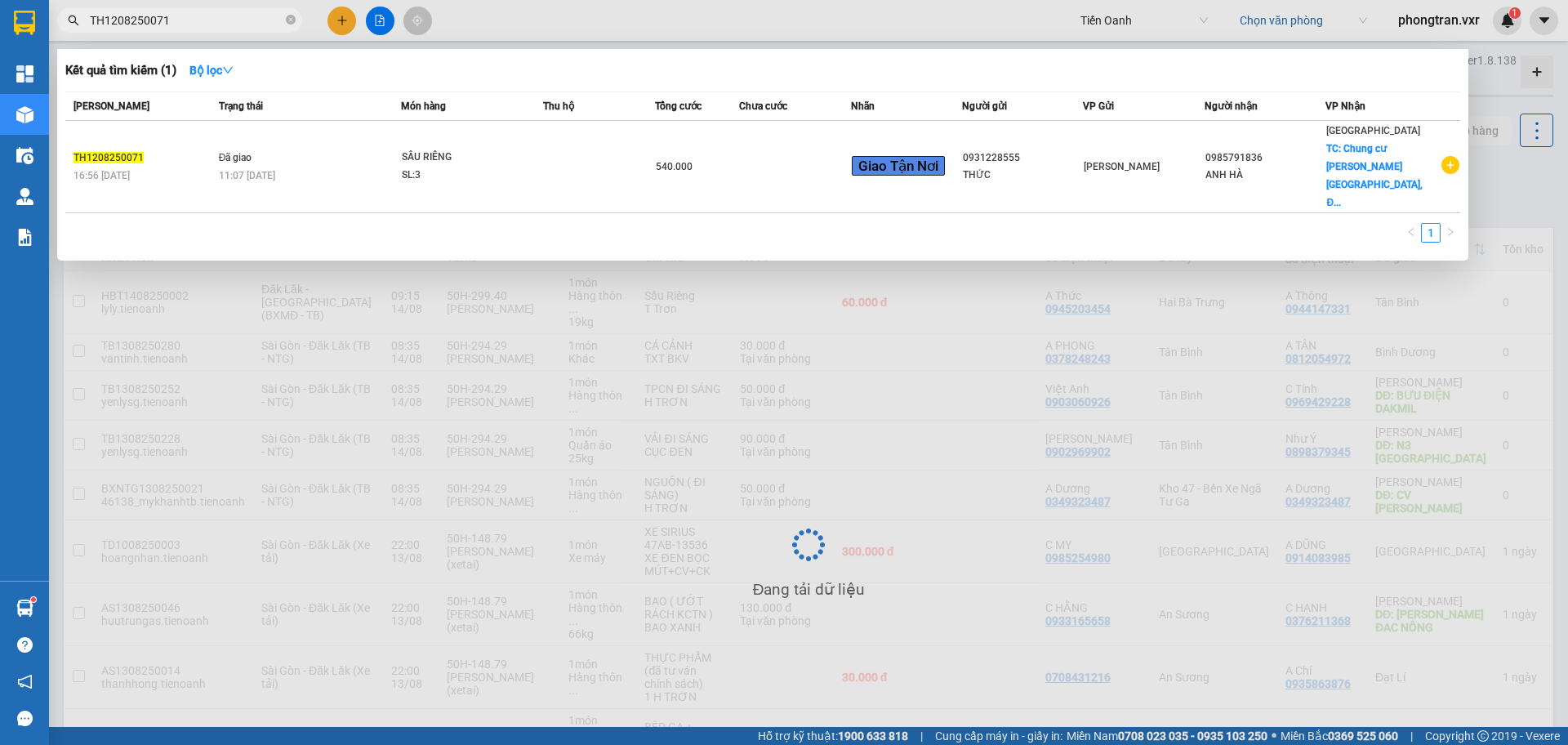
click at [159, 22] on input "TH1208250071" at bounding box center [186, 20] width 192 height 18
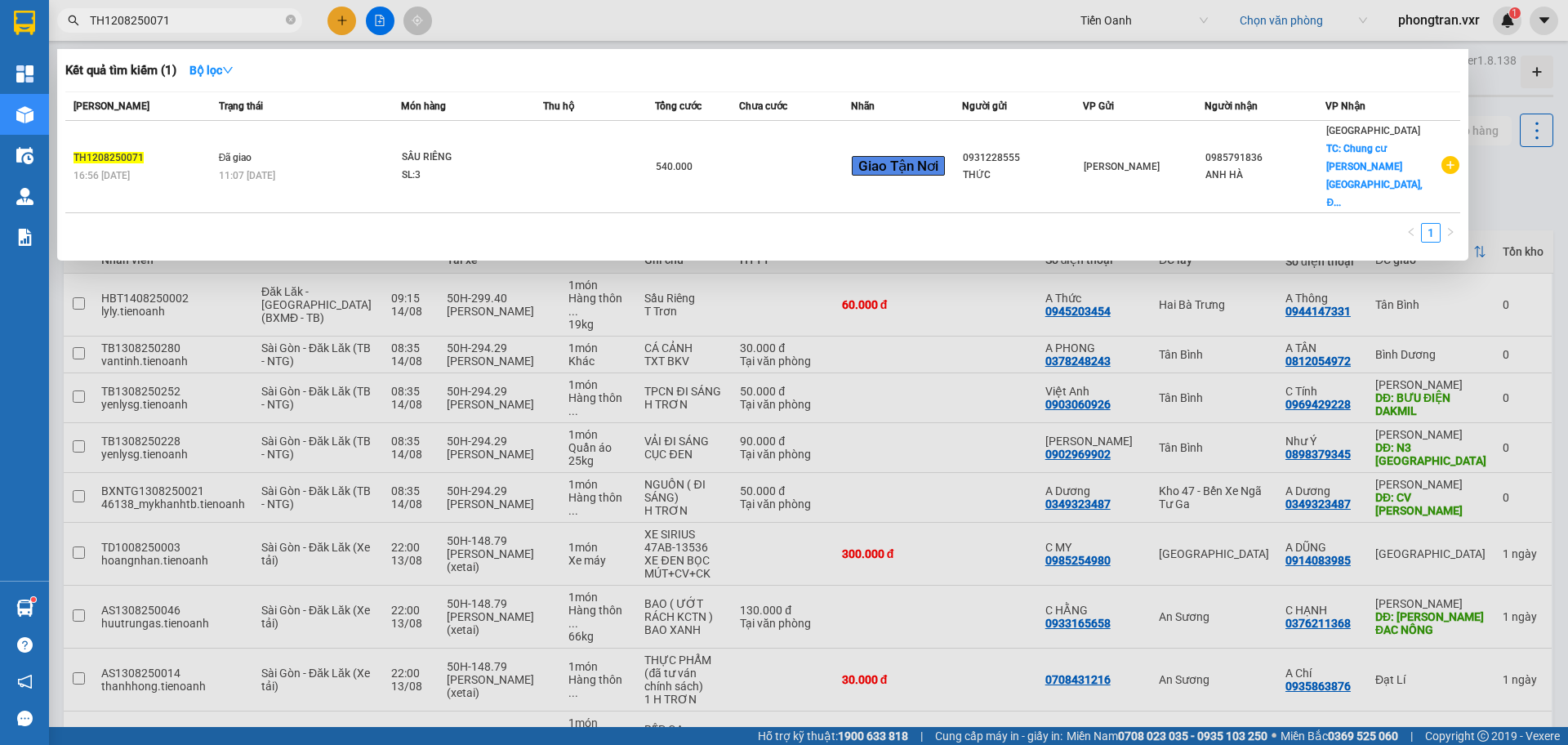
paste input "HBT1308250084"
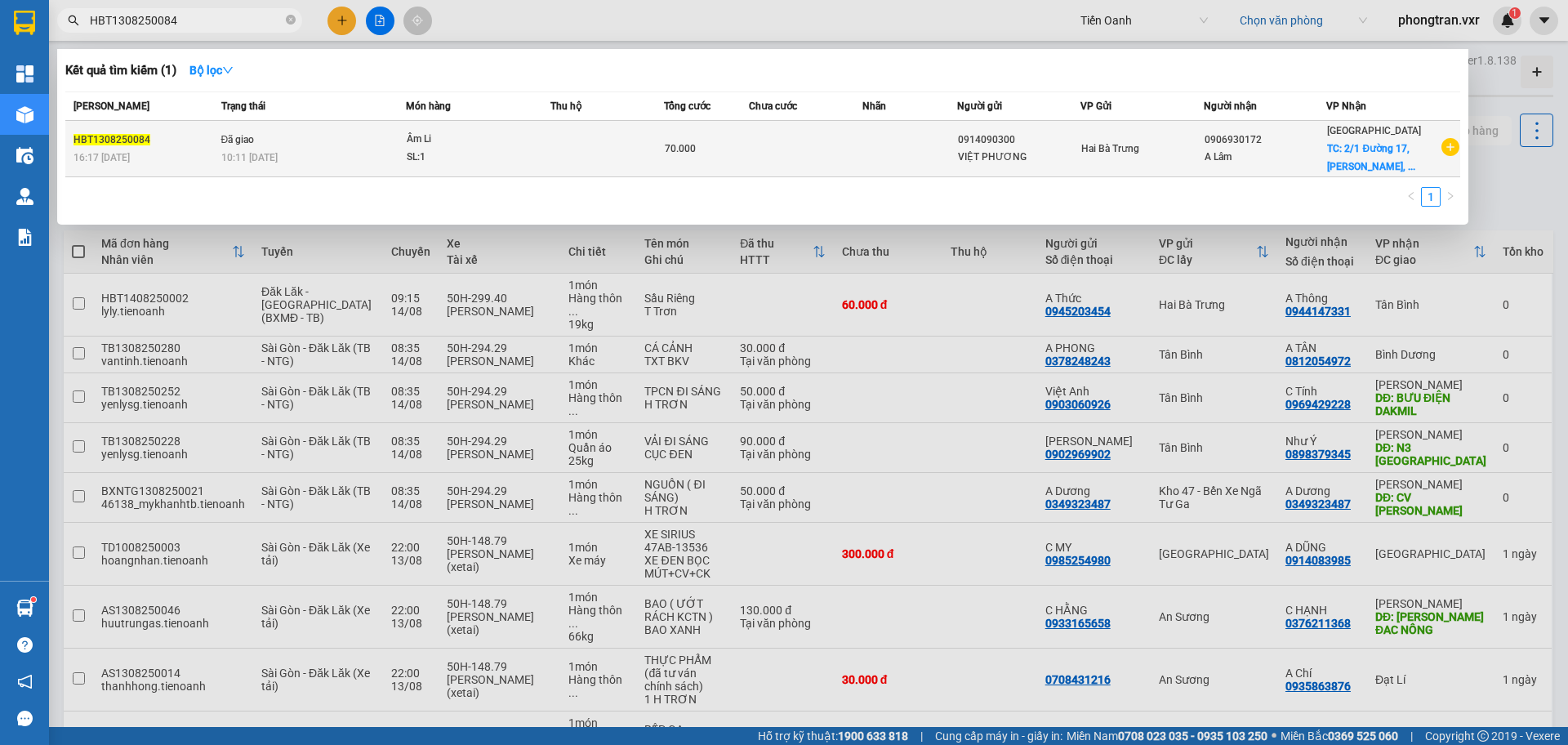
type input "HBT1308250084"
click at [363, 160] on div "10:11 [DATE]" at bounding box center [313, 158] width 184 height 18
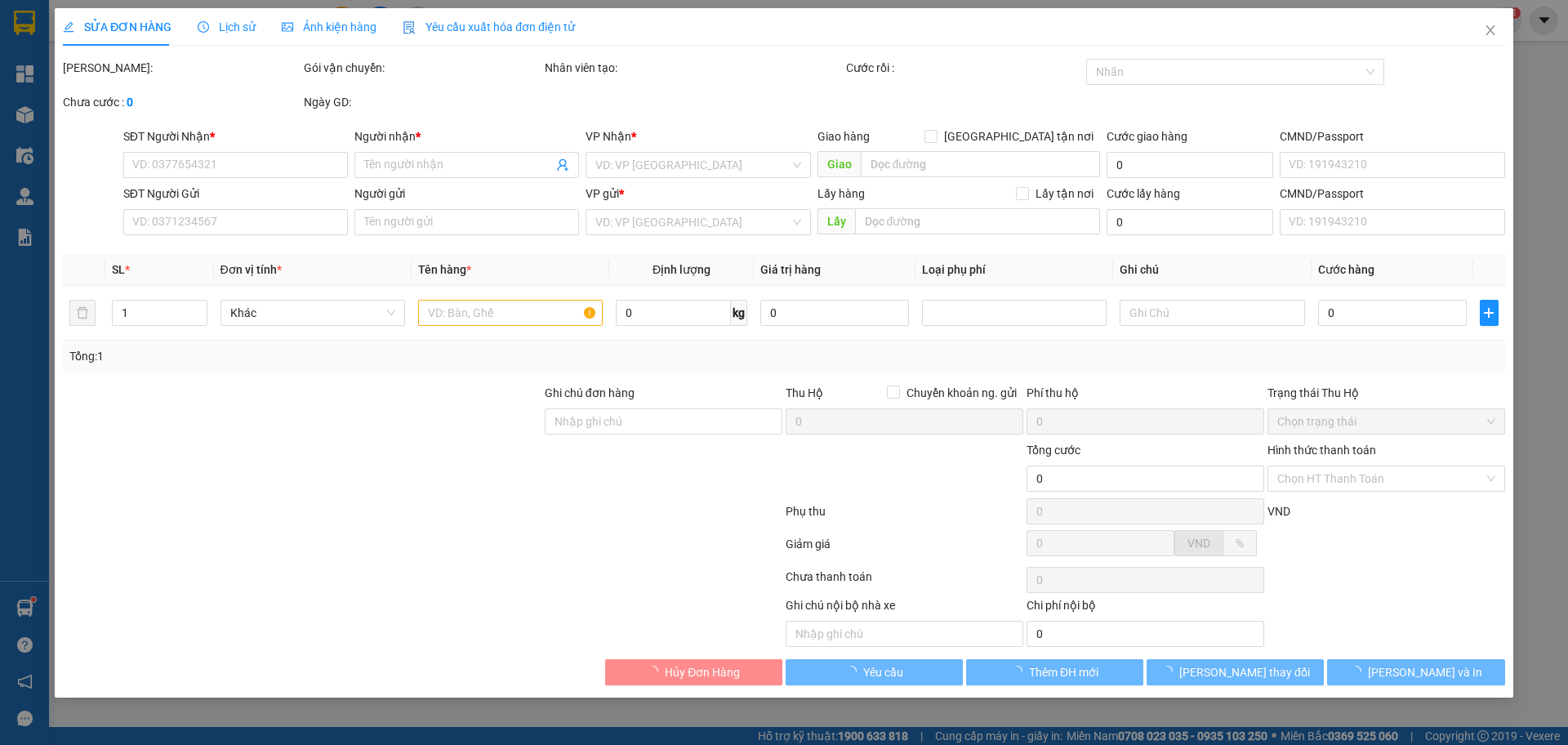
type input "0906930172"
type input "A Lâm"
checkbox input "true"
type input "[STREET_ADDRESS][PERSON_NAME]"
type input "30.000"
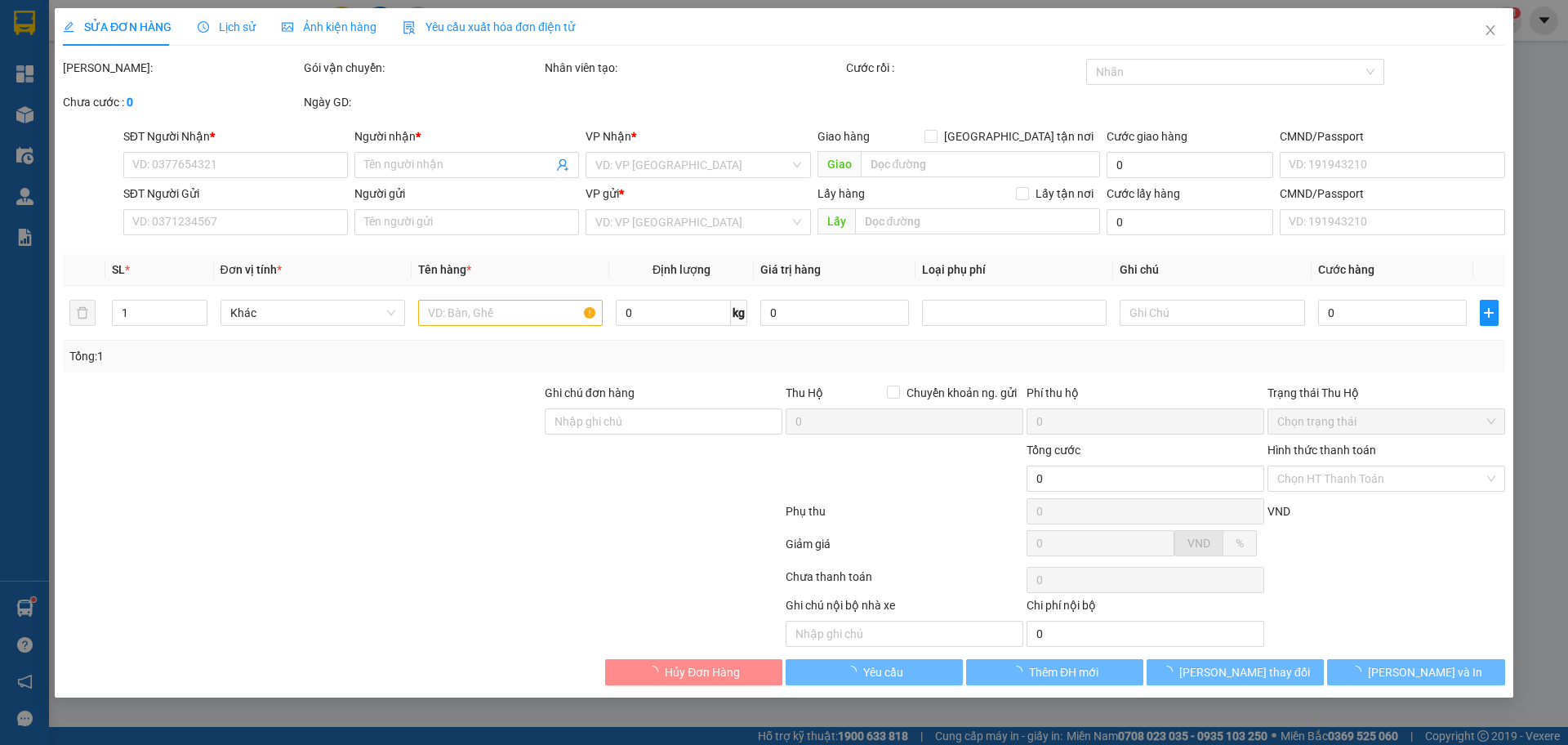
type input "0914090300"
type input "VIỆT PHƯƠNG"
type input "70.000"
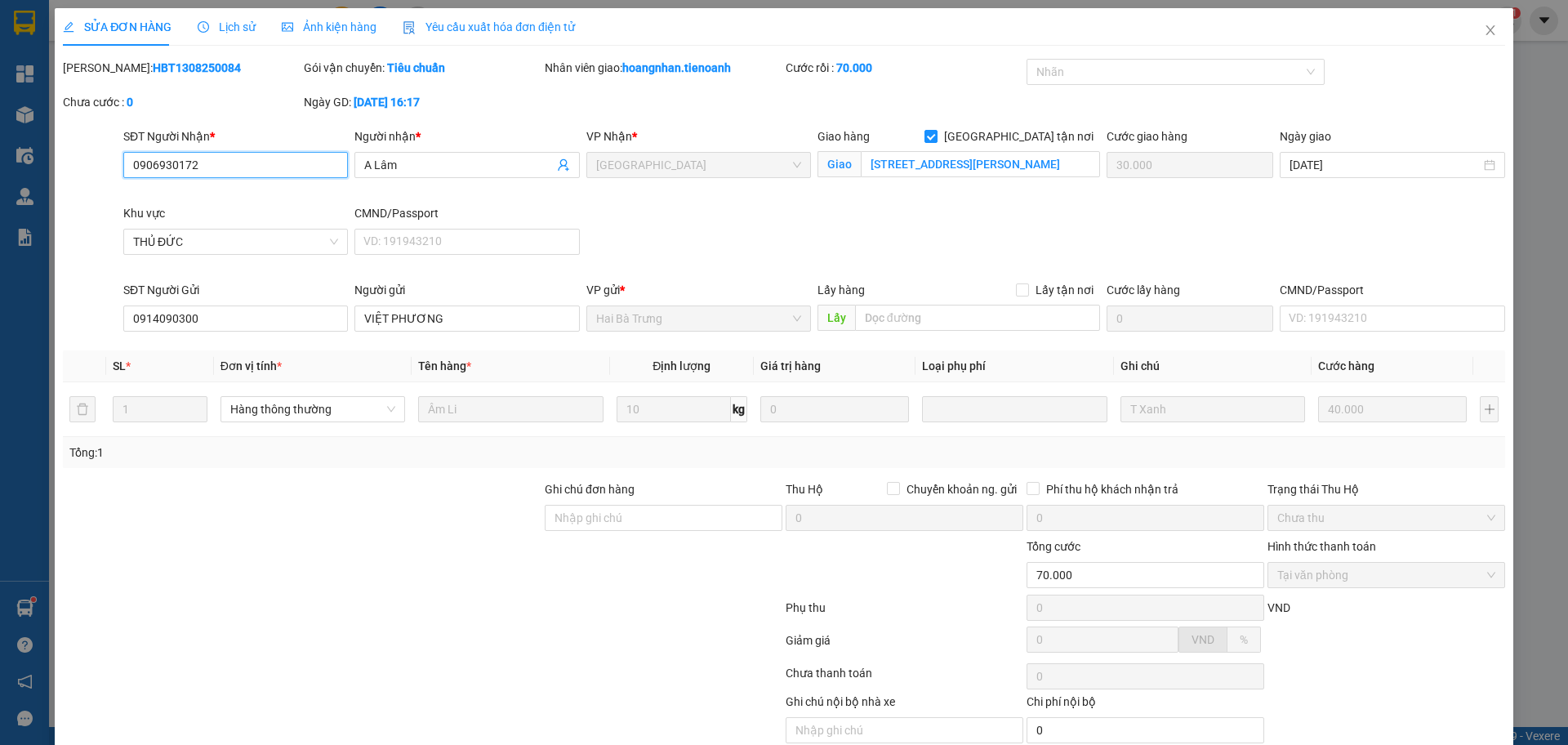
checkbox input "true"
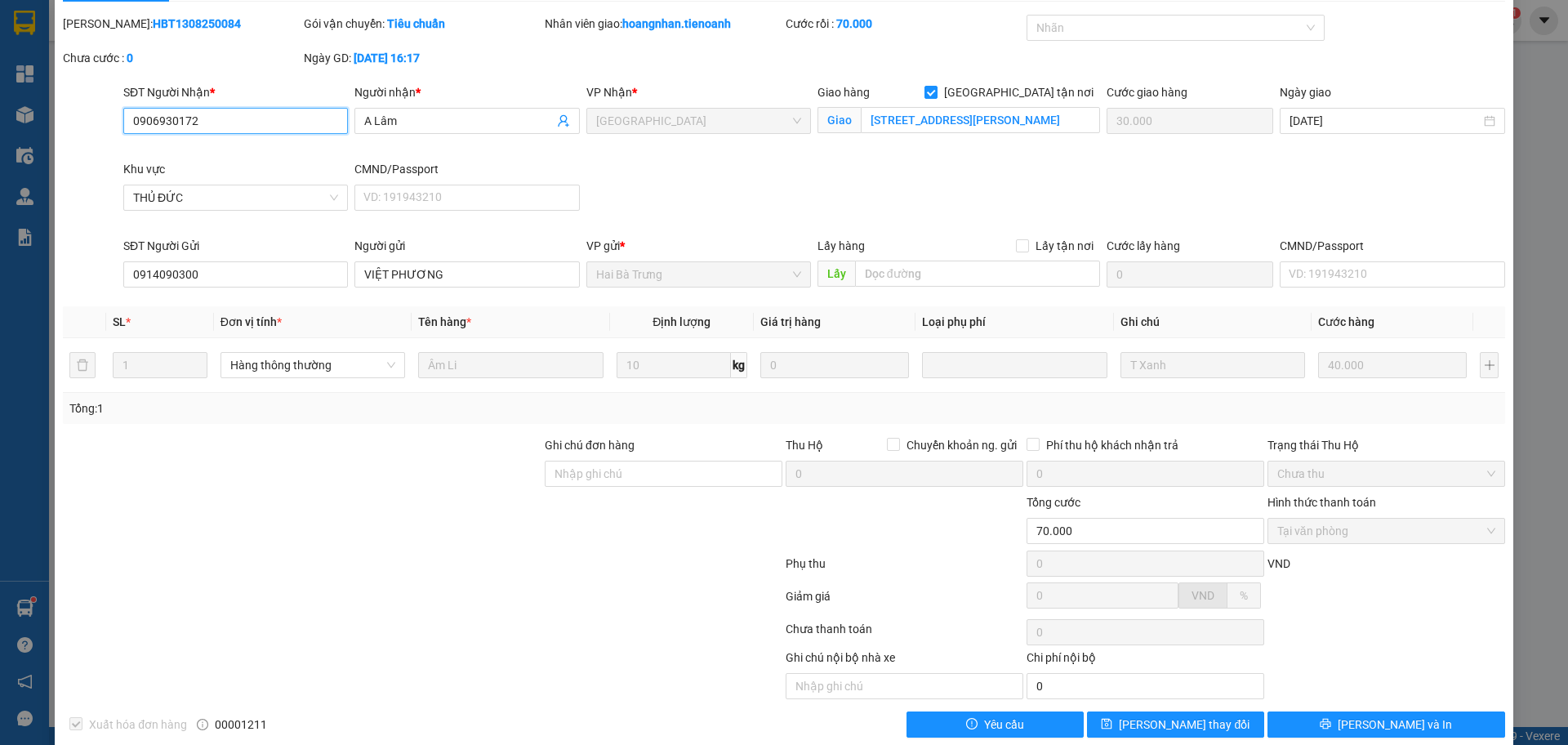
scroll to position [69, 0]
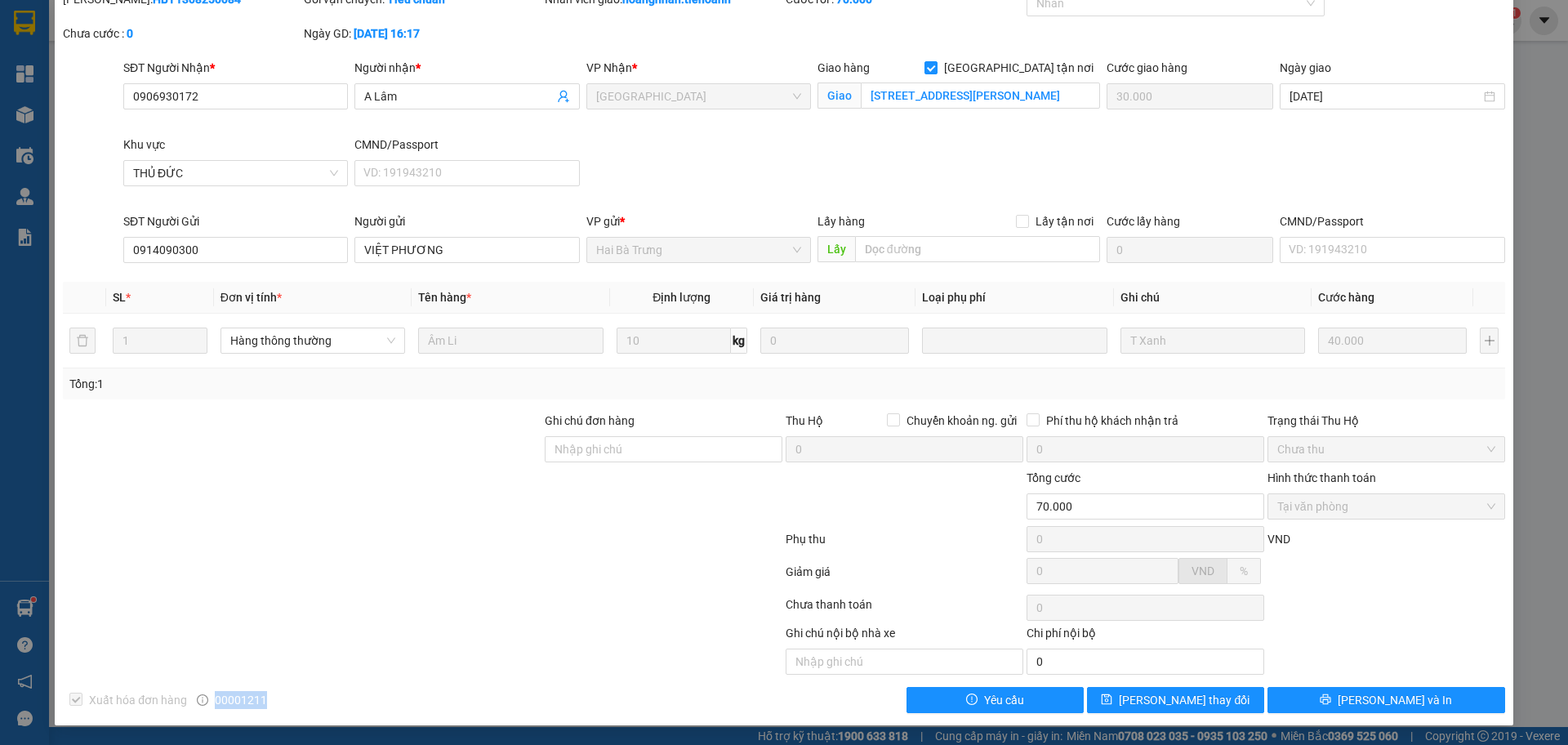
drag, startPoint x: 260, startPoint y: 704, endPoint x: 201, endPoint y: 695, distance: 59.7
click at [201, 695] on div "Xuất hóa đơn hàng 00001211" at bounding box center [242, 700] width 361 height 27
copy span "00001211"
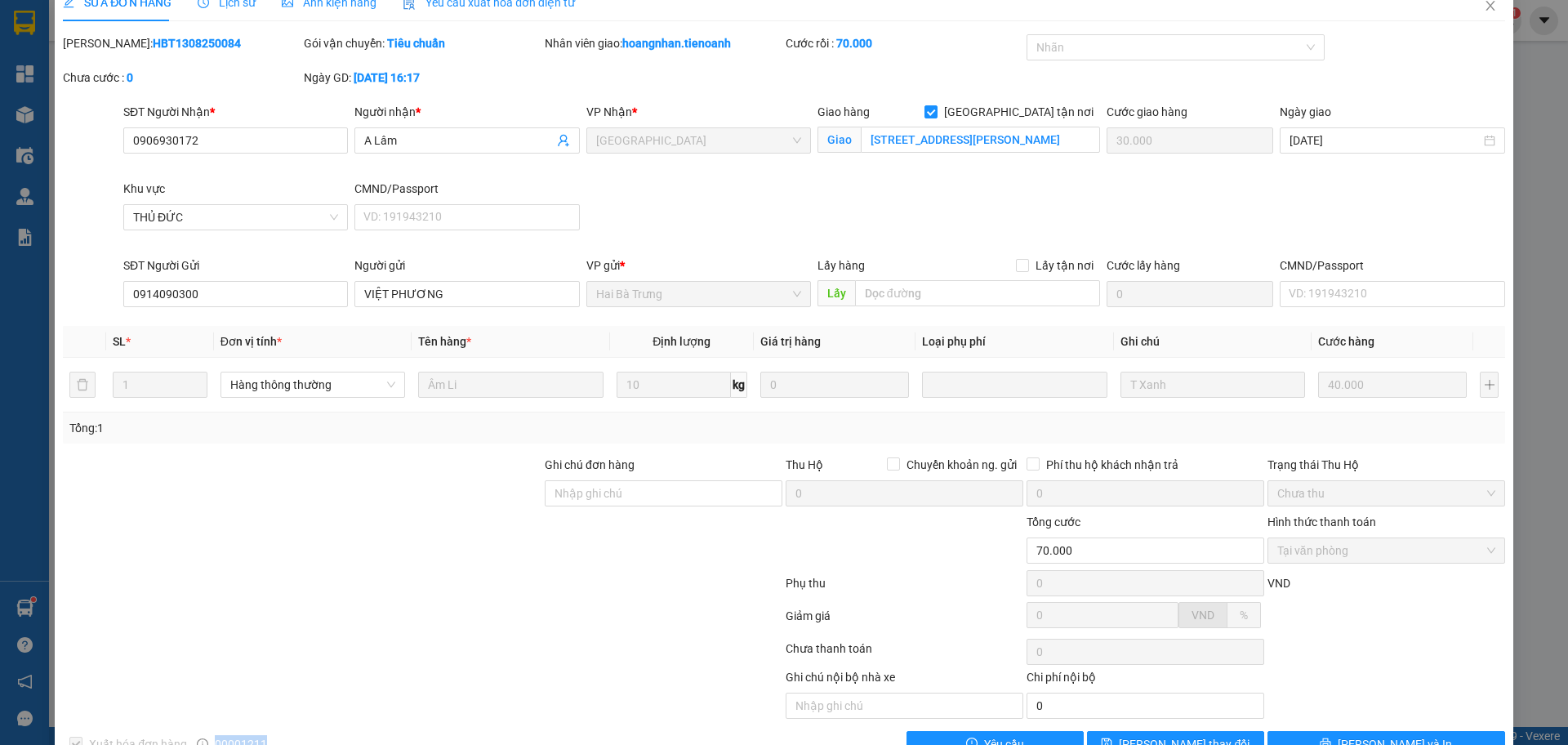
scroll to position [0, 0]
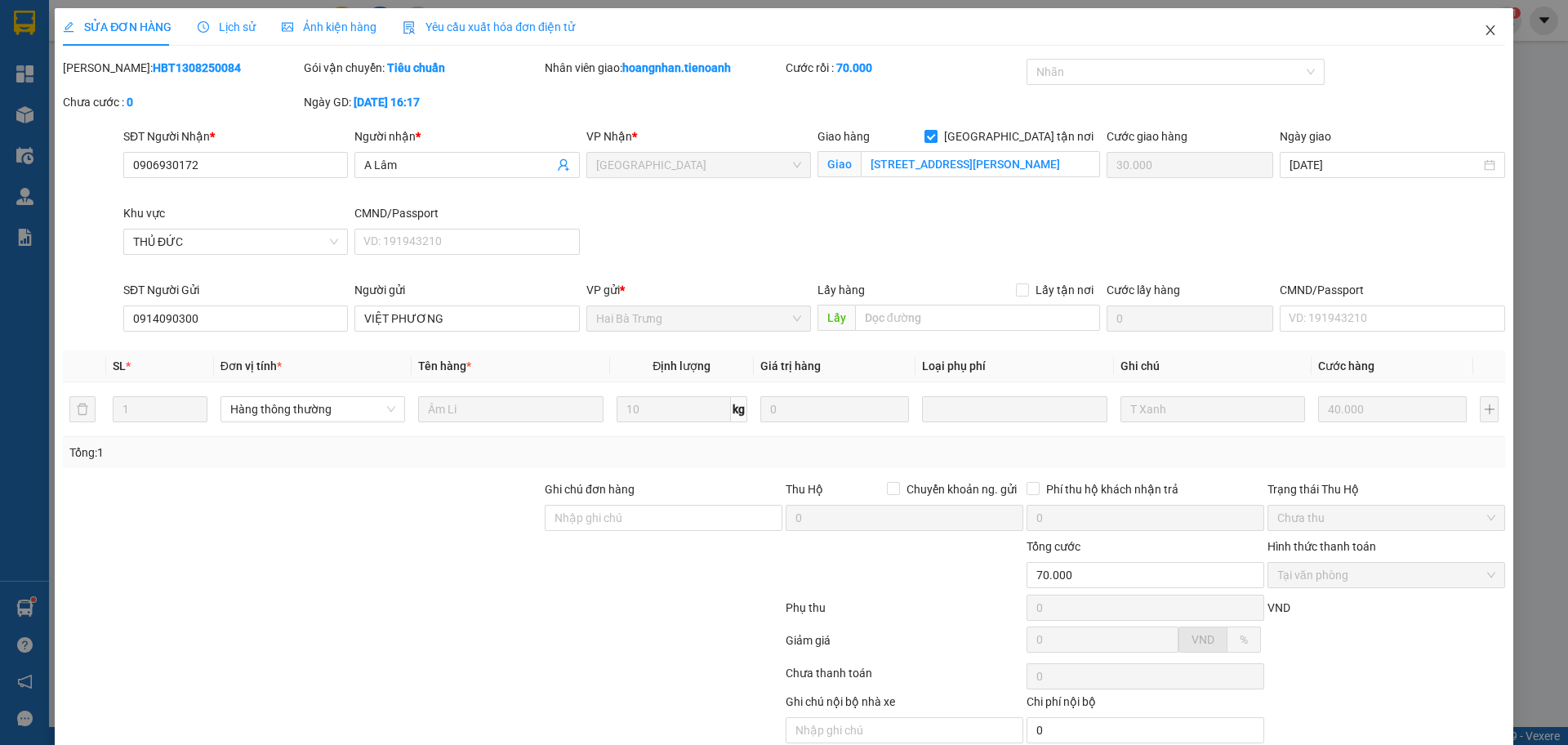
click at [1468, 33] on span "Close" at bounding box center [1491, 31] width 46 height 46
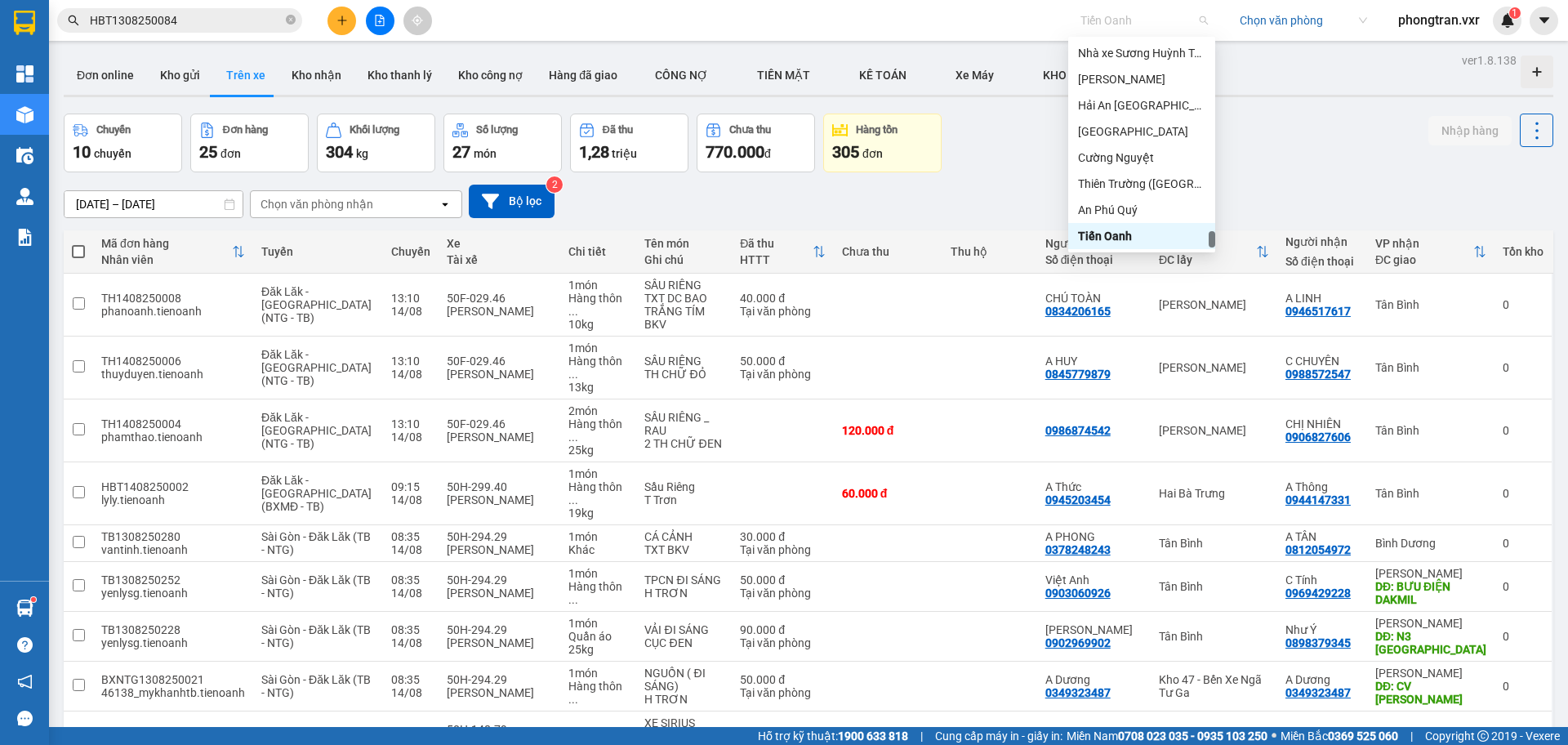
click at [1129, 18] on span "Tiến Oanh" at bounding box center [1144, 20] width 127 height 25
type input "t"
type input "c"
type input "tien o"
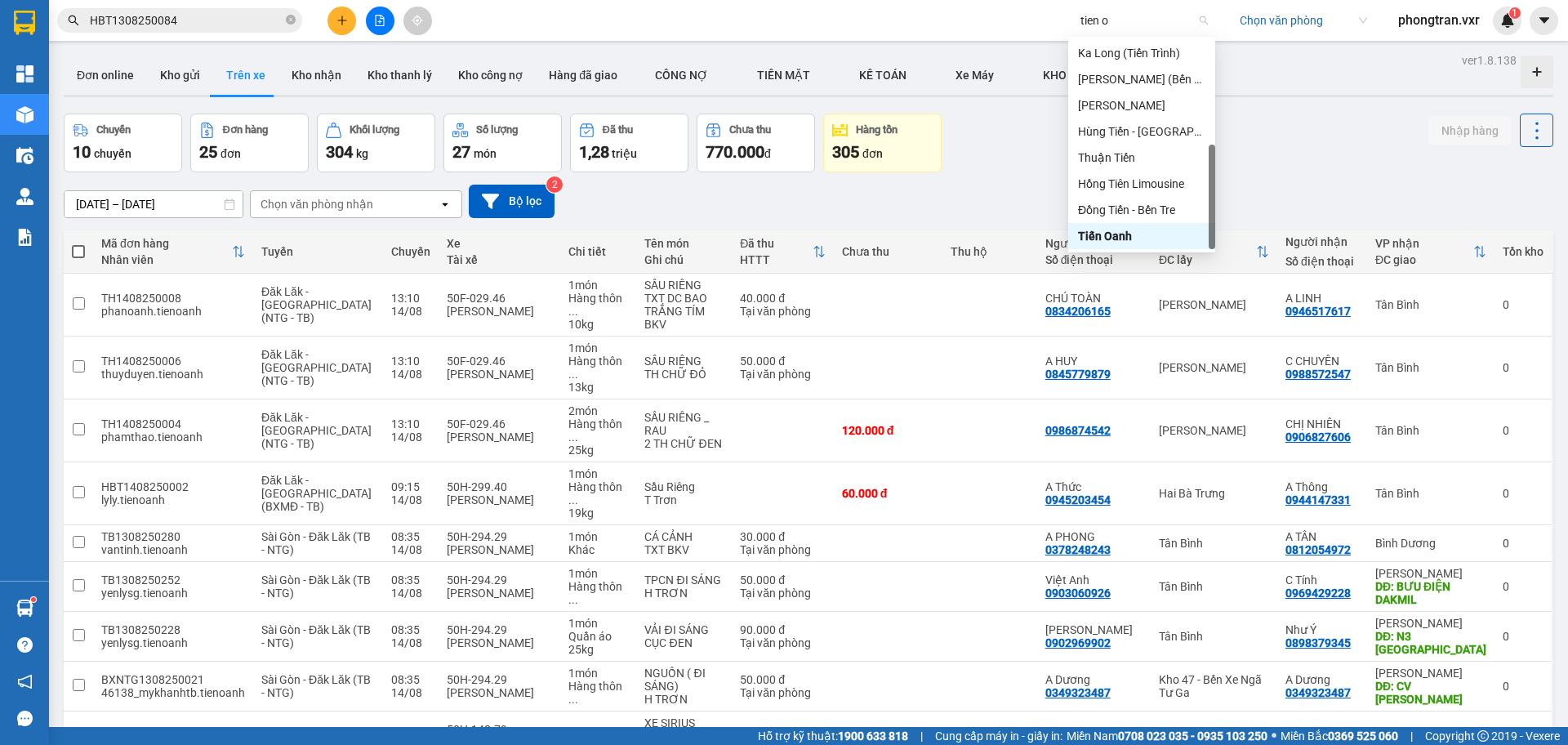
scroll to position [0, 0]
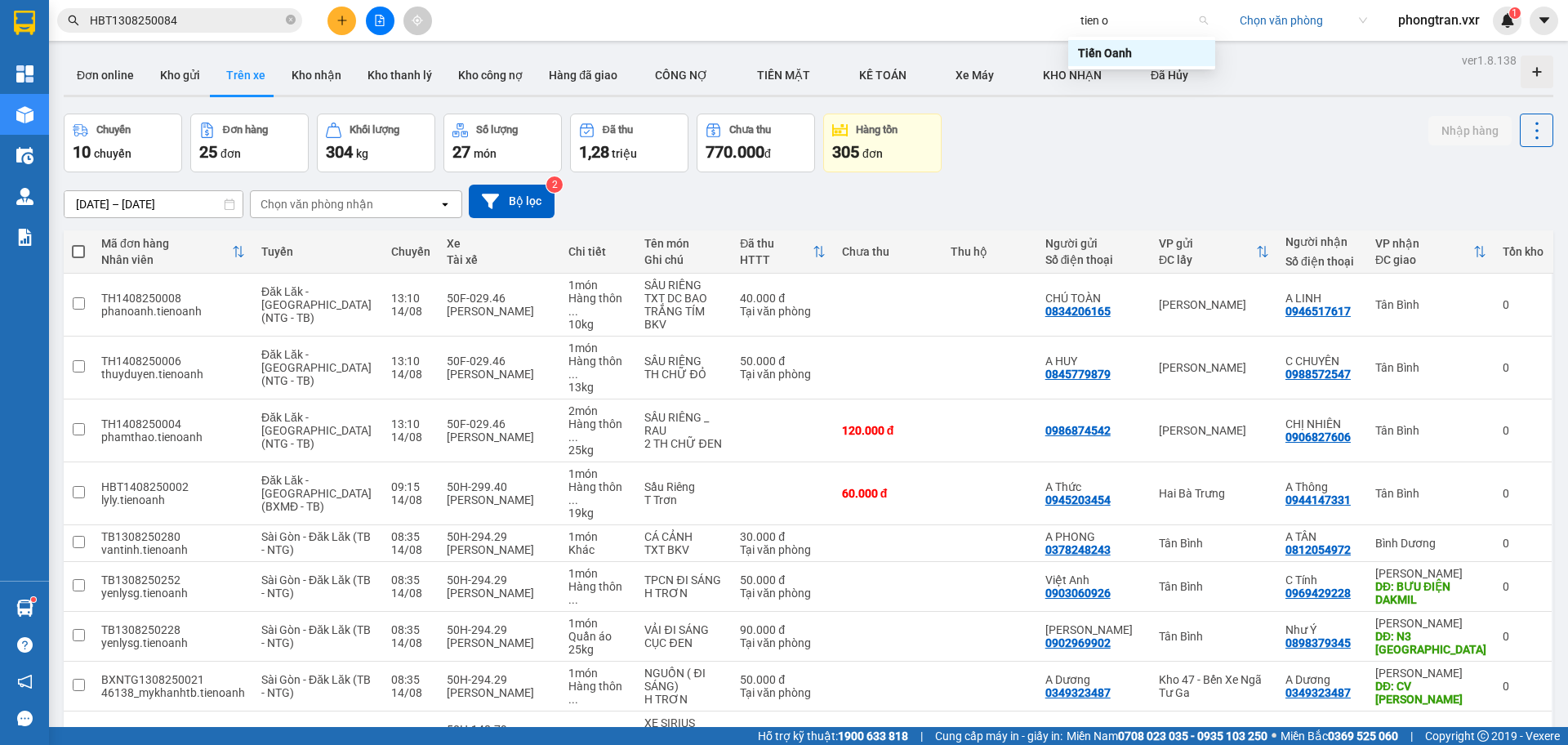
click at [1119, 53] on div "Tiến Oanh" at bounding box center [1142, 53] width 127 height 18
click at [1105, 14] on span "Tiến Oanh" at bounding box center [1144, 20] width 127 height 25
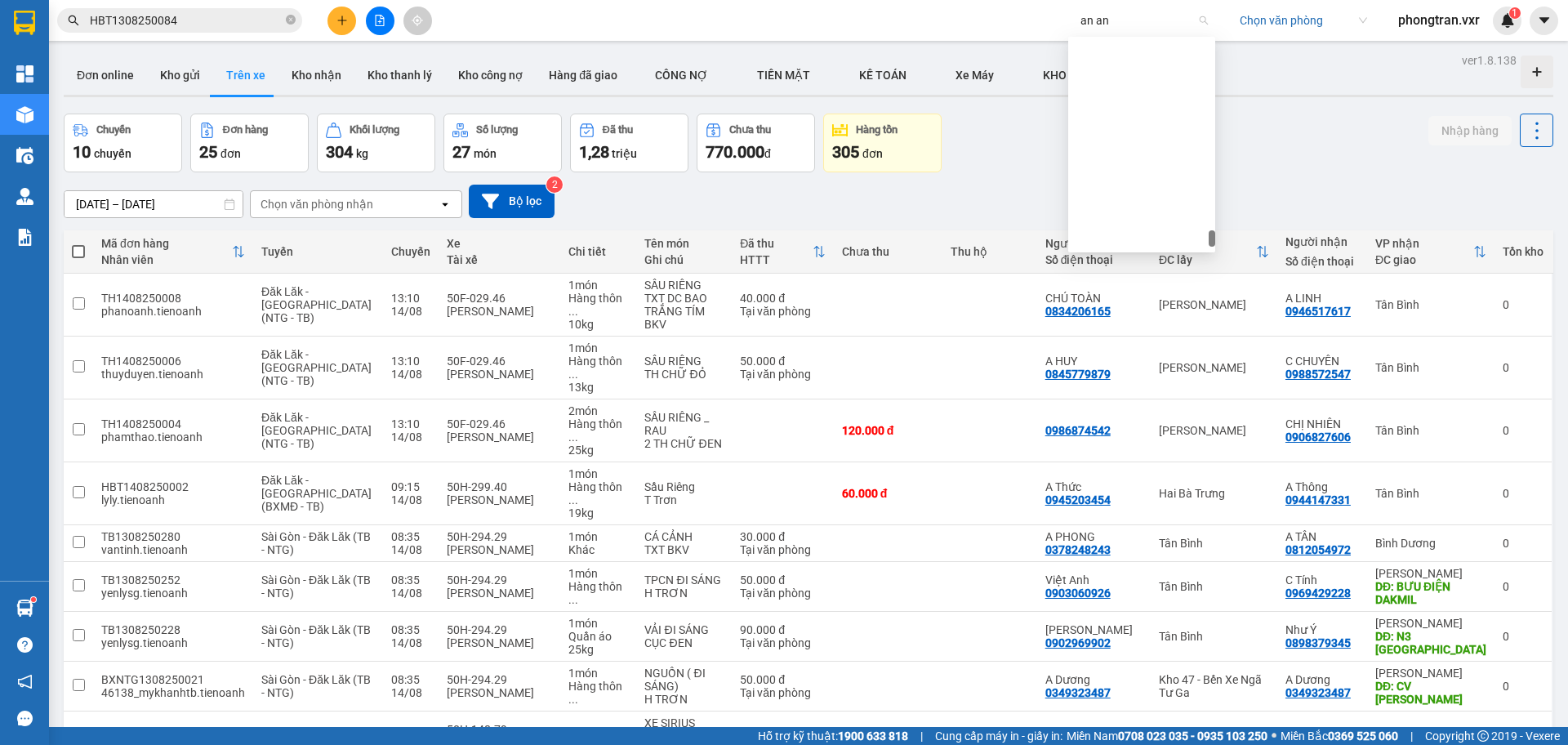
type input "an anh"
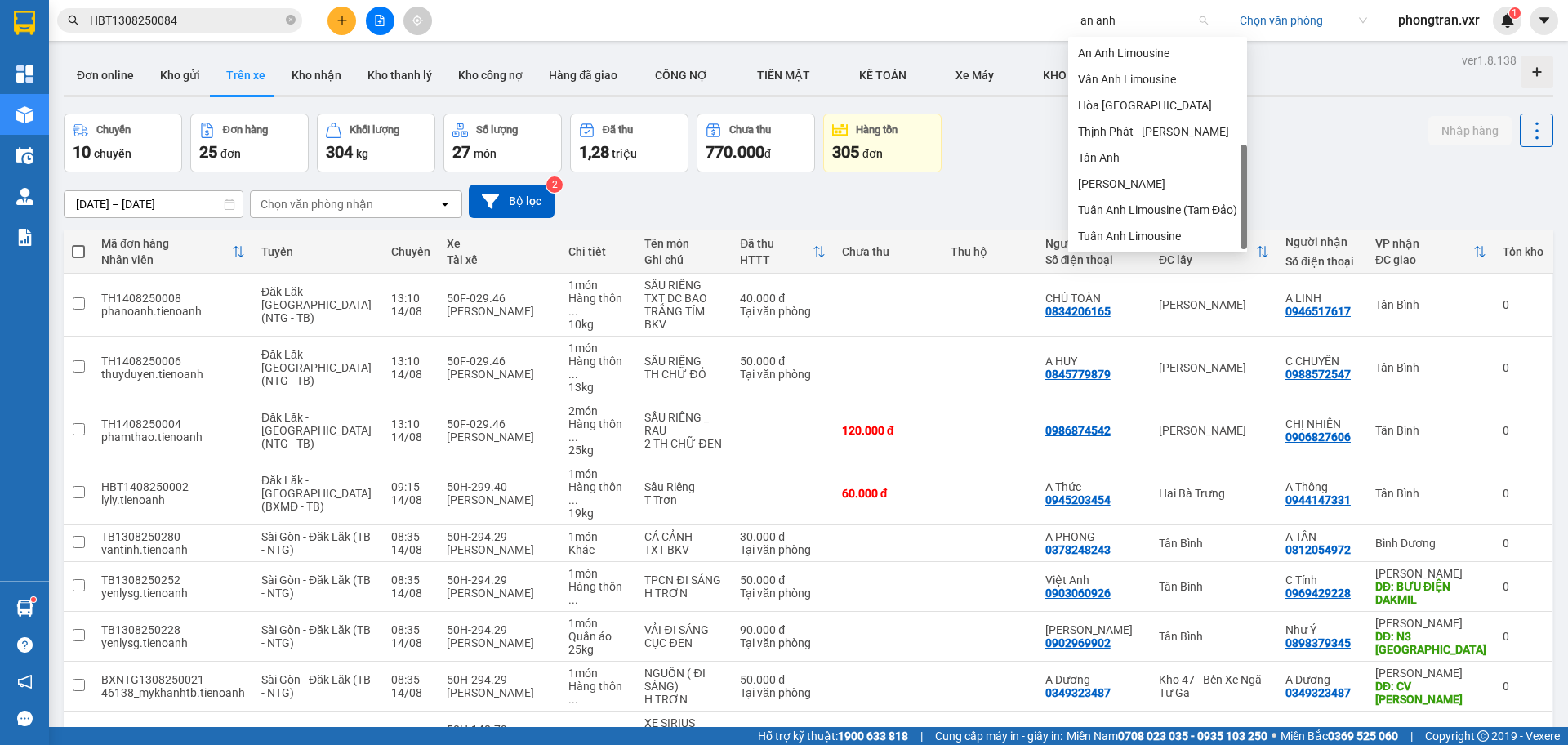
scroll to position [27, 0]
click at [1154, 52] on div "An Anh Limousine" at bounding box center [1158, 53] width 159 height 18
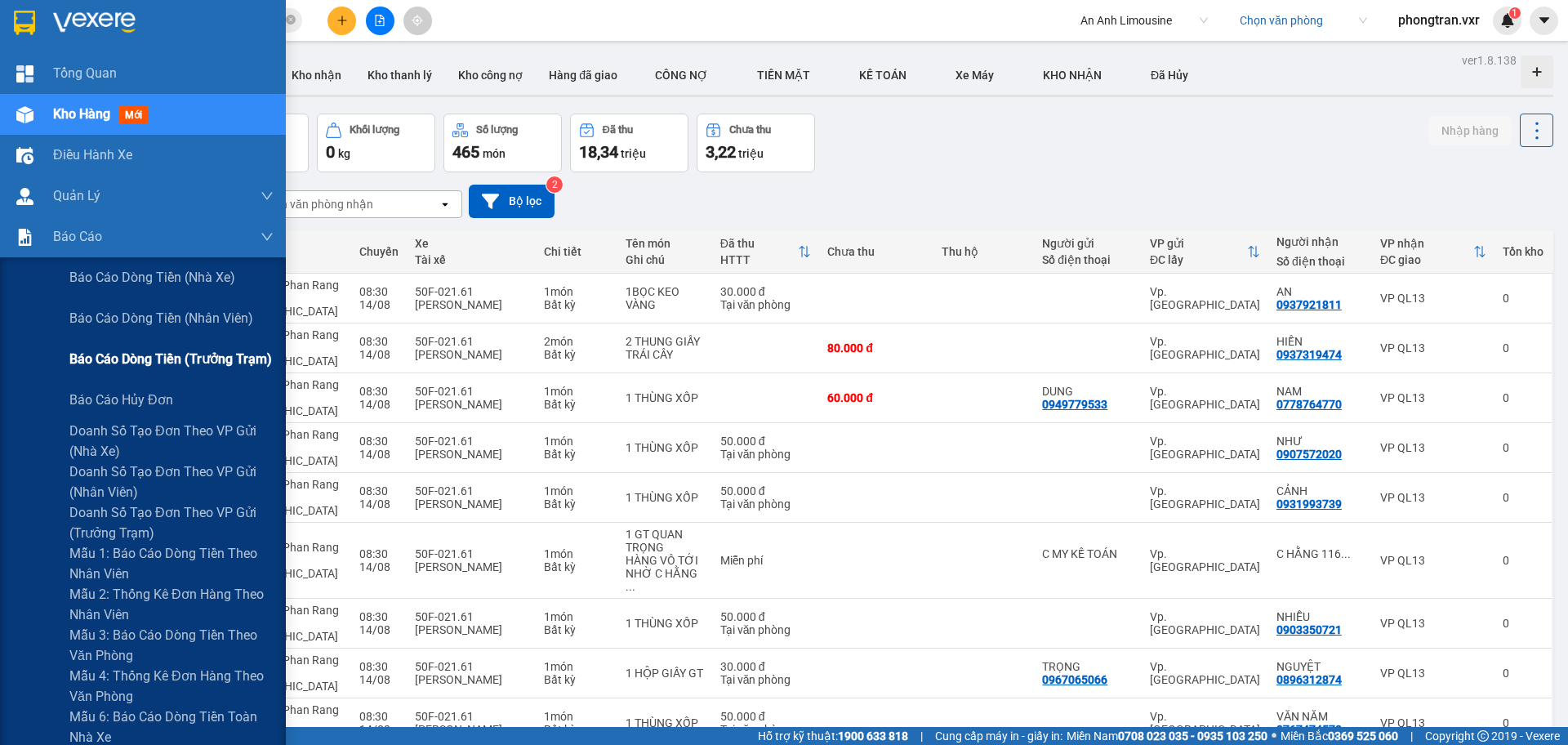
click at [124, 357] on span "Báo cáo dòng tiền (trưởng trạm)" at bounding box center [170, 359] width 203 height 20
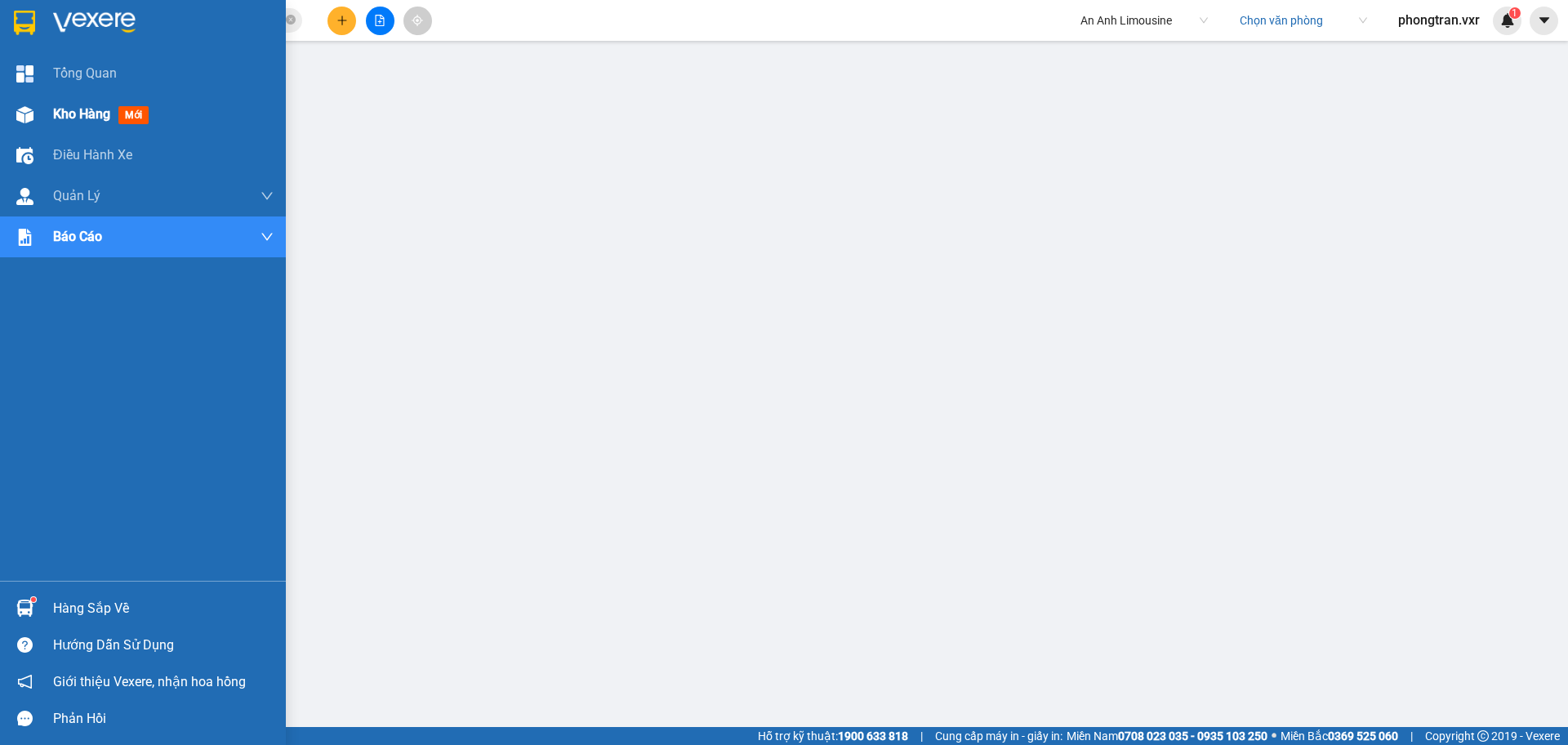
click at [40, 124] on div "Kho hàng mới" at bounding box center [143, 115] width 286 height 41
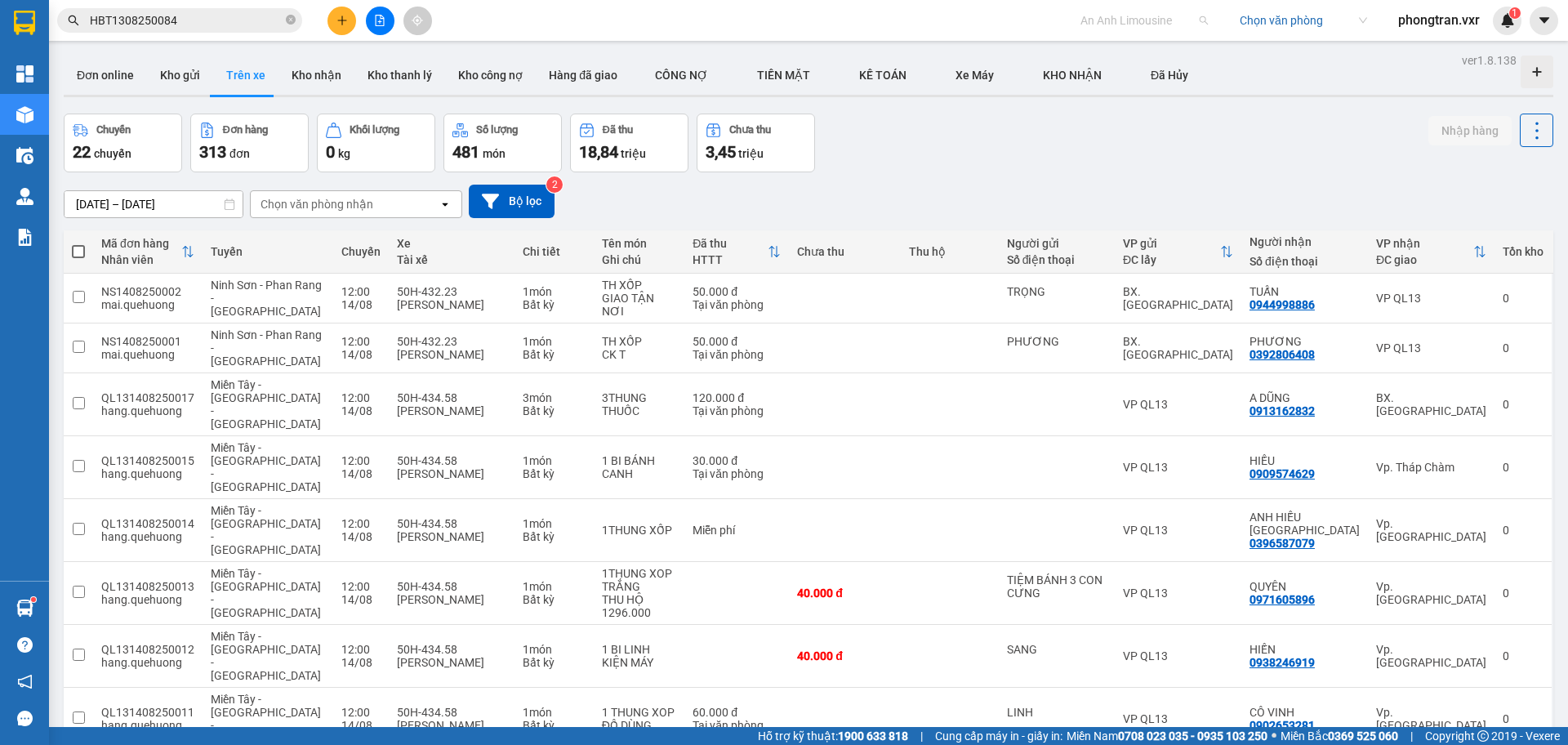
click at [1093, 23] on span "An Anh Limousine" at bounding box center [1144, 20] width 127 height 25
type input "tien oanh"
drag, startPoint x: 1124, startPoint y: 54, endPoint x: 1054, endPoint y: 154, distance: 122.1
click at [1124, 53] on div "Tiến Oanh" at bounding box center [1142, 53] width 127 height 18
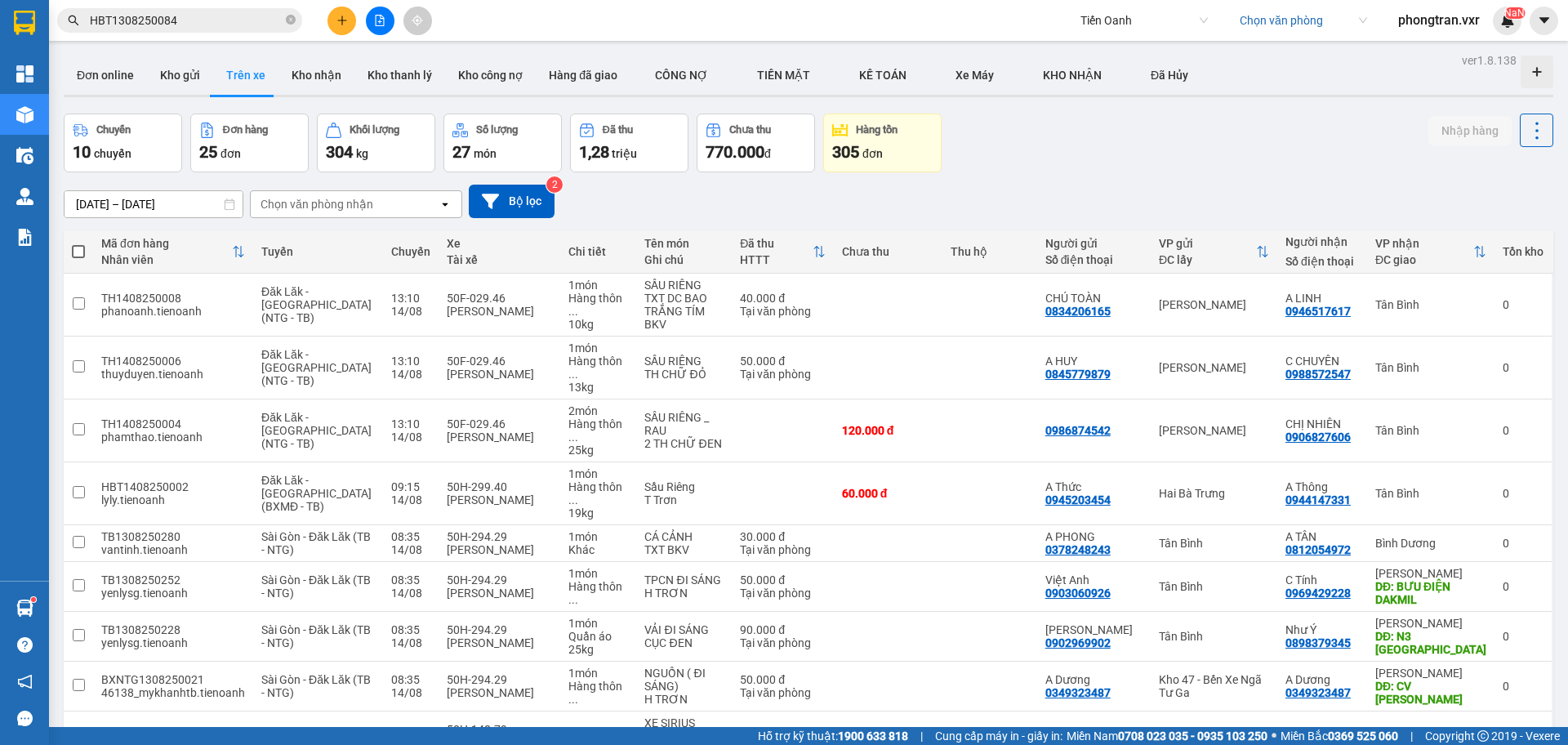
click at [192, 23] on input "HBT1308250084" at bounding box center [186, 20] width 192 height 18
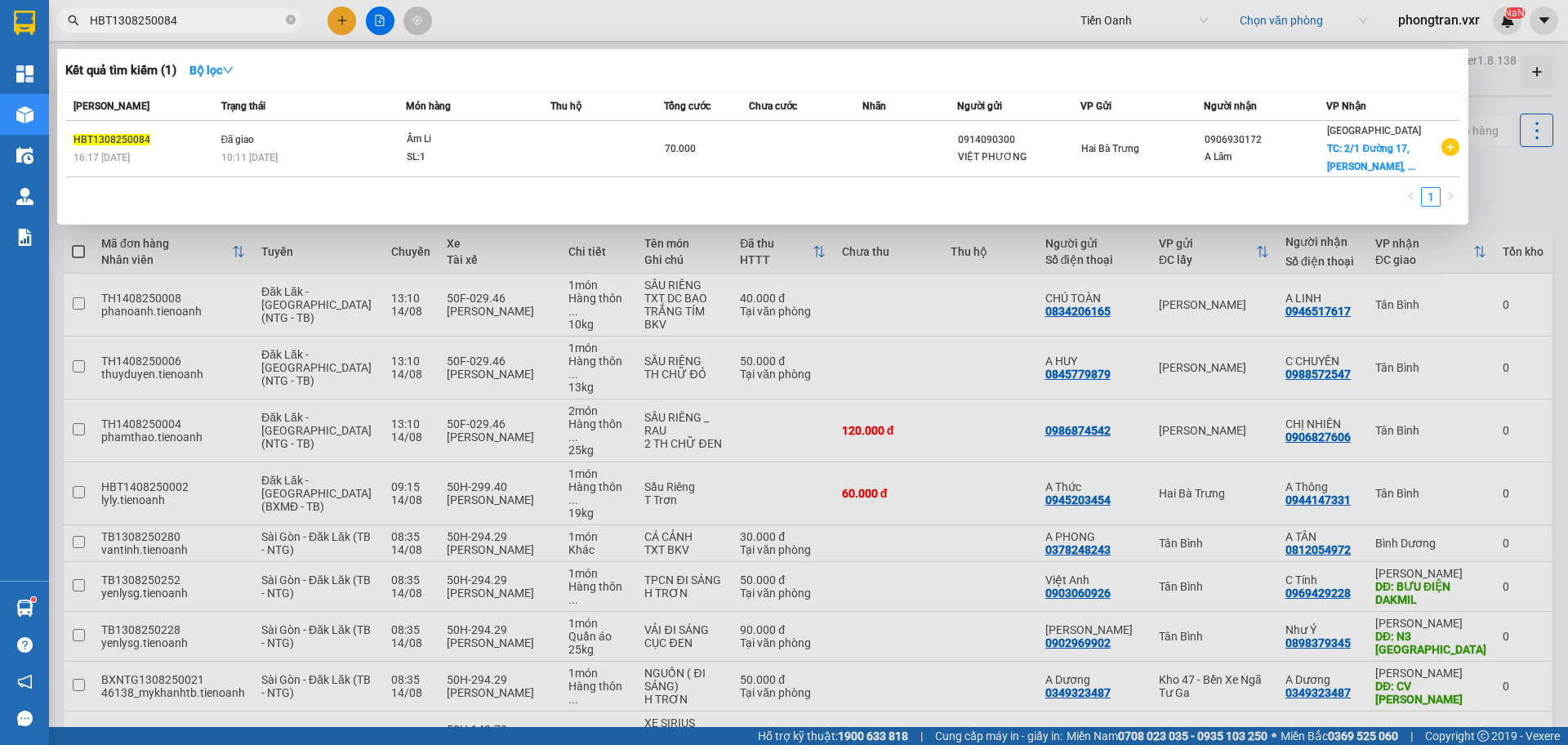
paste input "D090825005"
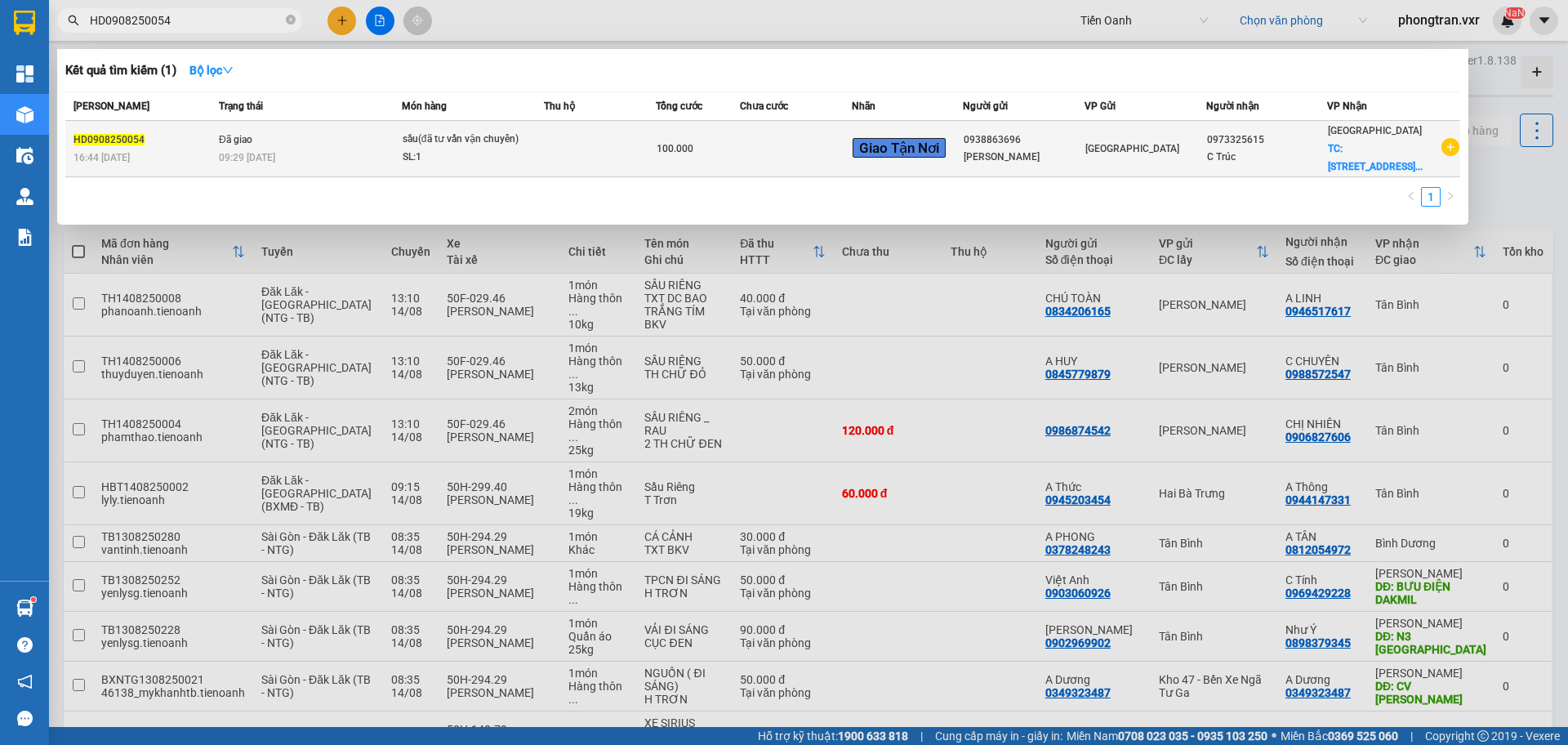
type input "HD0908250054"
click at [397, 140] on td "Đã giao 09:29 [DATE]" at bounding box center [308, 149] width 187 height 57
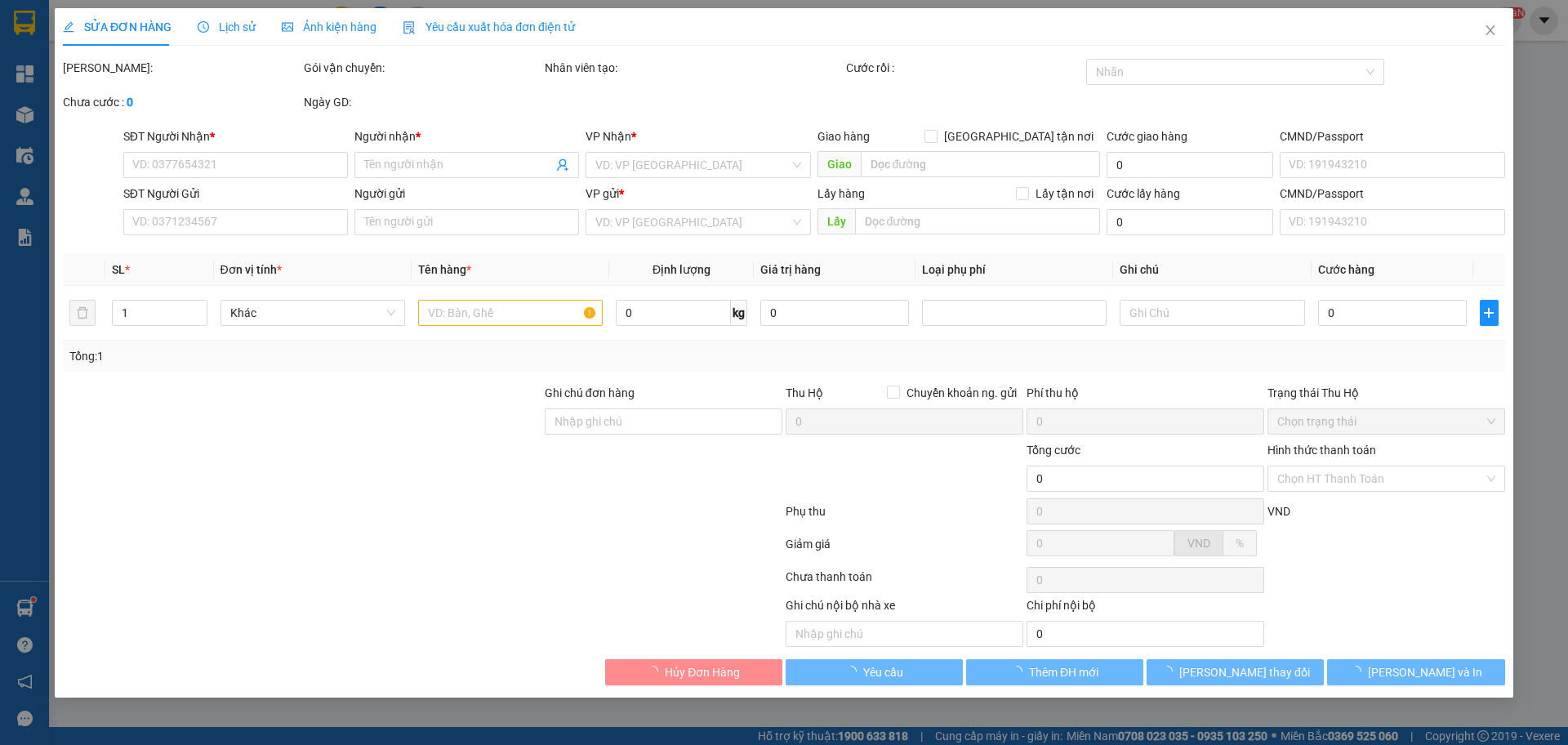
type input "0973325615"
type input "C Trúc"
checkbox input "true"
type input "[STREET_ADDRESS]"
type input "40.000"
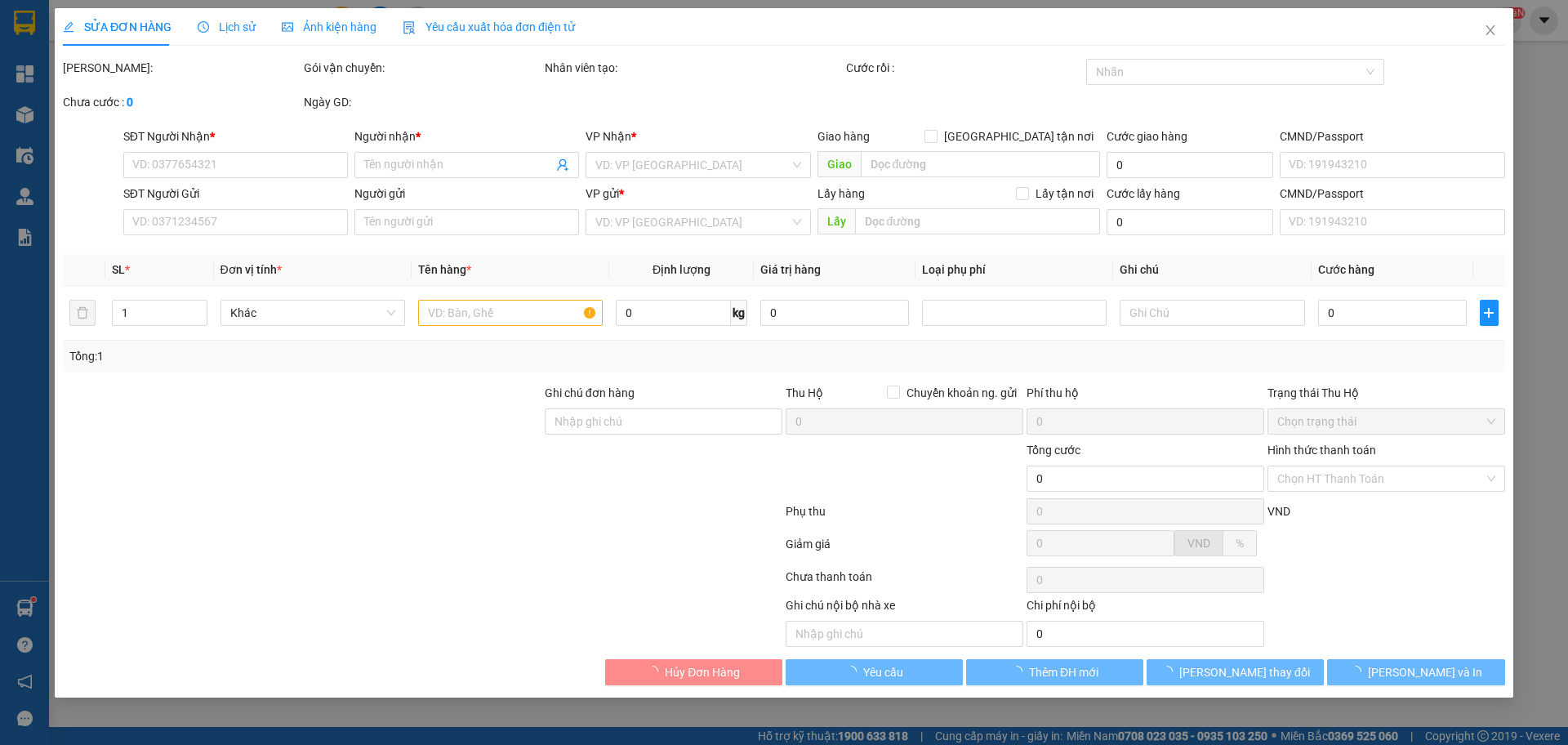
type input "0938863696"
type input "[PERSON_NAME]"
type input "100.000"
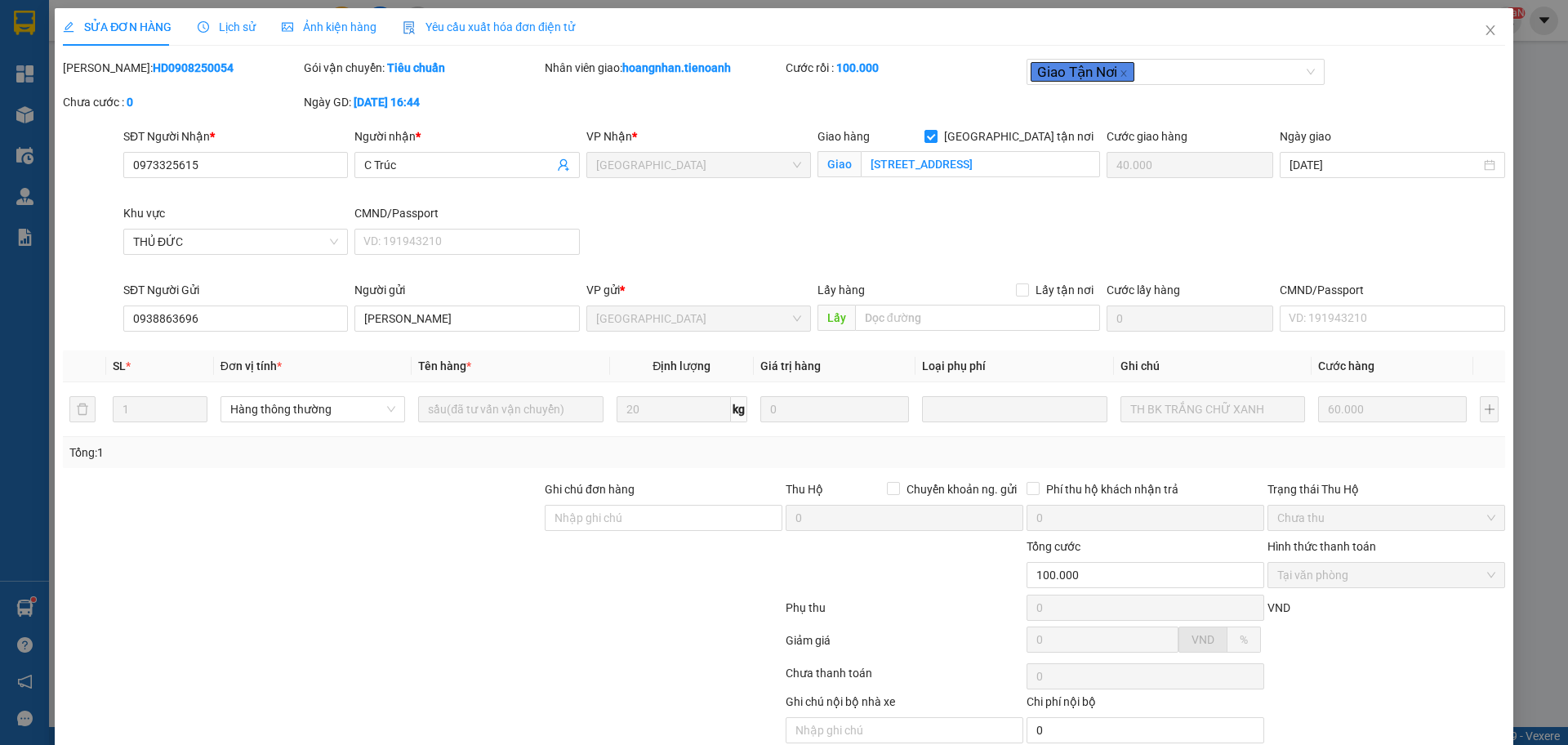
click at [223, 20] on span "Lịch sử" at bounding box center [226, 27] width 58 height 13
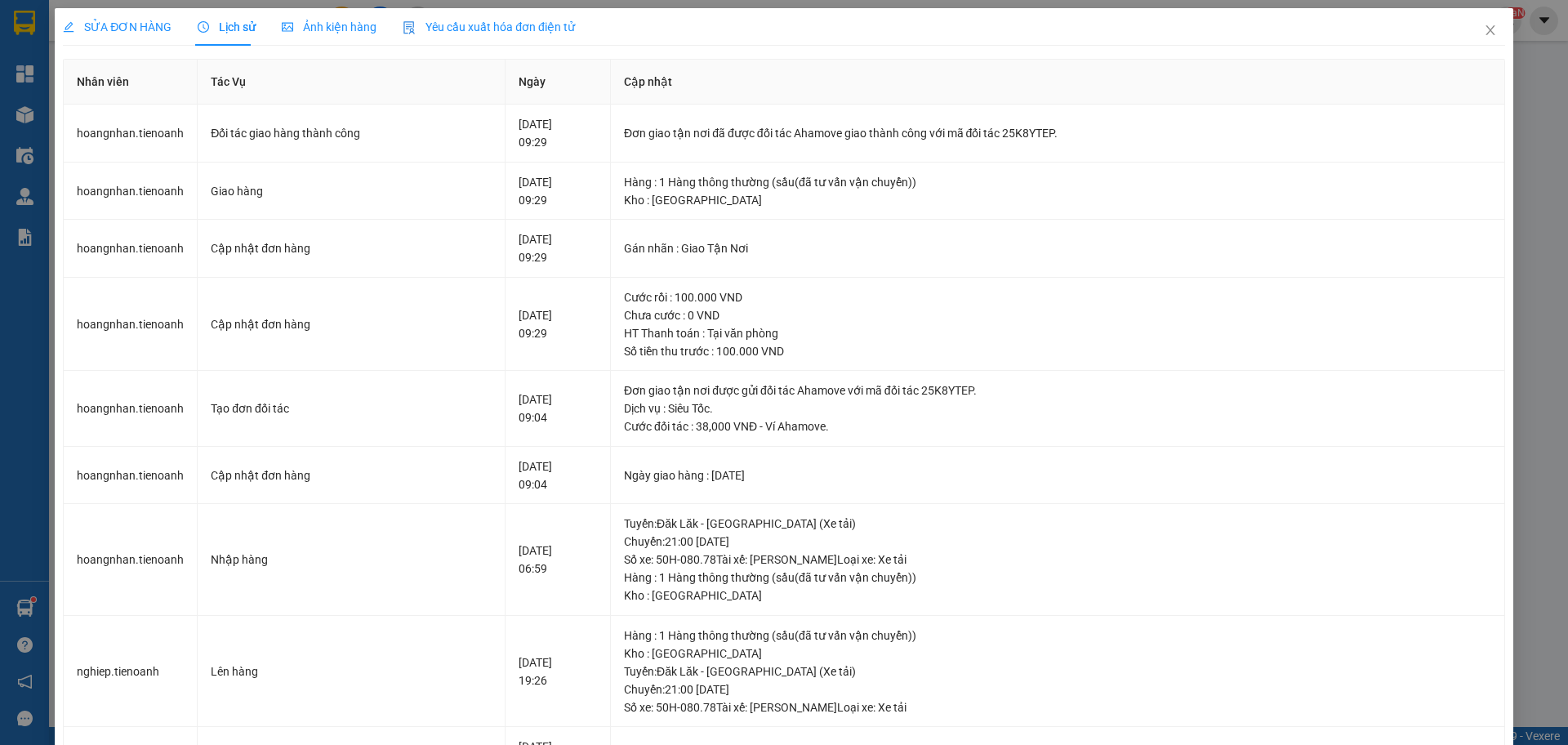
click at [150, 36] on div "SỬA ĐƠN HÀNG" at bounding box center [117, 27] width 109 height 38
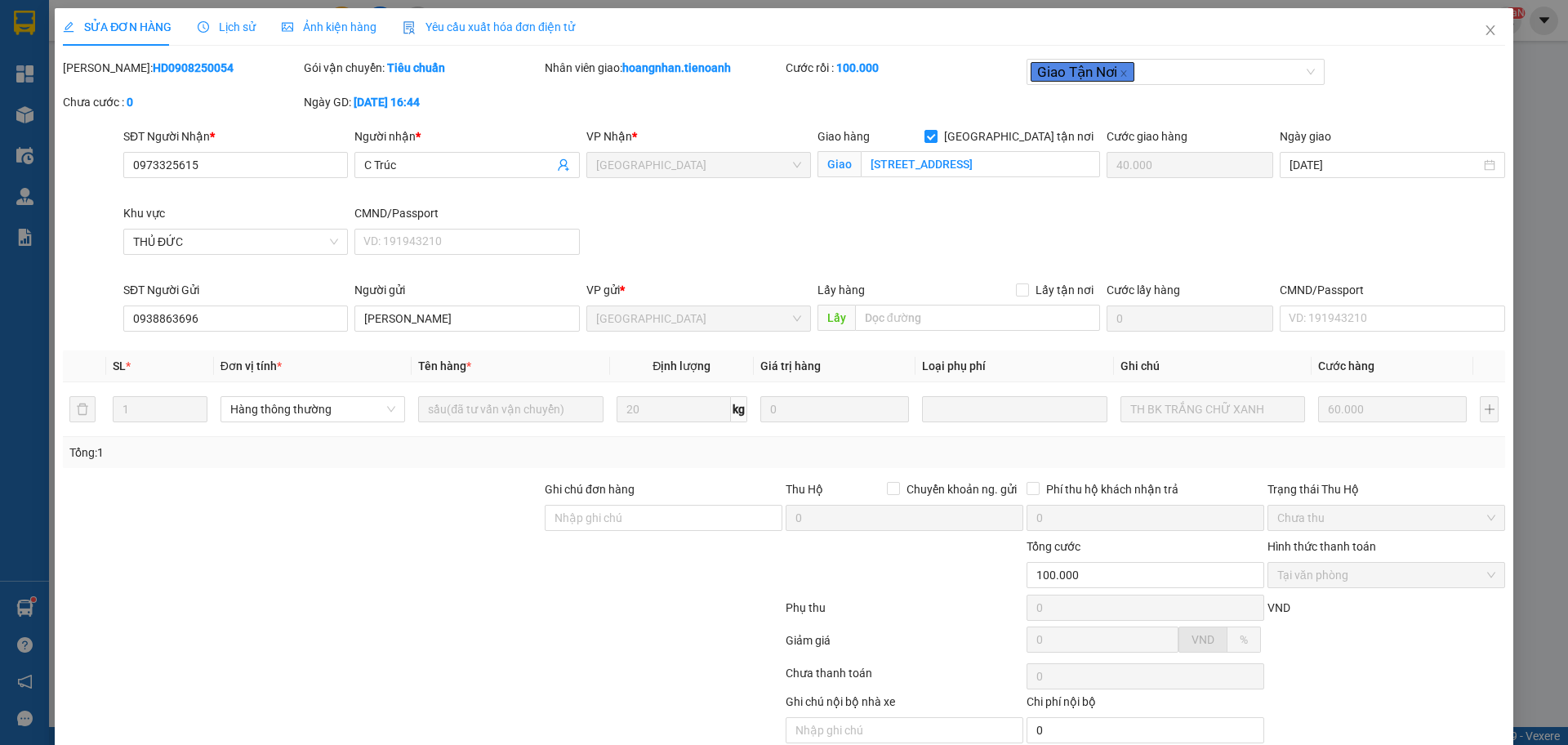
click at [229, 20] on span "Lịch sử" at bounding box center [226, 27] width 58 height 13
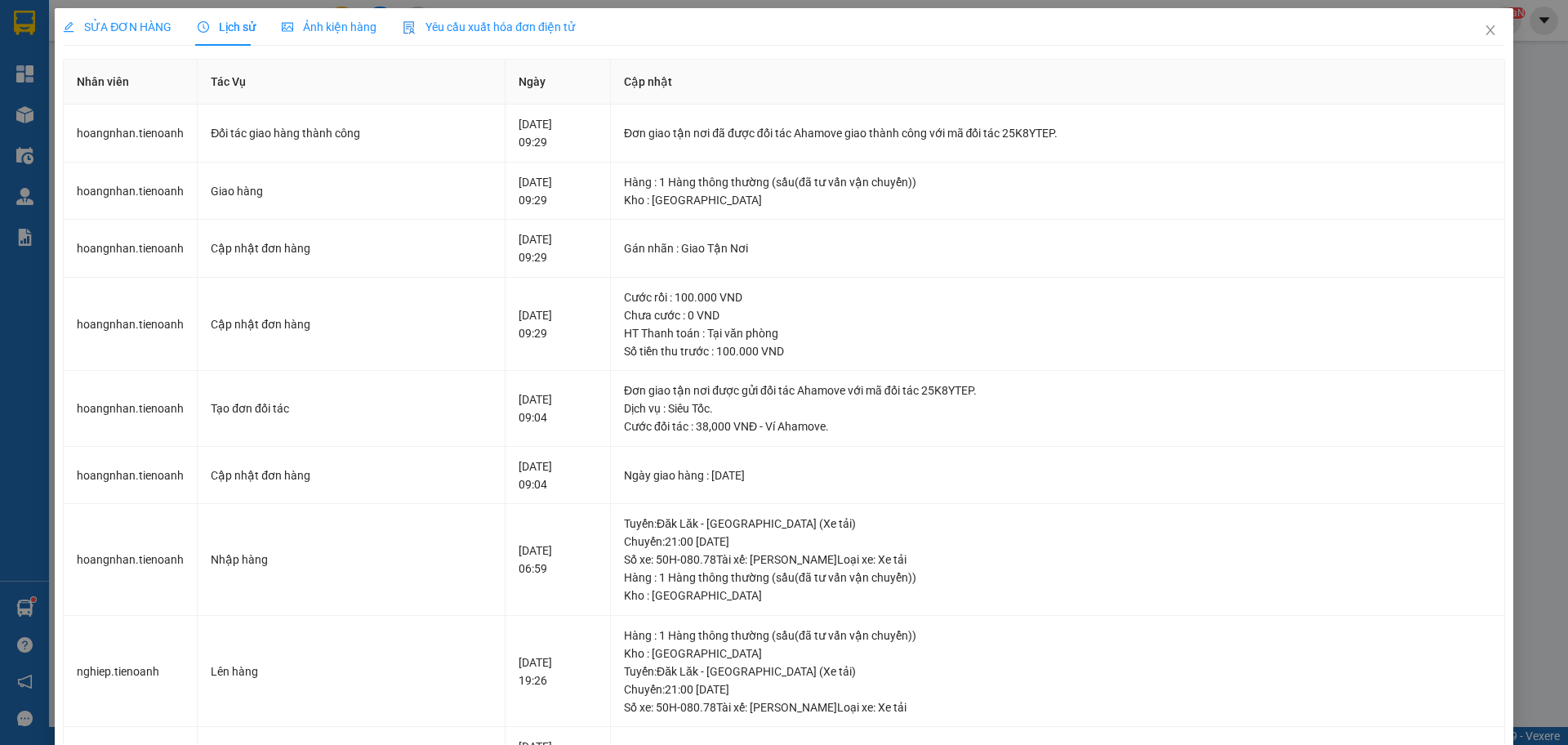
click at [112, 26] on span "SỬA ĐƠN HÀNG" at bounding box center [117, 27] width 109 height 13
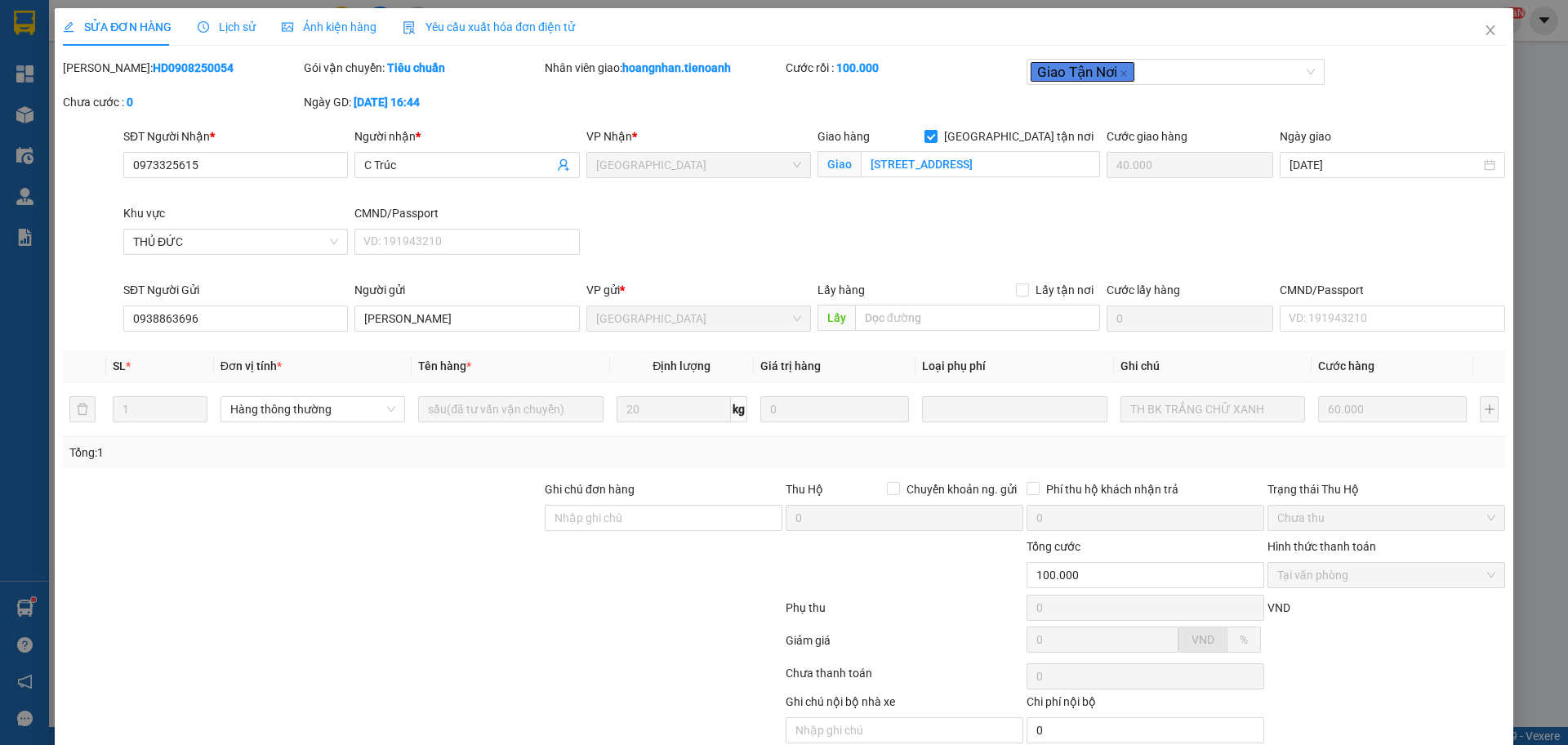
click at [217, 38] on div "Lịch sử" at bounding box center [226, 27] width 58 height 38
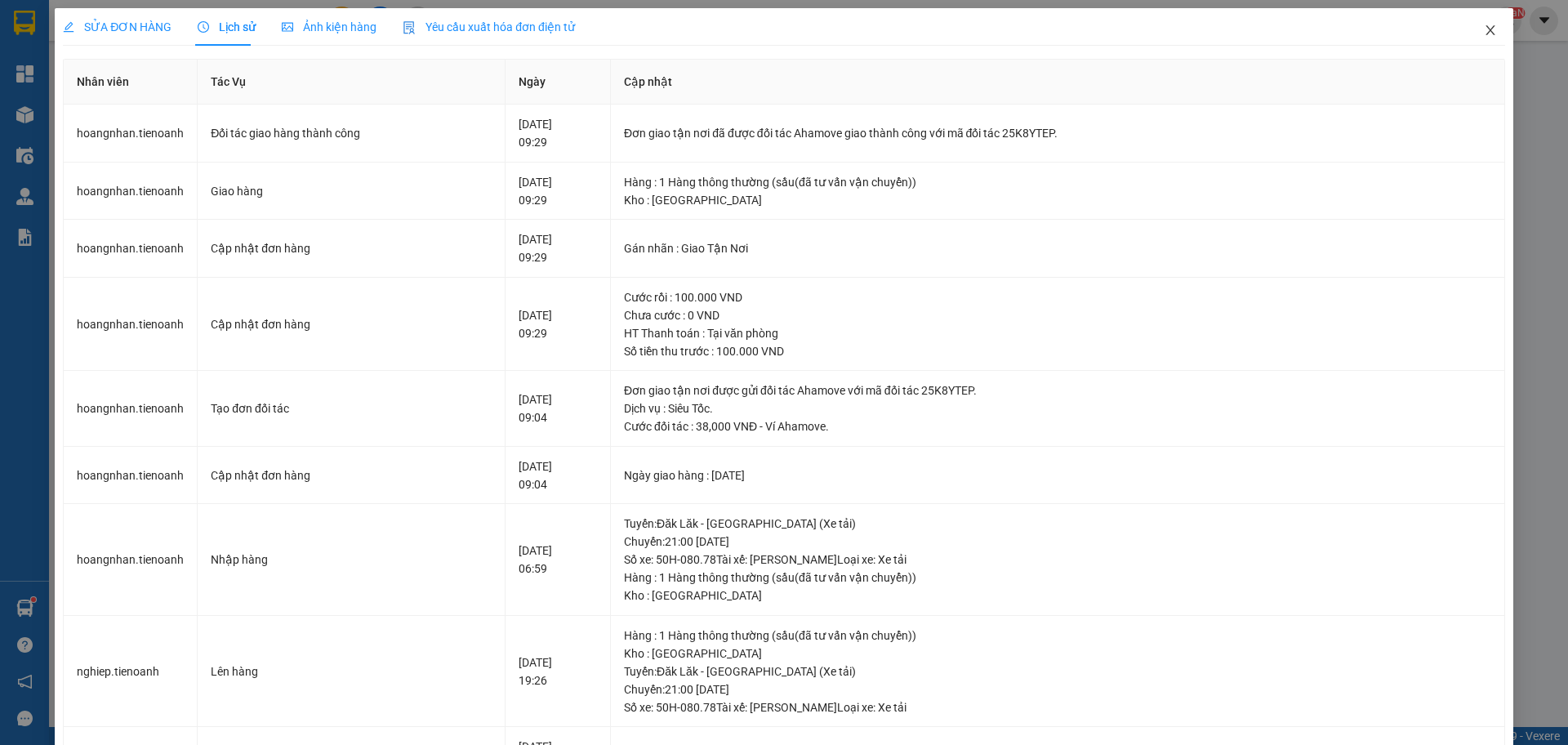
click at [1485, 25] on icon "close" at bounding box center [1491, 30] width 13 height 13
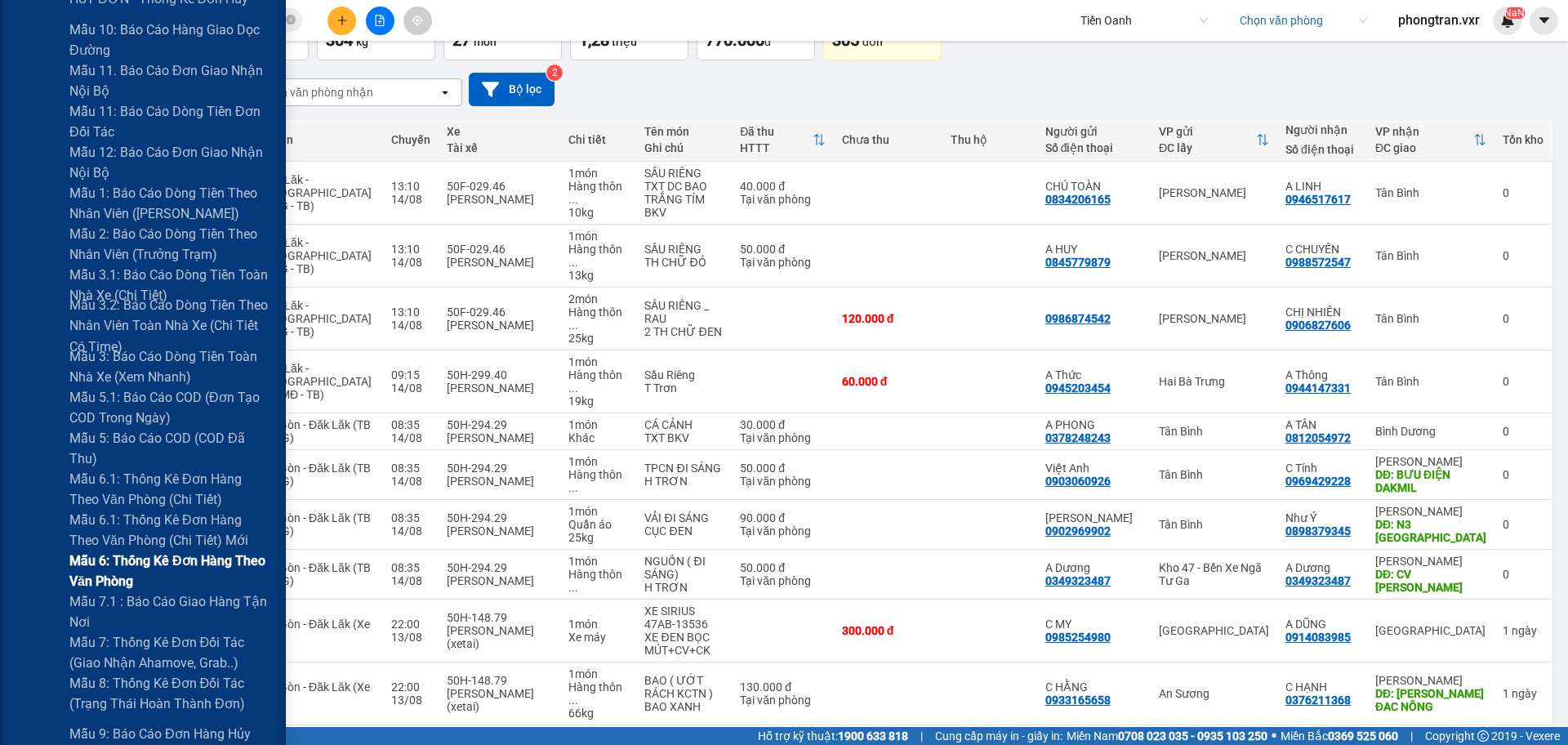
scroll to position [715, 0]
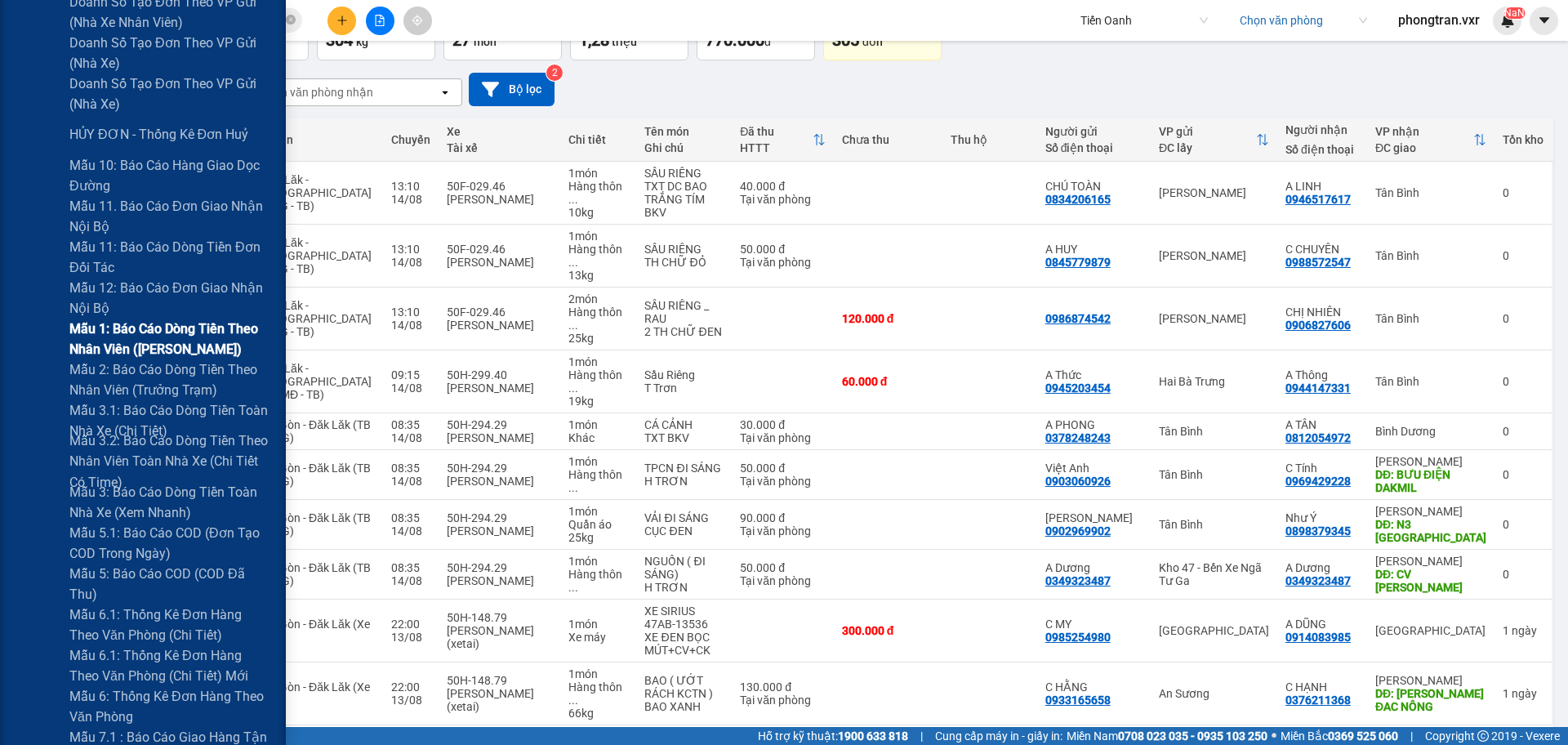
click at [185, 321] on span "Mẫu 1: Báo cáo dòng tiền theo nhân viên ([PERSON_NAME])" at bounding box center [171, 339] width 204 height 41
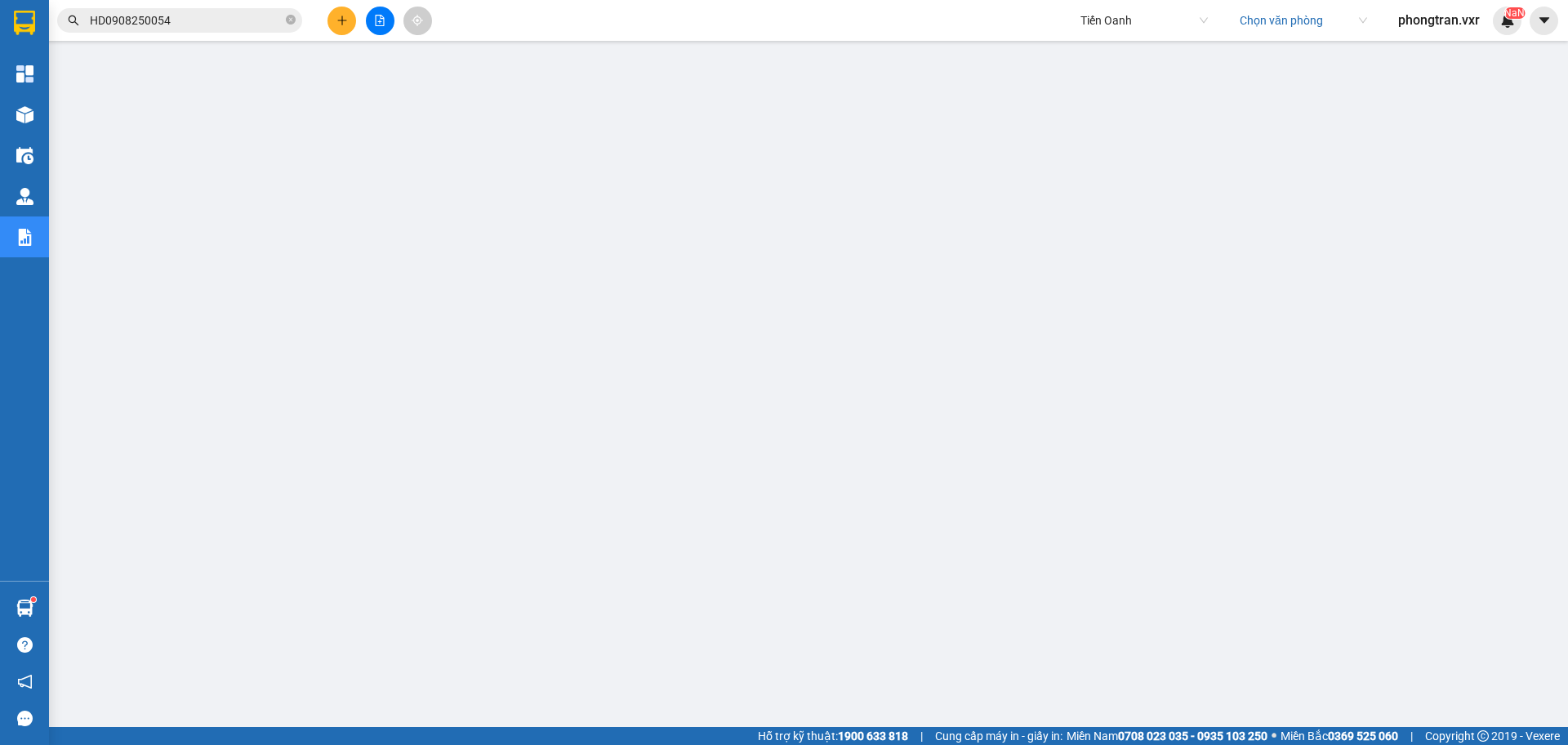
click at [207, 21] on input "HD0908250054" at bounding box center [186, 20] width 192 height 18
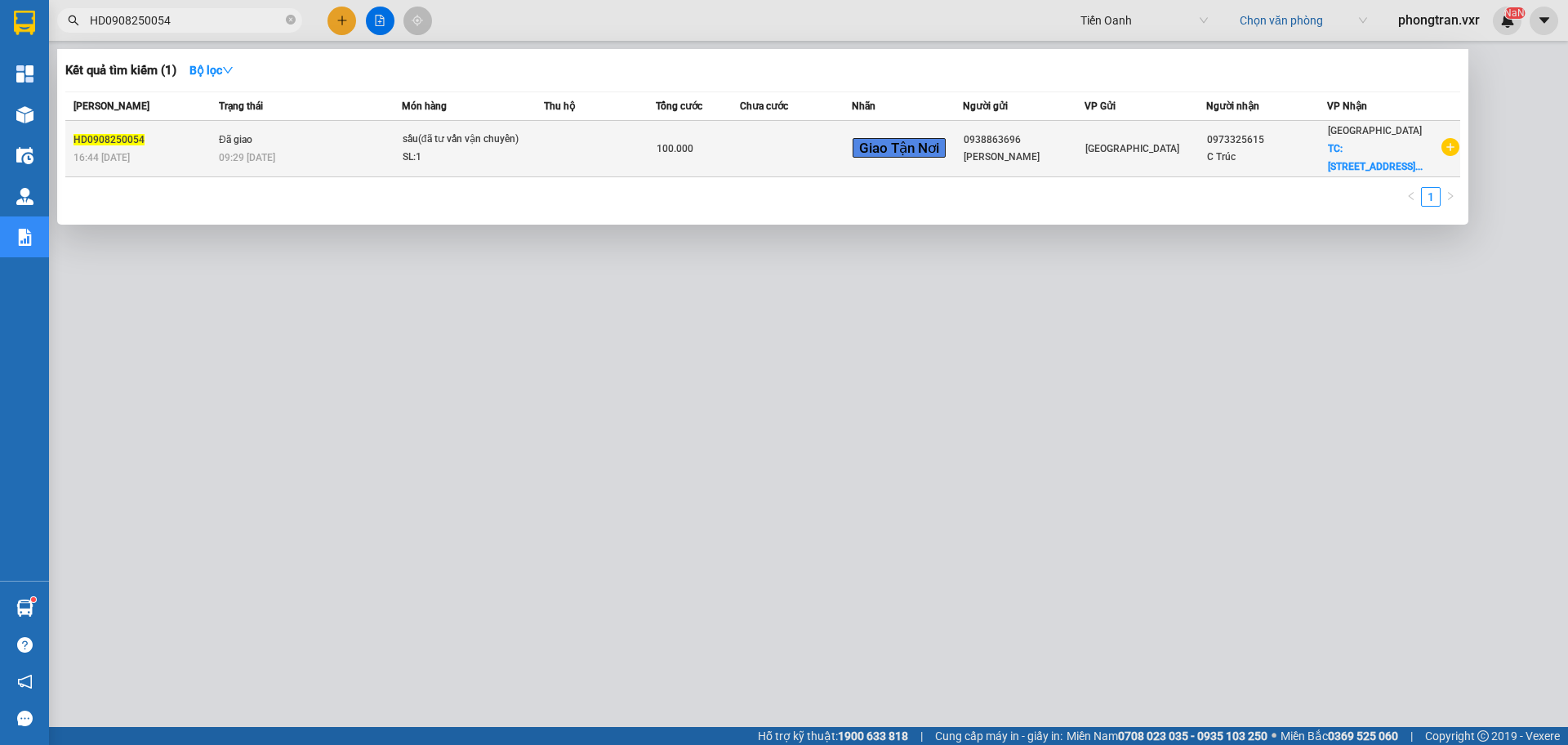
click at [296, 135] on td "Đã giao 09:29 [DATE]" at bounding box center [308, 149] width 187 height 57
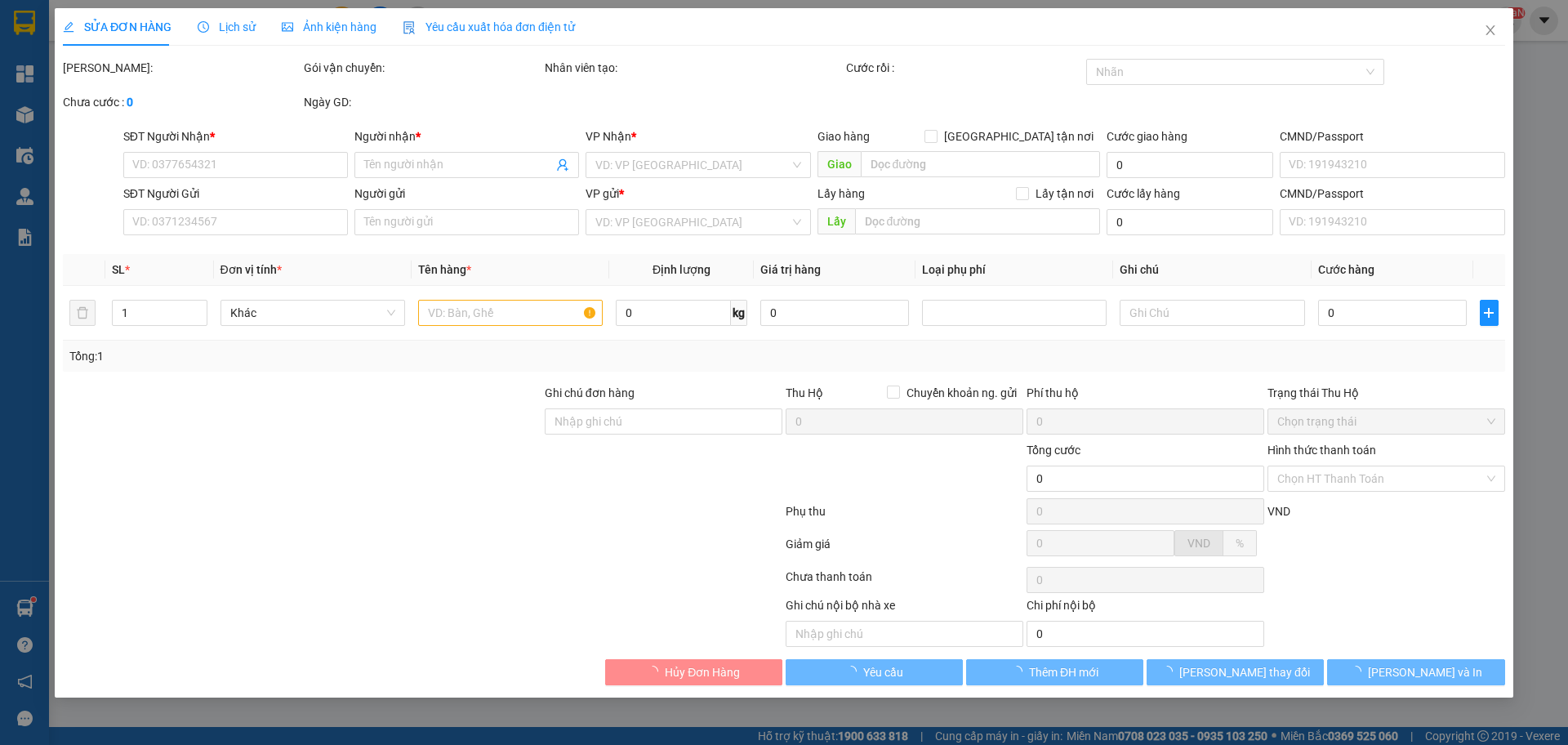
type input "0973325615"
type input "C Trúc"
checkbox input "true"
type input "[STREET_ADDRESS]"
type input "40.000"
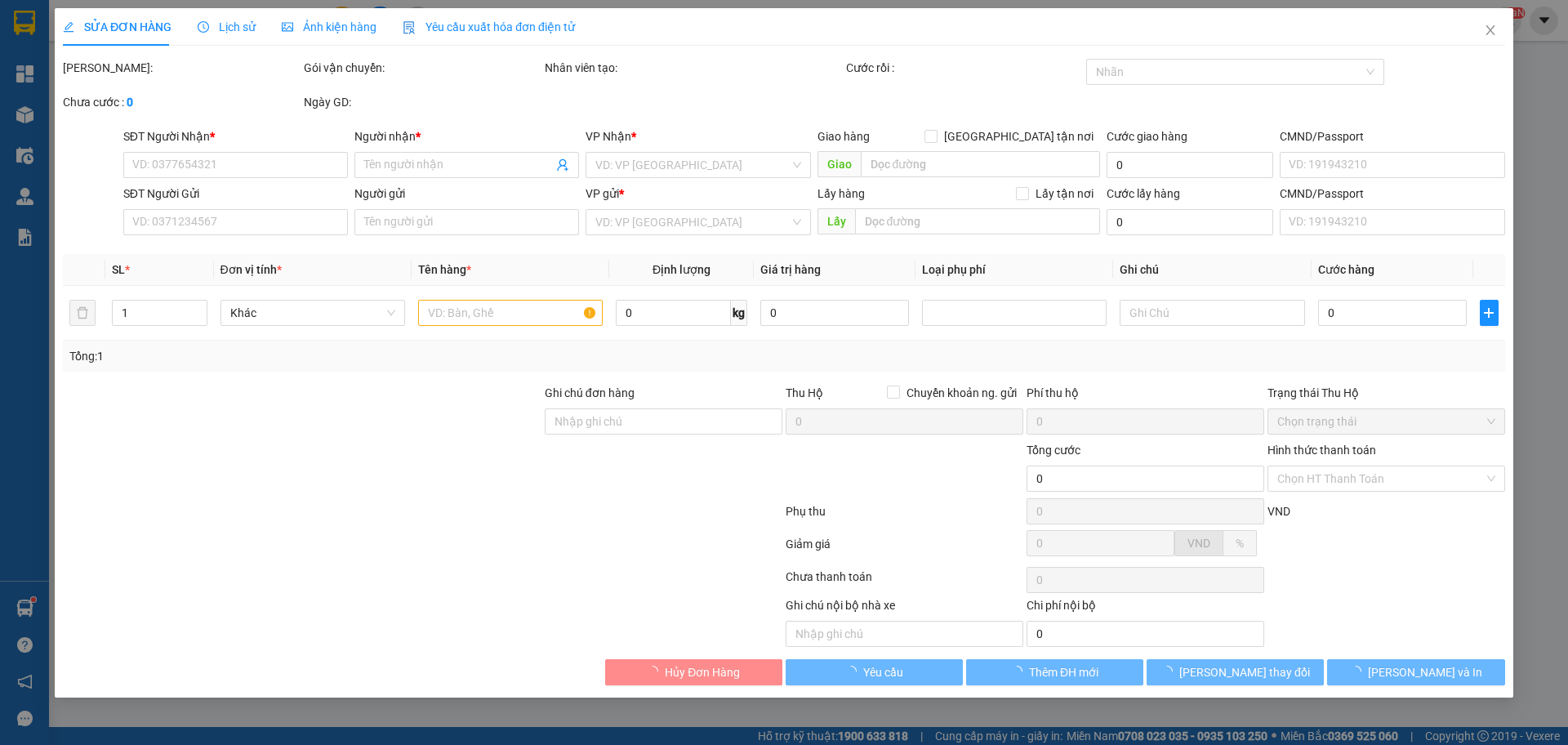
type input "0938863696"
type input "[PERSON_NAME]"
type input "100.000"
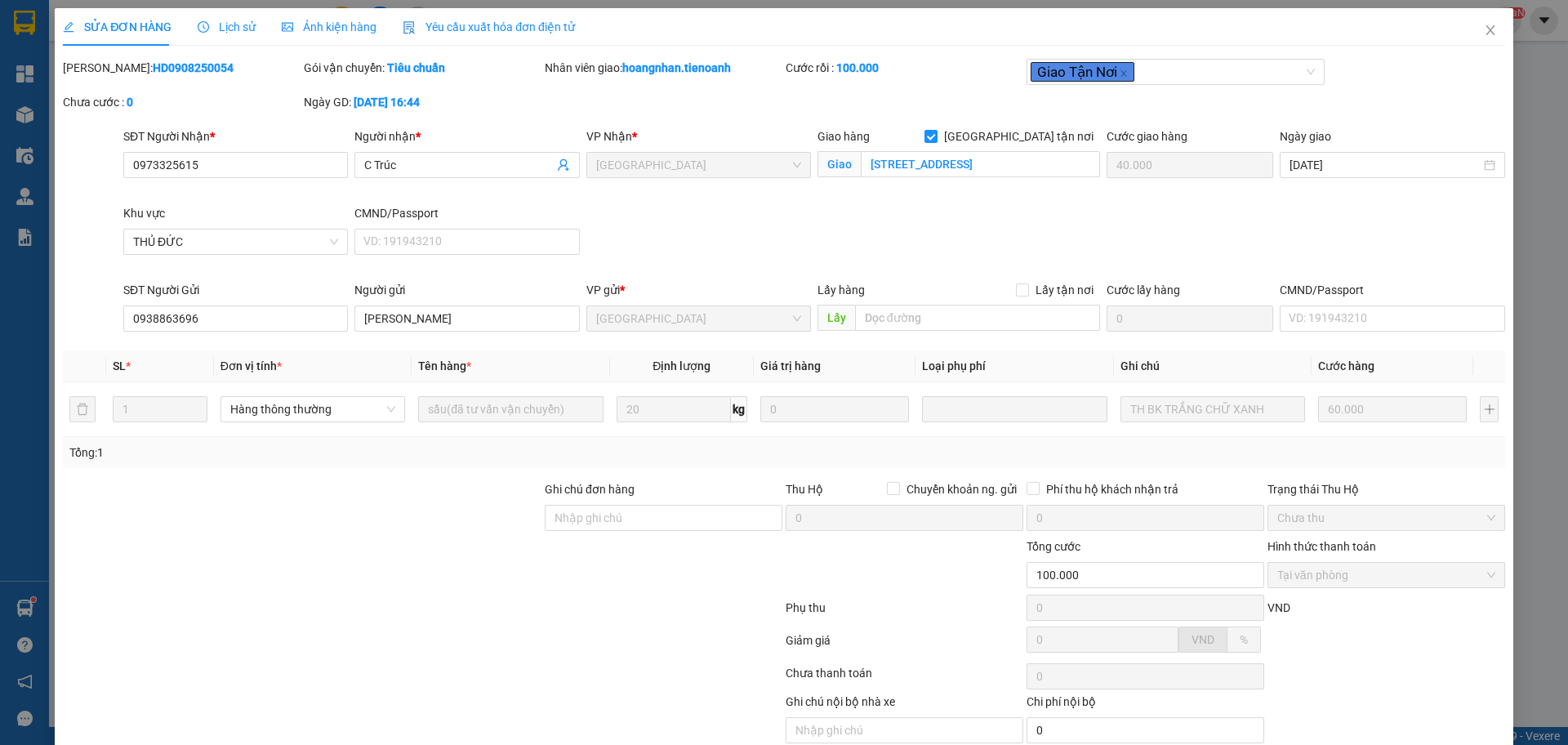
click at [231, 25] on span "Lịch sử" at bounding box center [226, 27] width 58 height 13
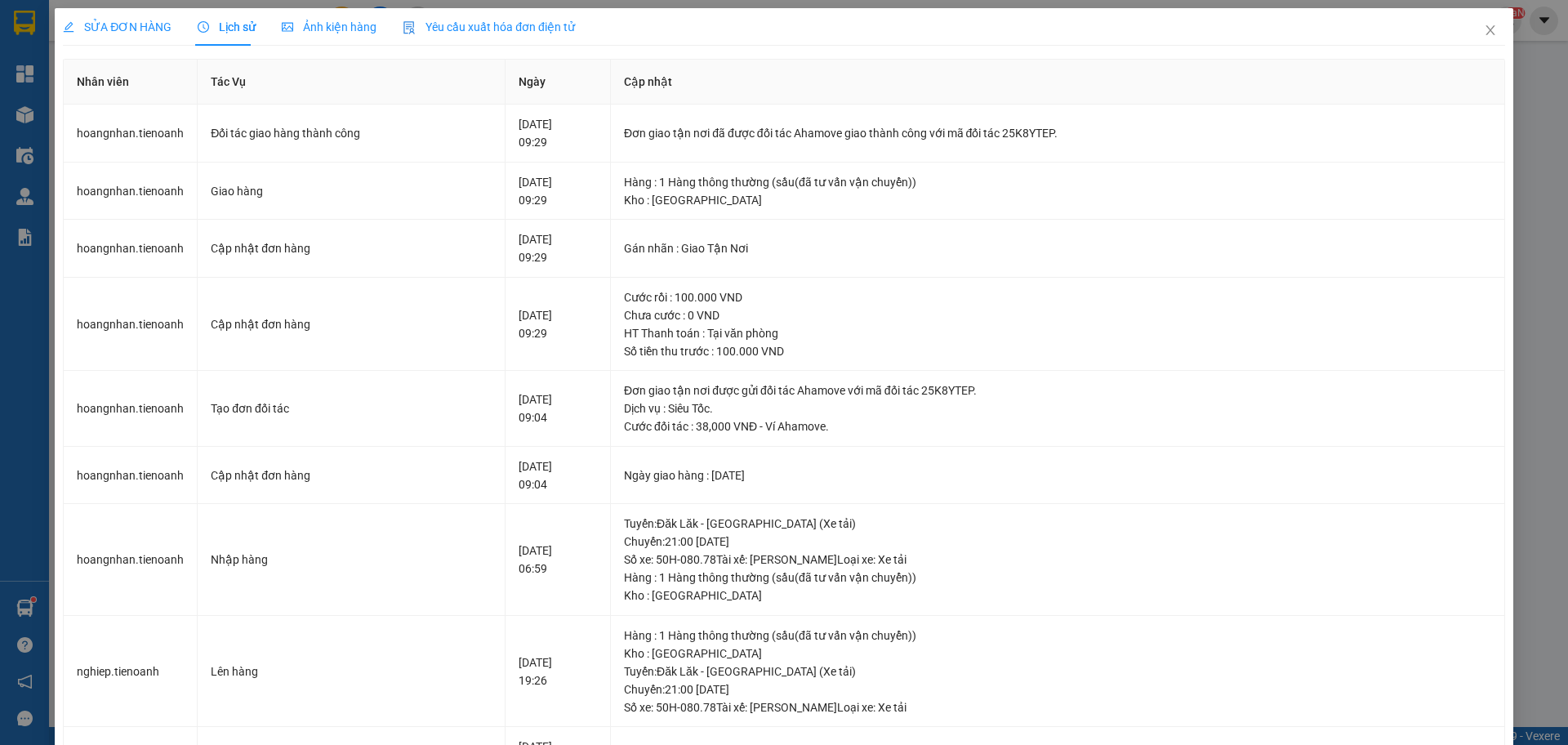
click at [139, 20] on span "SỬA ĐƠN HÀNG" at bounding box center [117, 27] width 109 height 13
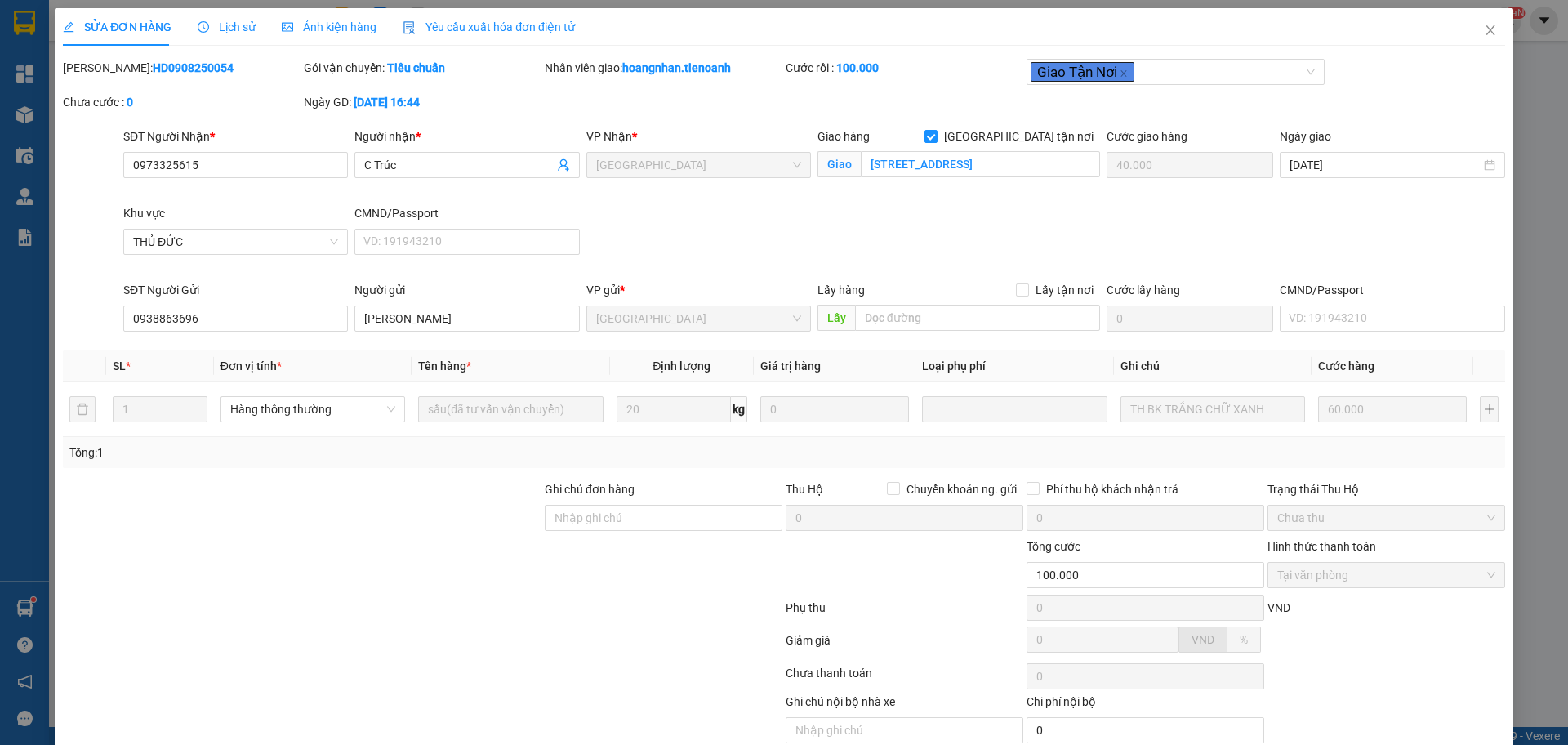
drag, startPoint x: 196, startPoint y: 76, endPoint x: 104, endPoint y: 71, distance: 92.1
click at [104, 71] on div "[PERSON_NAME]: HD0908250054" at bounding box center [181, 68] width 237 height 18
copy b "HD0908250054"
click at [1486, 27] on icon "close" at bounding box center [1490, 30] width 9 height 10
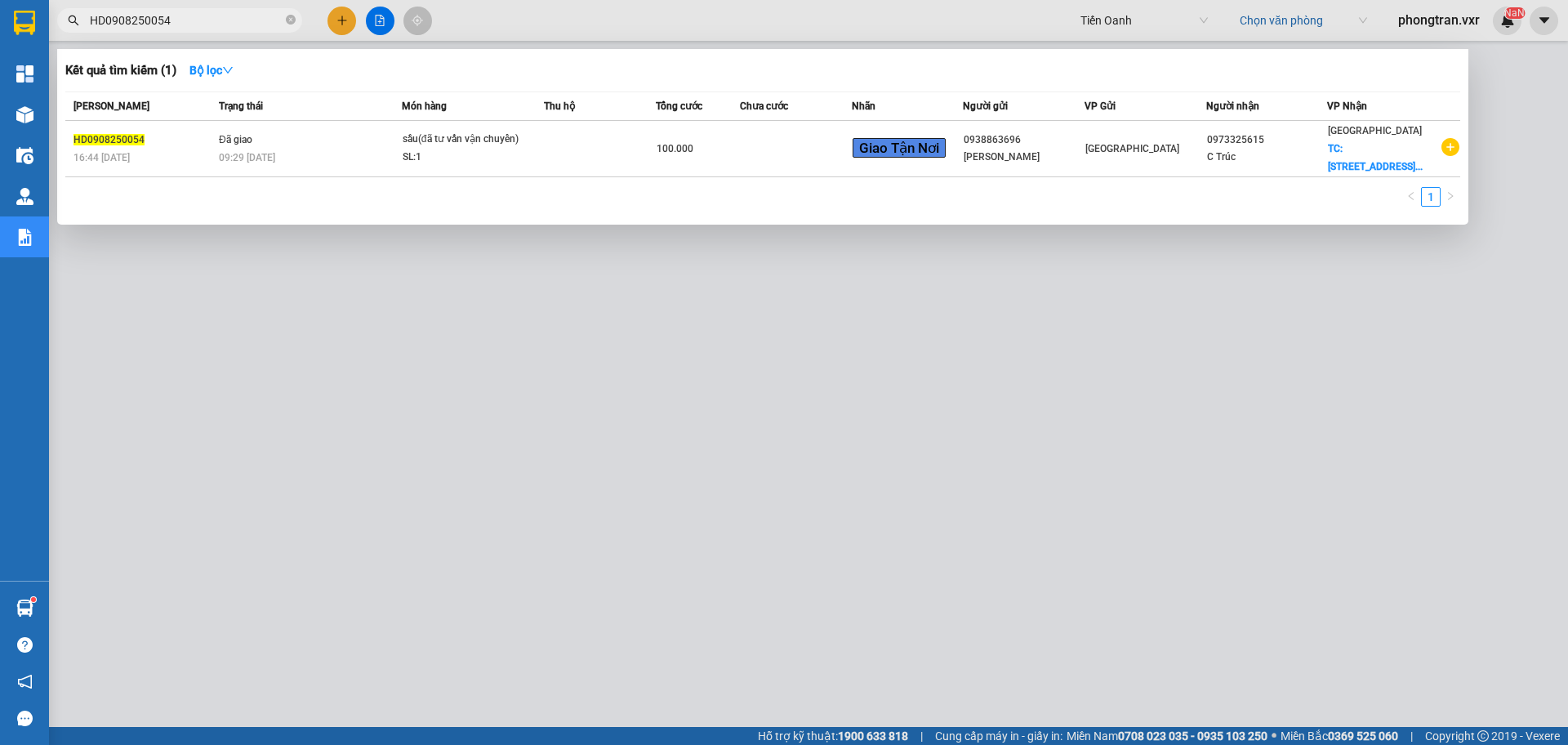
click at [180, 21] on input "HD0908250054" at bounding box center [186, 20] width 192 height 18
paste input "TH1208250071"
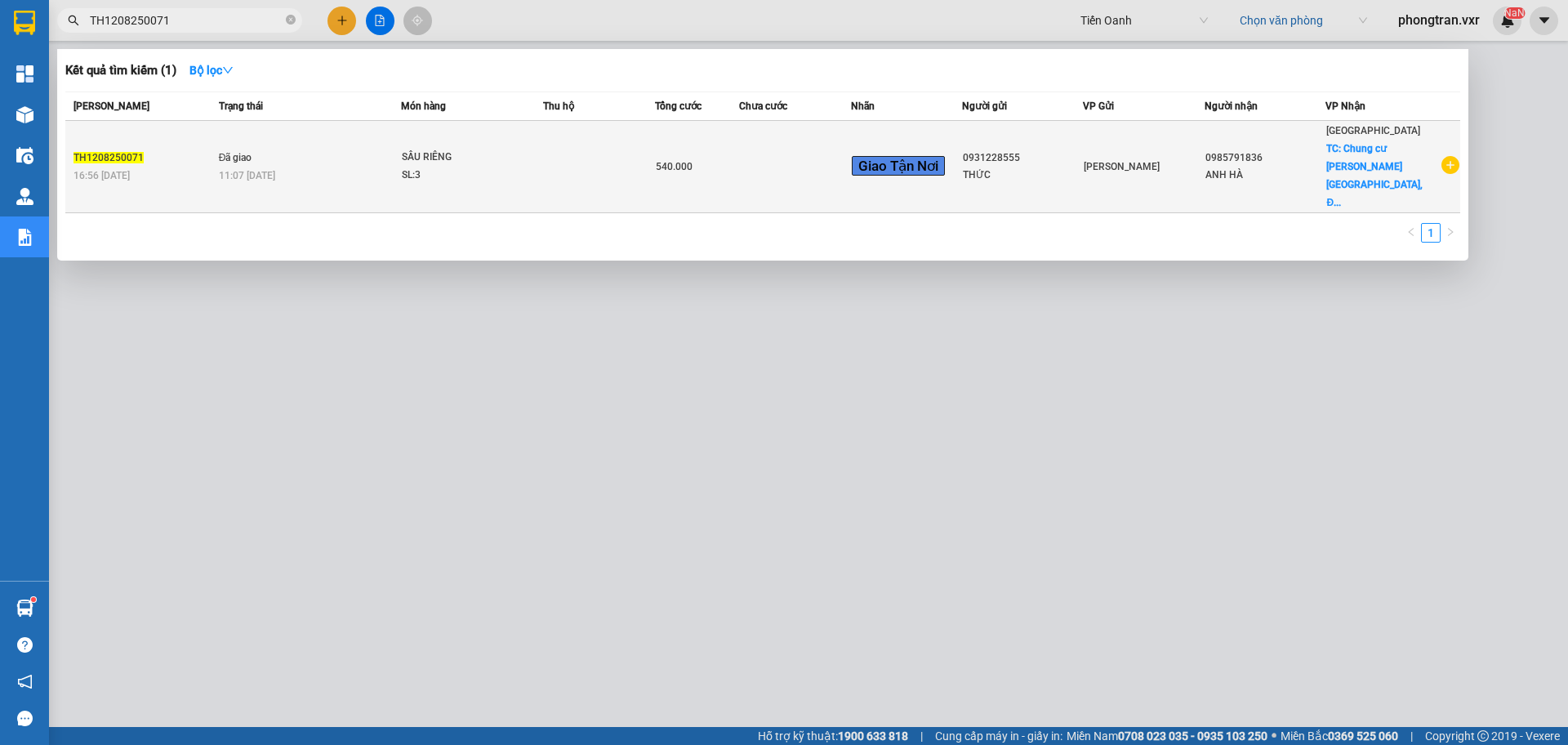
type input "TH1208250071"
click at [425, 167] on div "SL: 3" at bounding box center [464, 176] width 123 height 18
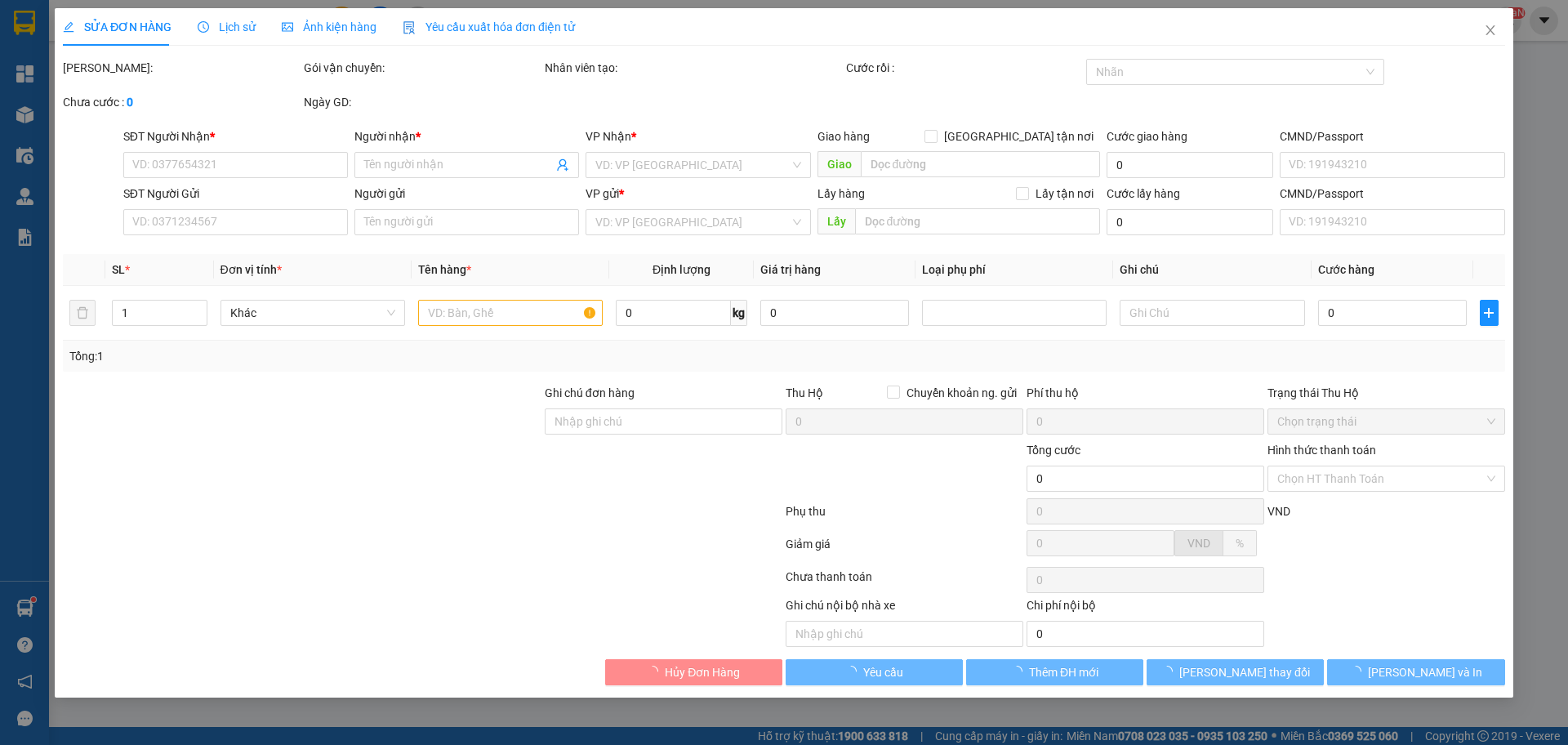
type input "0985791836"
type input "ANH HÀ"
checkbox input "true"
type input "Chung cư [PERSON_NAME][GEOGRAPHIC_DATA], [GEOGRAPHIC_DATA], [STREET_ADDRESS]"
type input "240.000"
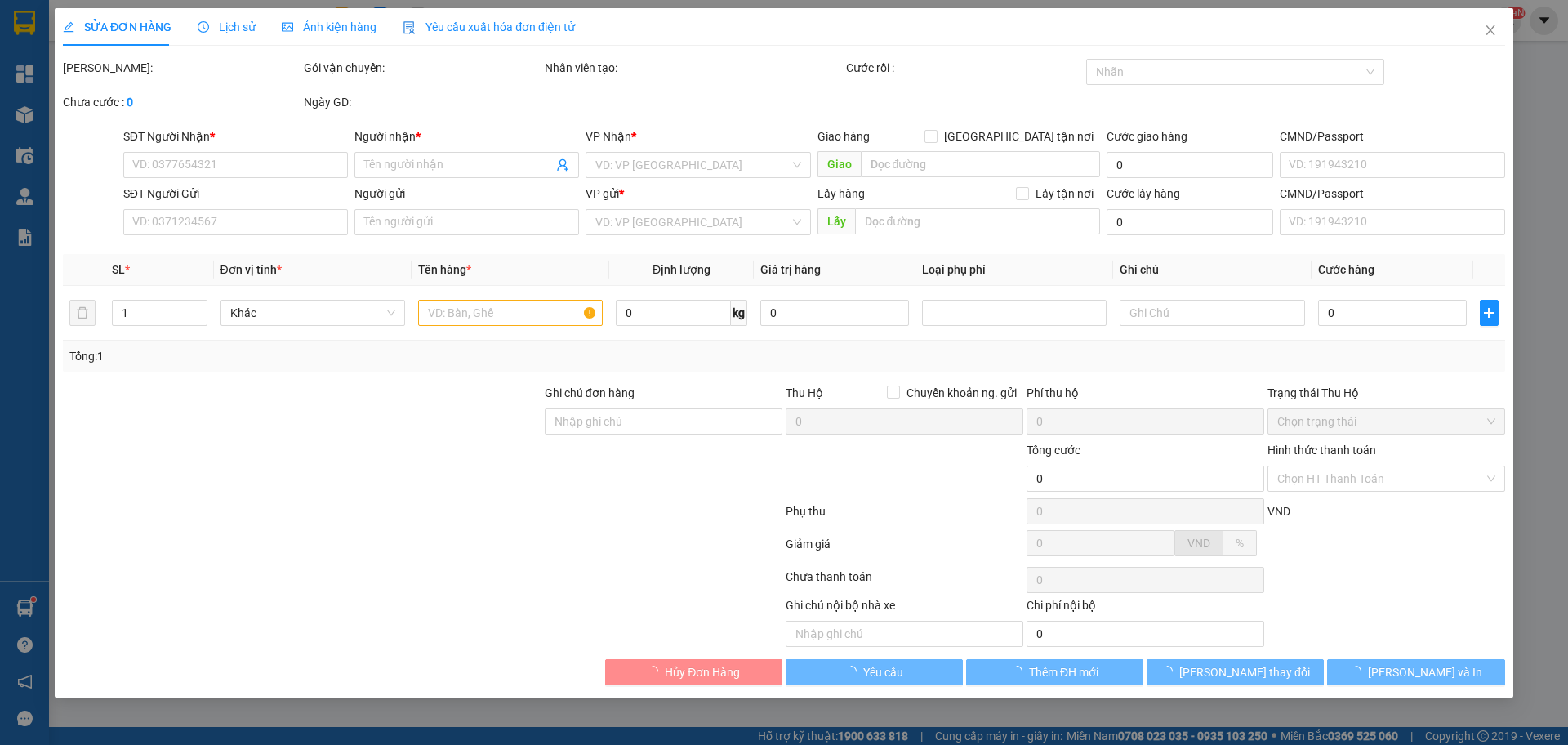
type input "0931228555"
type input "THỨC"
type input "0985791836 SDT đúng"
type input "540.000"
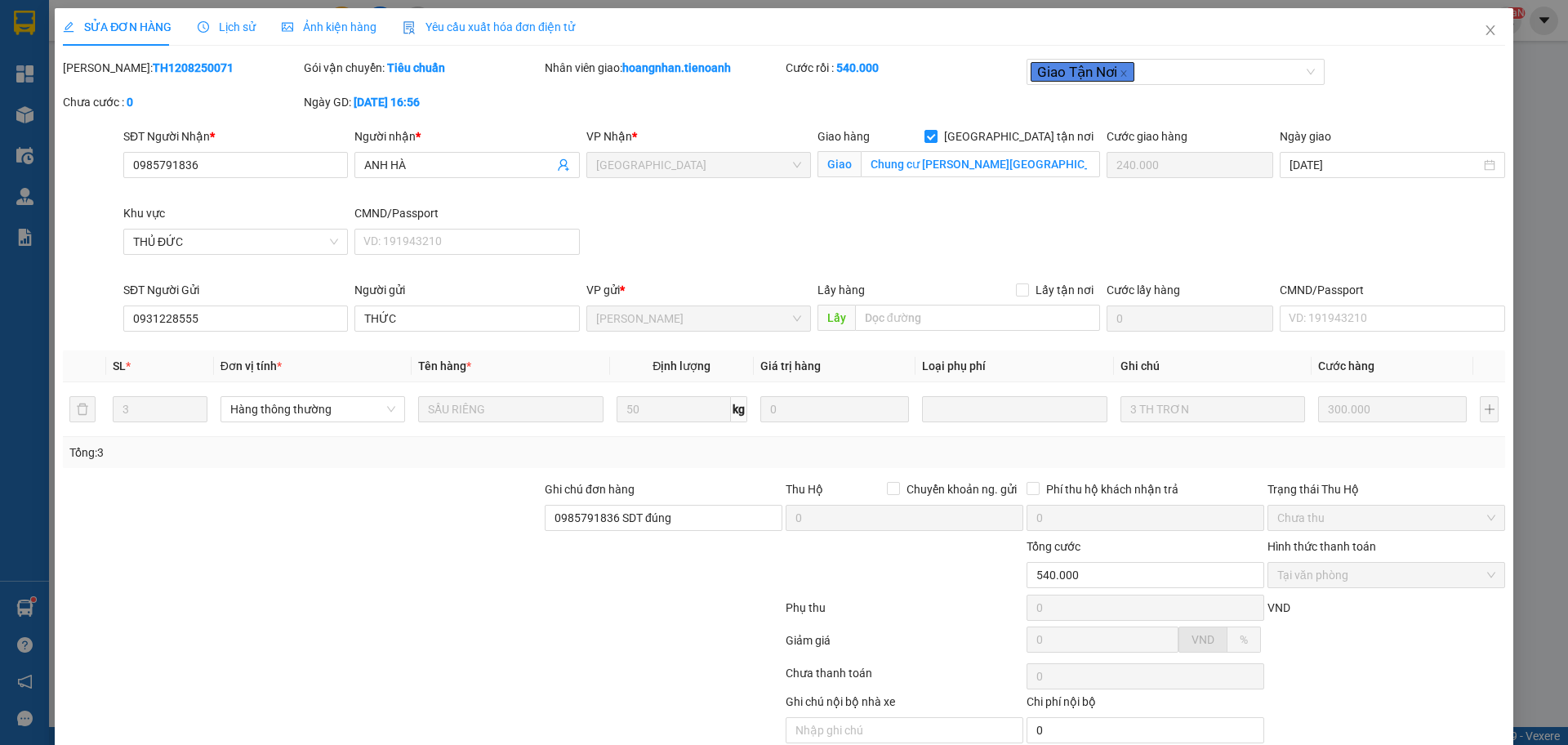
click at [236, 27] on span "Lịch sử" at bounding box center [226, 27] width 58 height 13
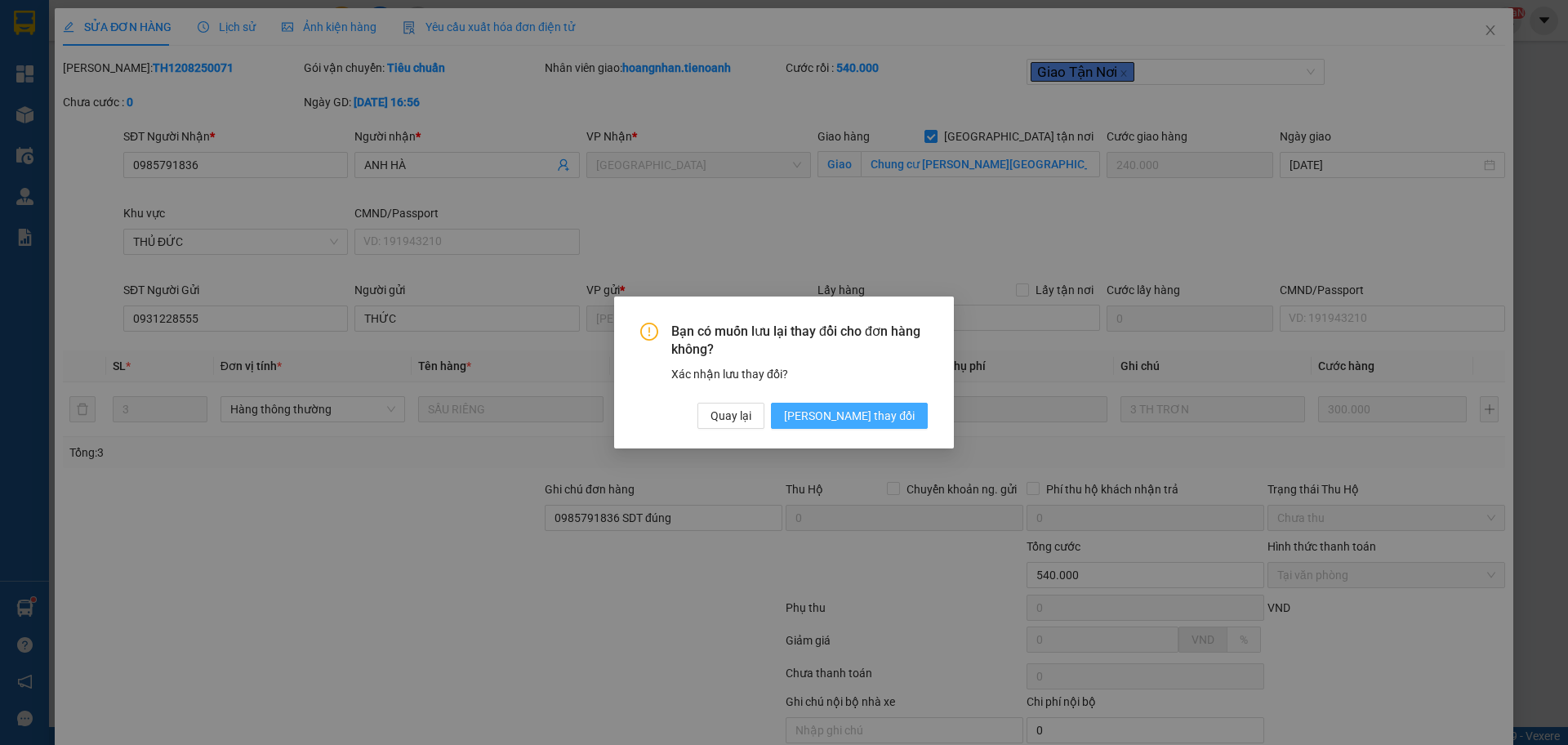
click at [875, 422] on span "[PERSON_NAME] thay đổi" at bounding box center [850, 416] width 131 height 18
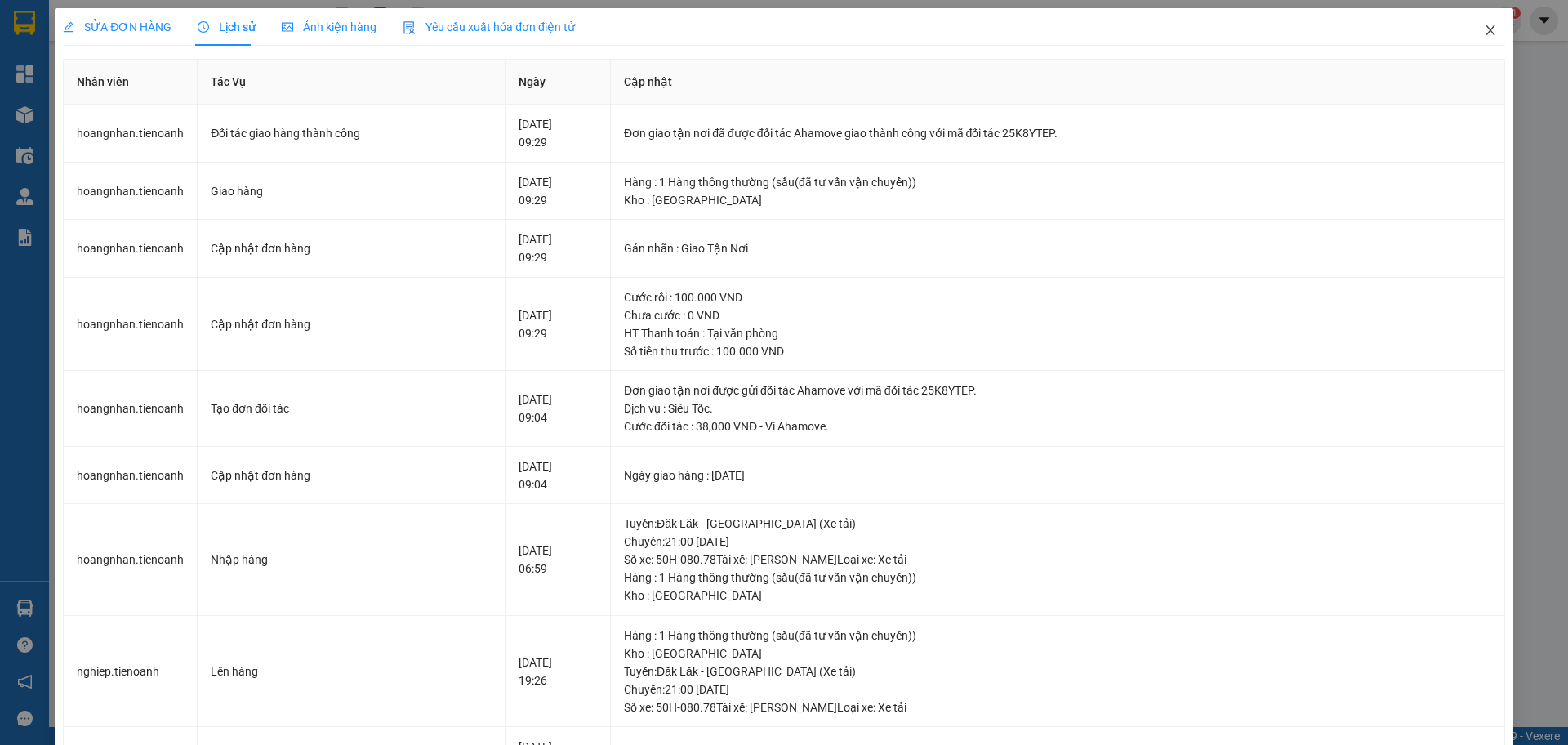
click at [1485, 31] on icon "close" at bounding box center [1491, 30] width 13 height 13
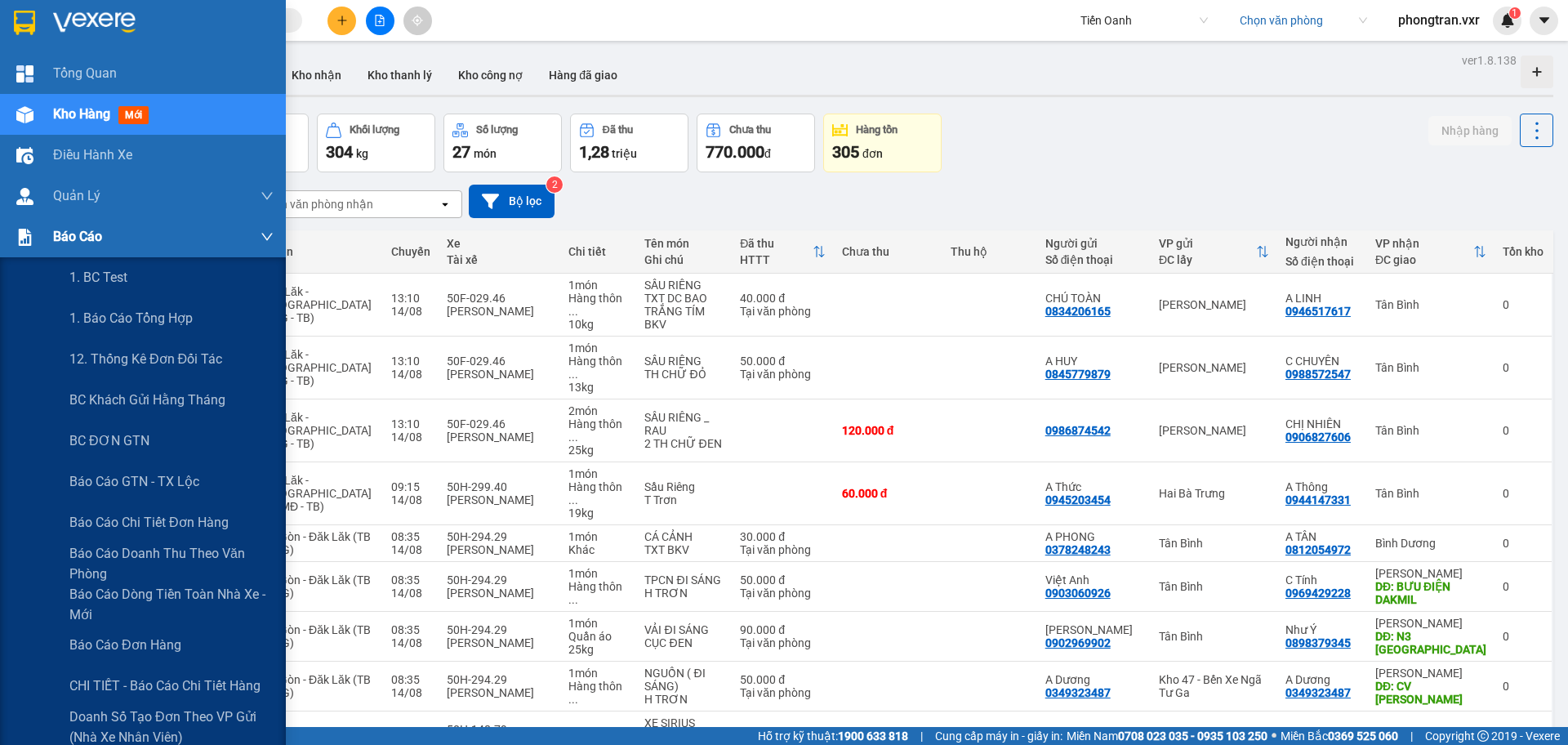
click at [54, 237] on span "Báo cáo" at bounding box center [77, 236] width 49 height 20
